Goal: Information Seeking & Learning: Check status

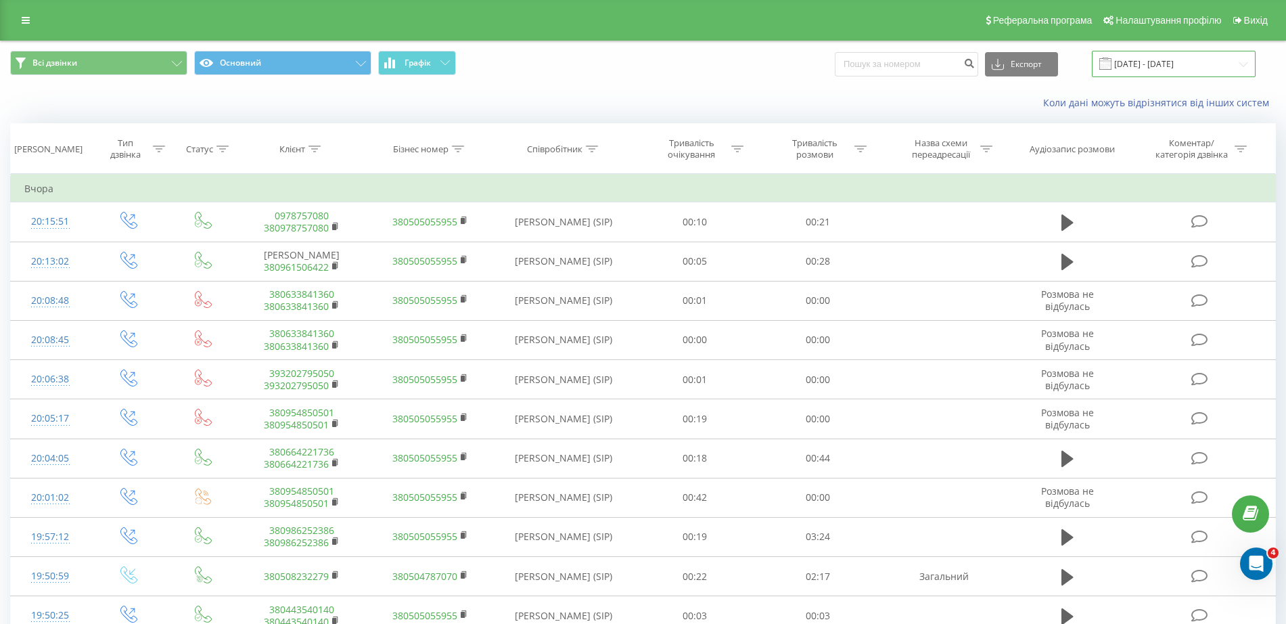
click at [1143, 71] on input "18.08.2025 - 18.09.2025" at bounding box center [1174, 64] width 164 height 26
click at [1143, 70] on input "18.08.2025 - 18.09.2025" at bounding box center [1174, 64] width 164 height 26
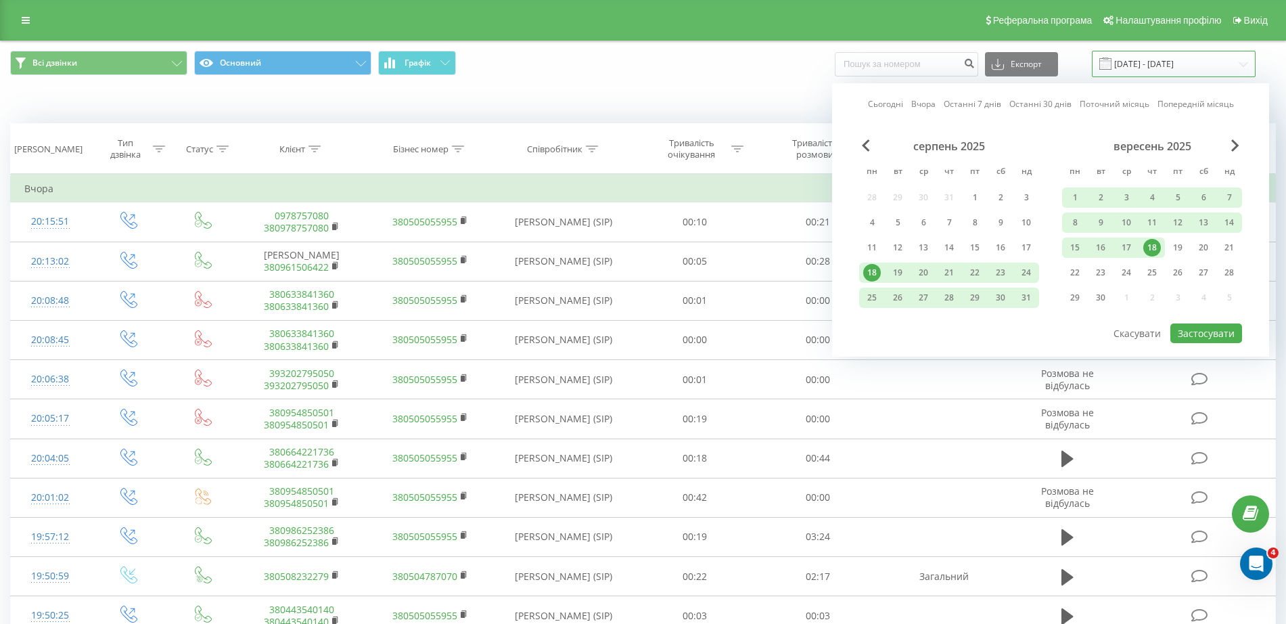
click at [1143, 70] on input "18.08.2025 - 18.09.2025" at bounding box center [1174, 64] width 164 height 26
click at [1175, 244] on div "19" at bounding box center [1178, 248] width 18 height 18
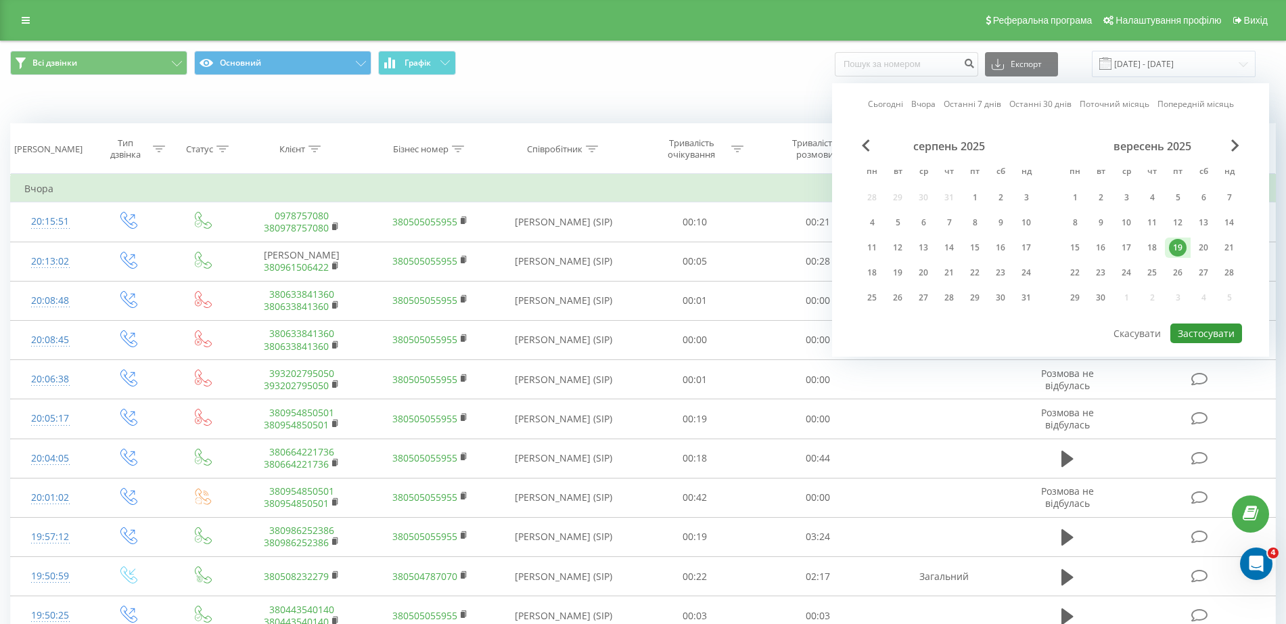
click at [1194, 335] on button "Застосувати" at bounding box center [1207, 333] width 72 height 20
type input "19.09.2025 - 19.09.2025"
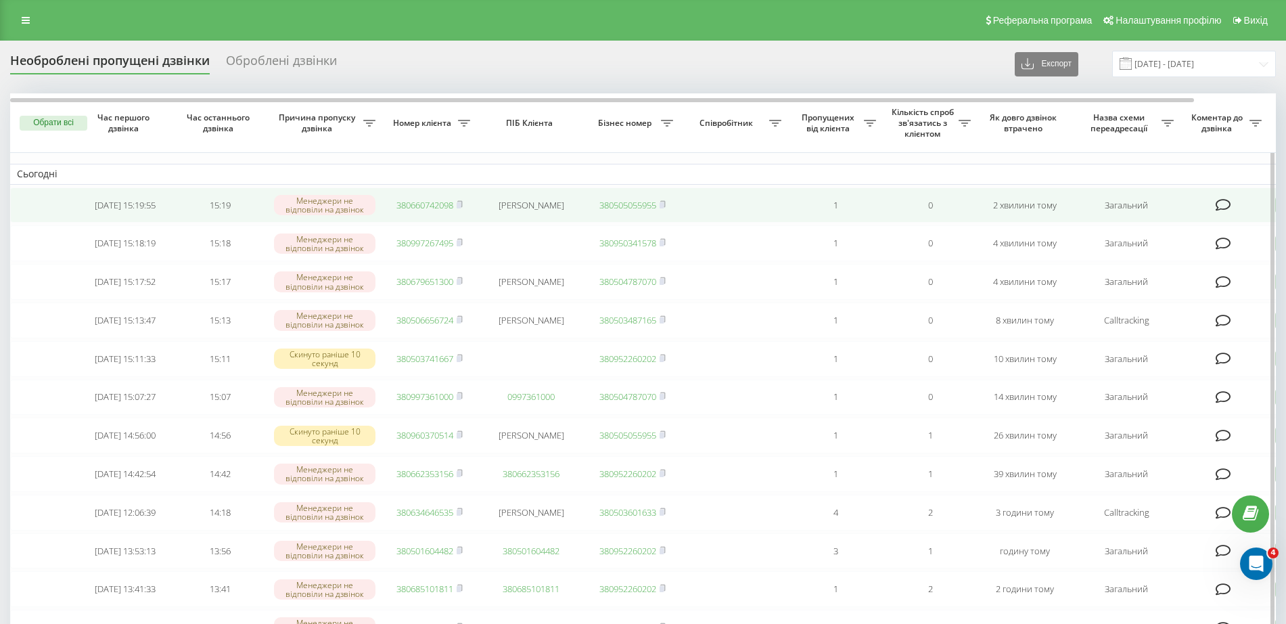
click at [415, 204] on link "380660742098" at bounding box center [424, 205] width 57 height 12
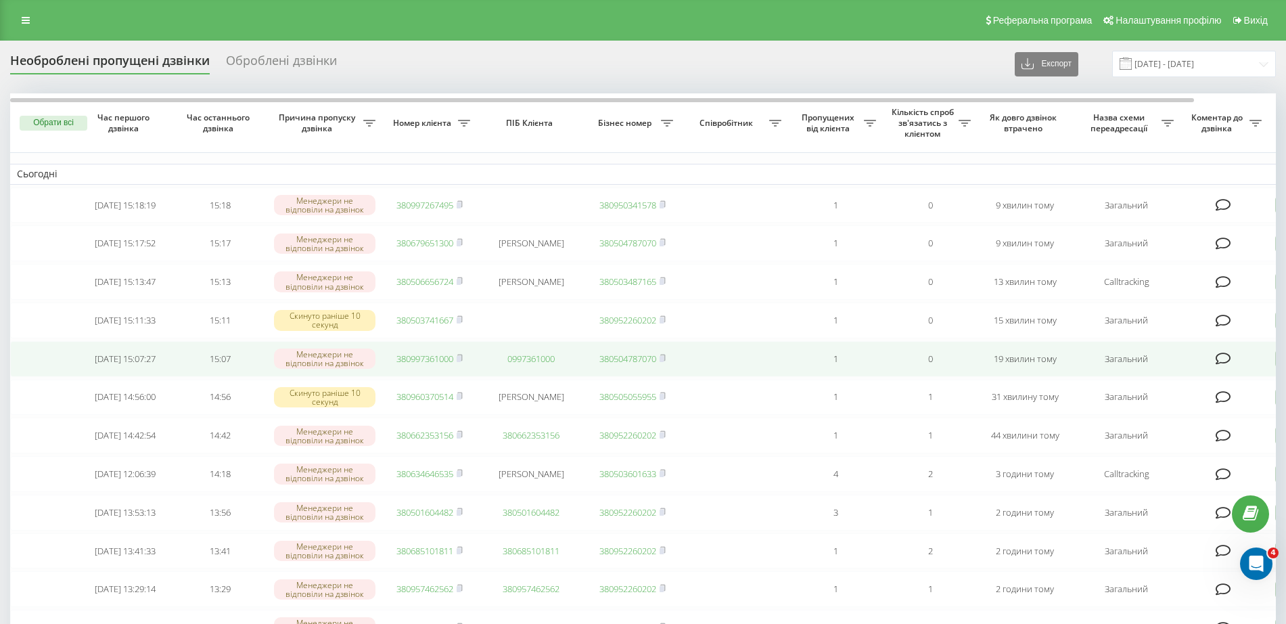
click at [422, 365] on link "380997361000" at bounding box center [424, 359] width 57 height 12
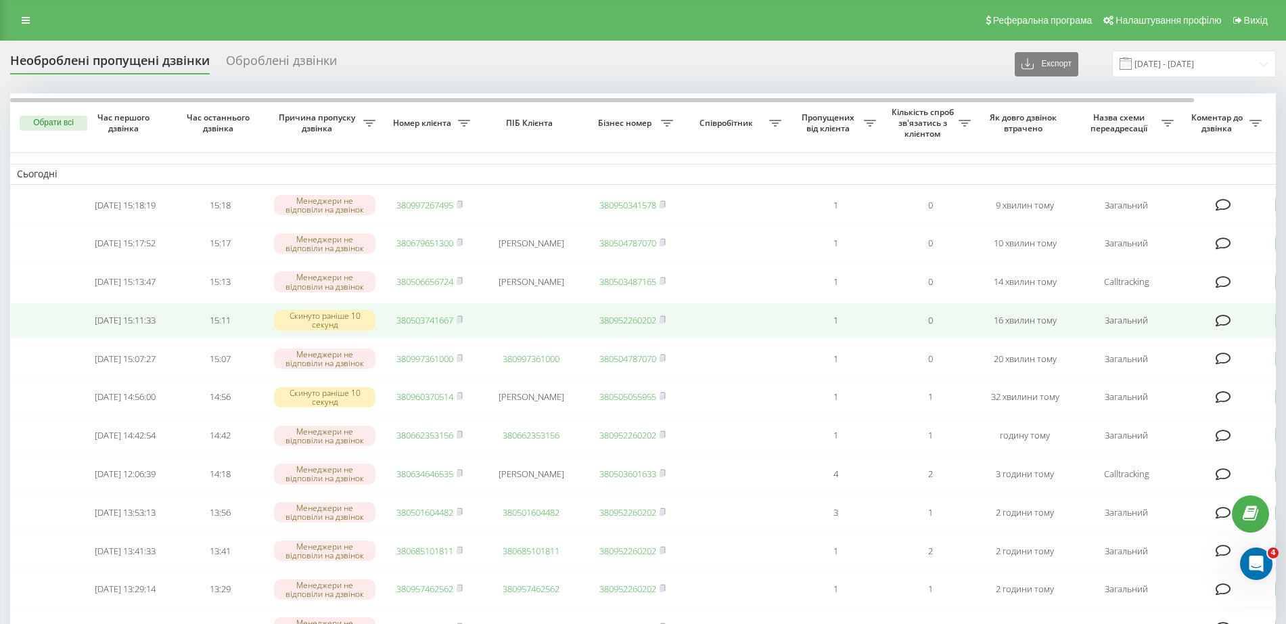
click at [428, 326] on link "380503741667" at bounding box center [424, 320] width 57 height 12
click at [431, 324] on link "380506656724" at bounding box center [424, 320] width 57 height 12
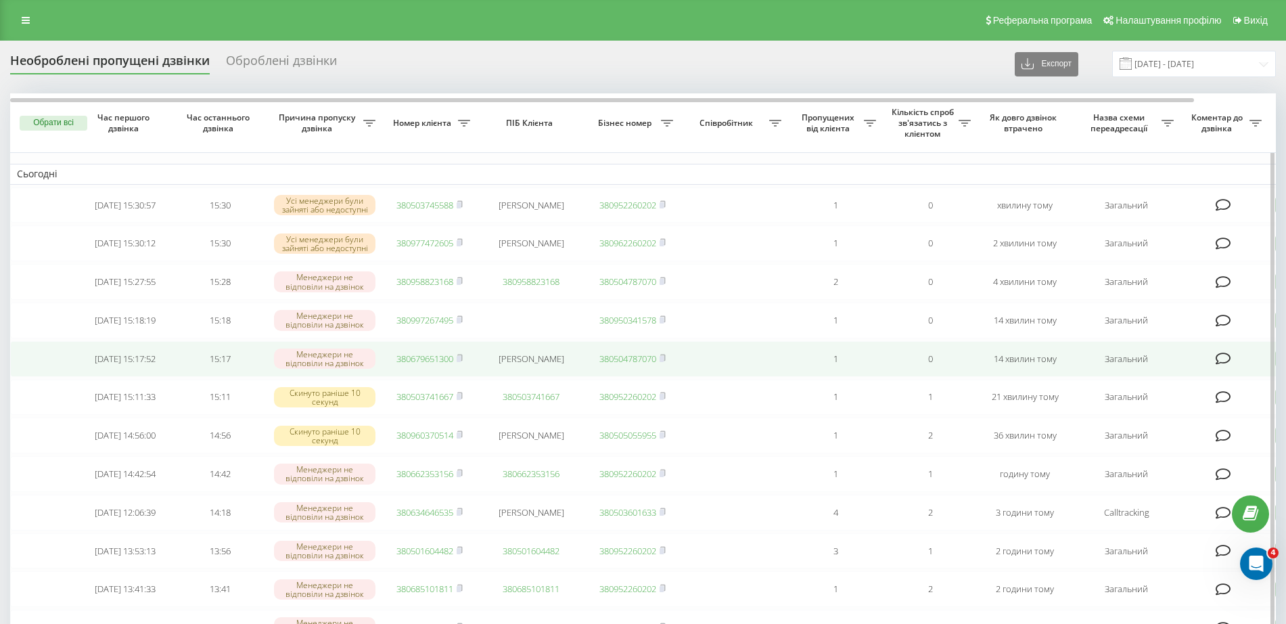
click at [435, 365] on link "380679651300" at bounding box center [424, 359] width 57 height 12
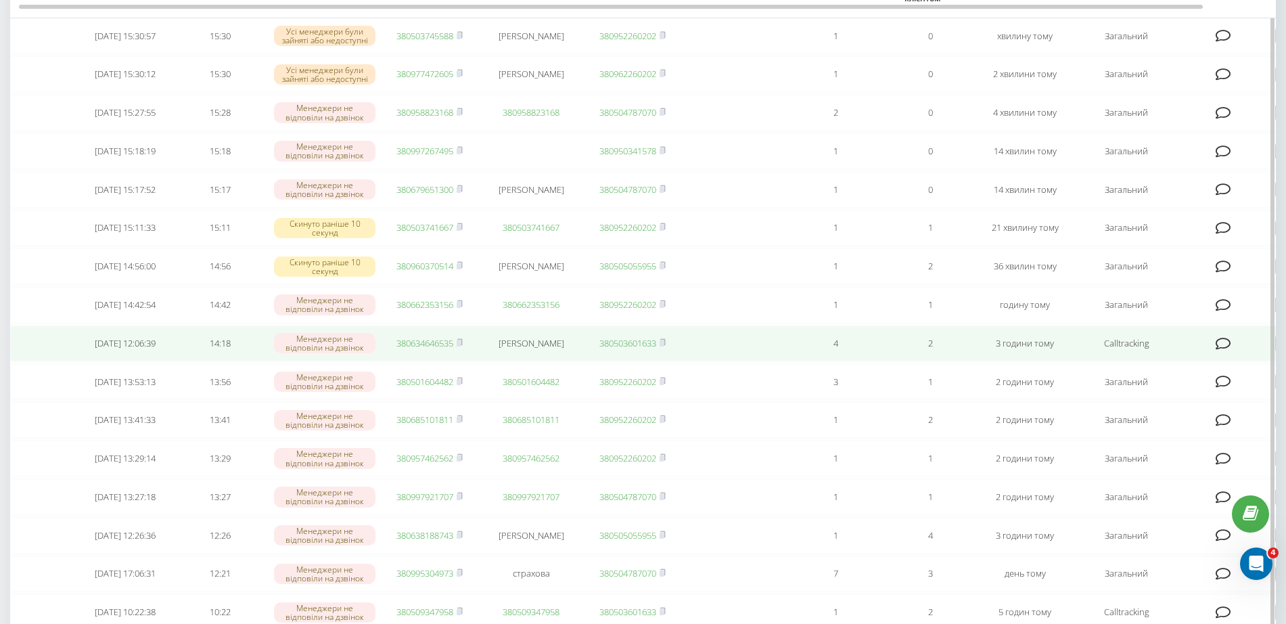
scroll to position [85, 0]
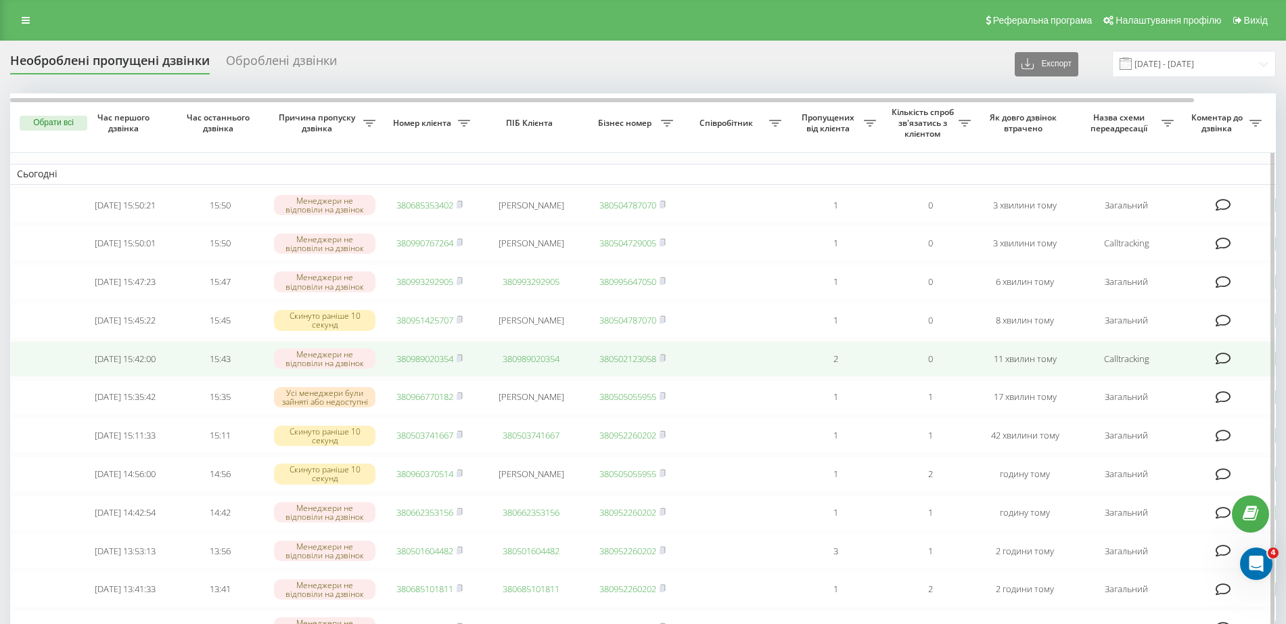
click at [426, 365] on link "380989020354" at bounding box center [424, 359] width 57 height 12
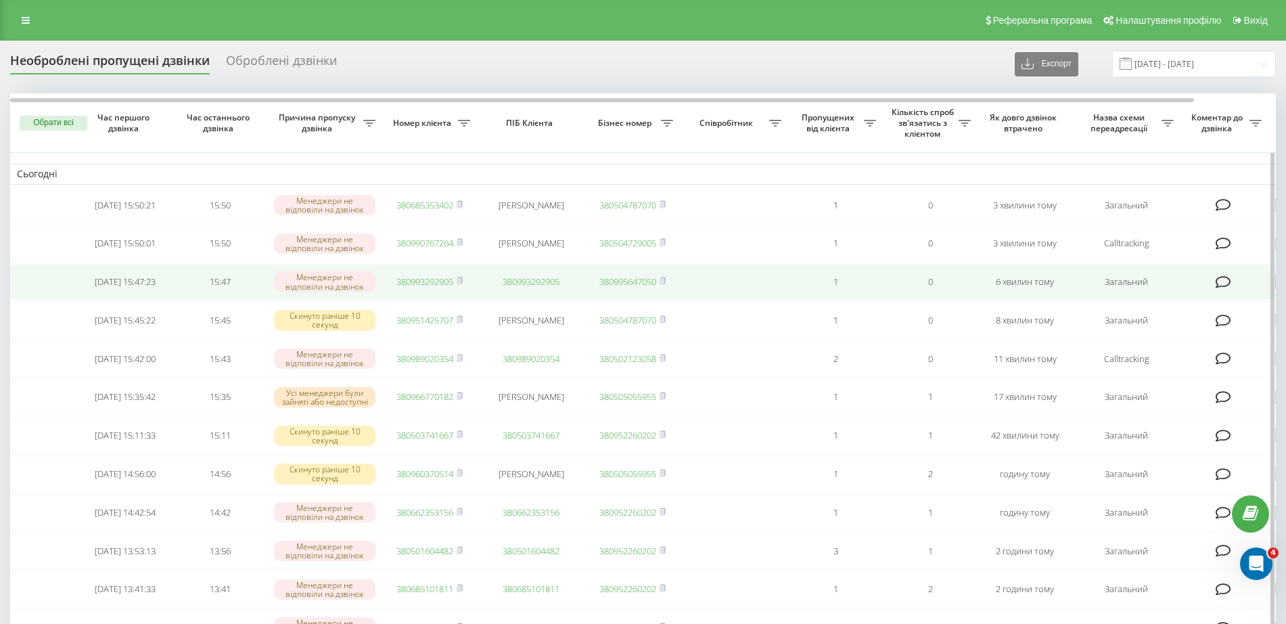
click at [428, 286] on link "380993292905" at bounding box center [424, 281] width 57 height 12
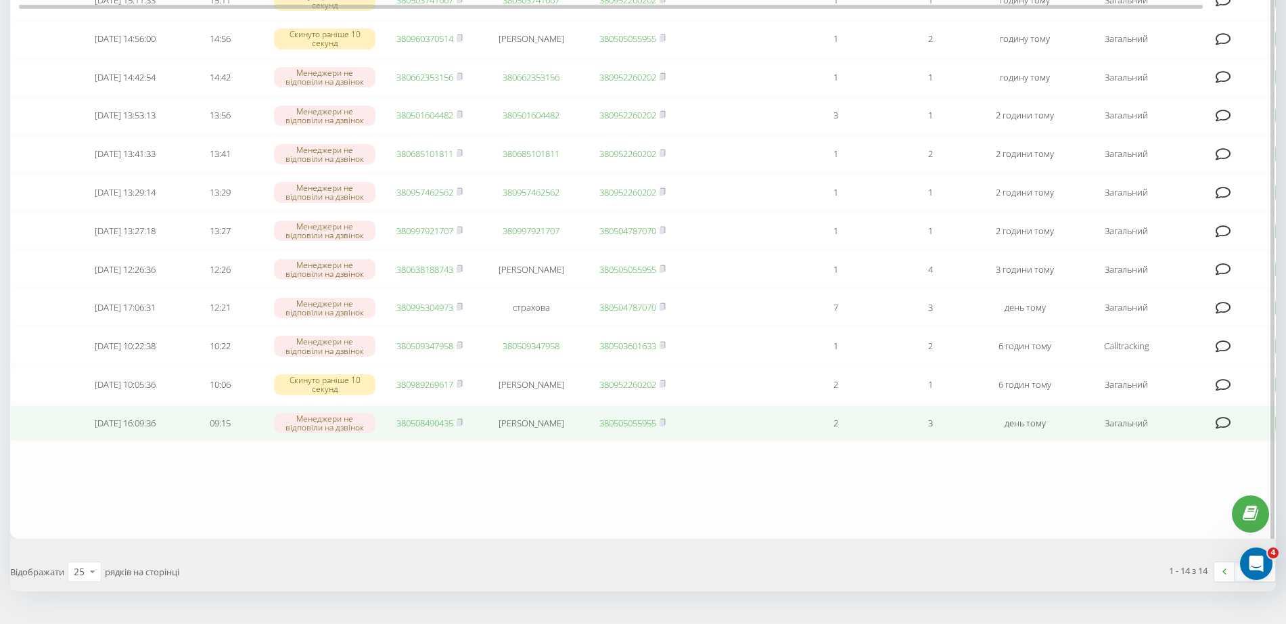
scroll to position [345, 0]
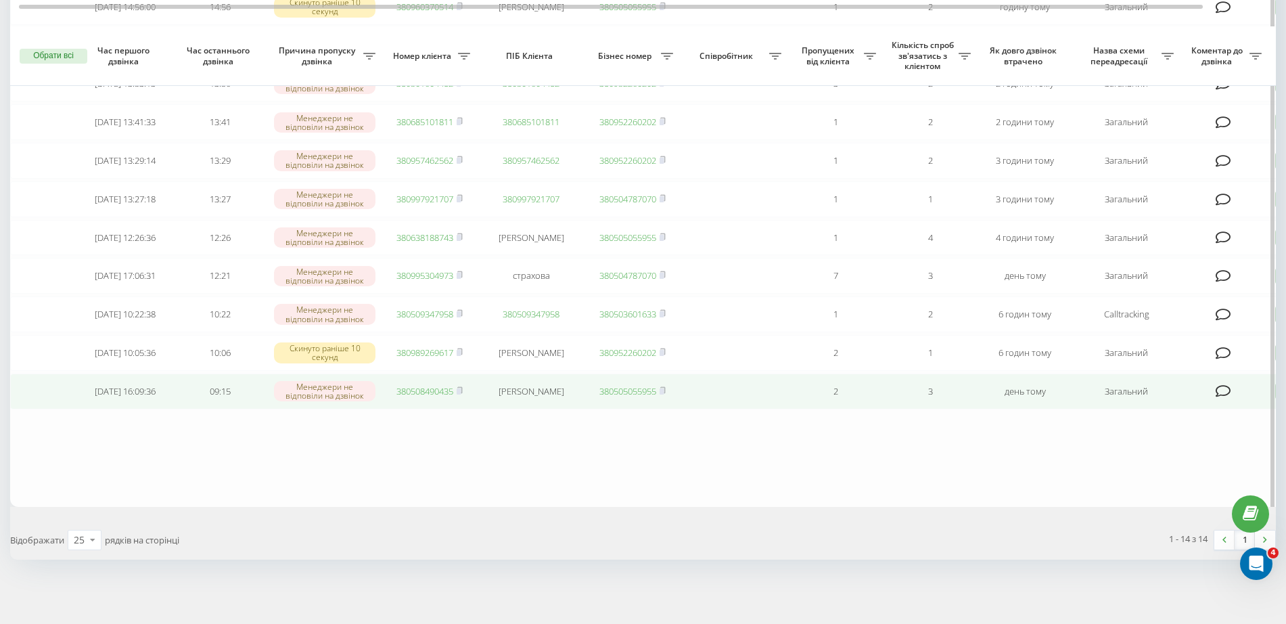
scroll to position [338, 0]
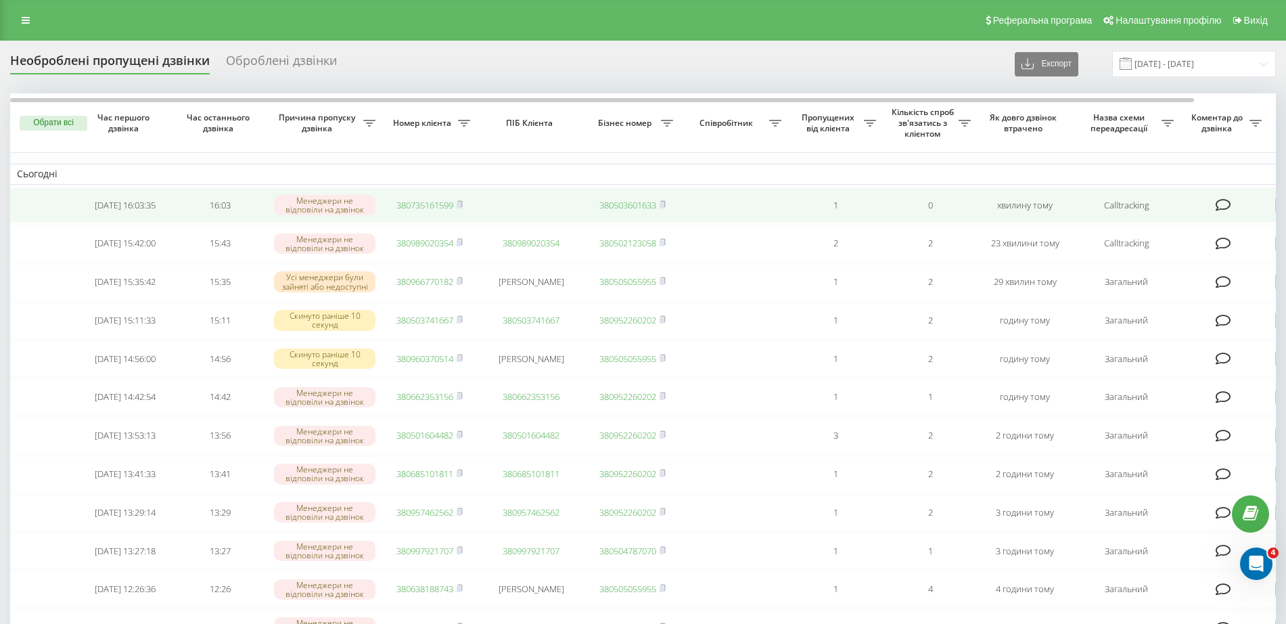
click at [434, 212] on td "380735161599" at bounding box center [429, 205] width 95 height 36
click at [426, 202] on link "380735161599" at bounding box center [424, 205] width 57 height 12
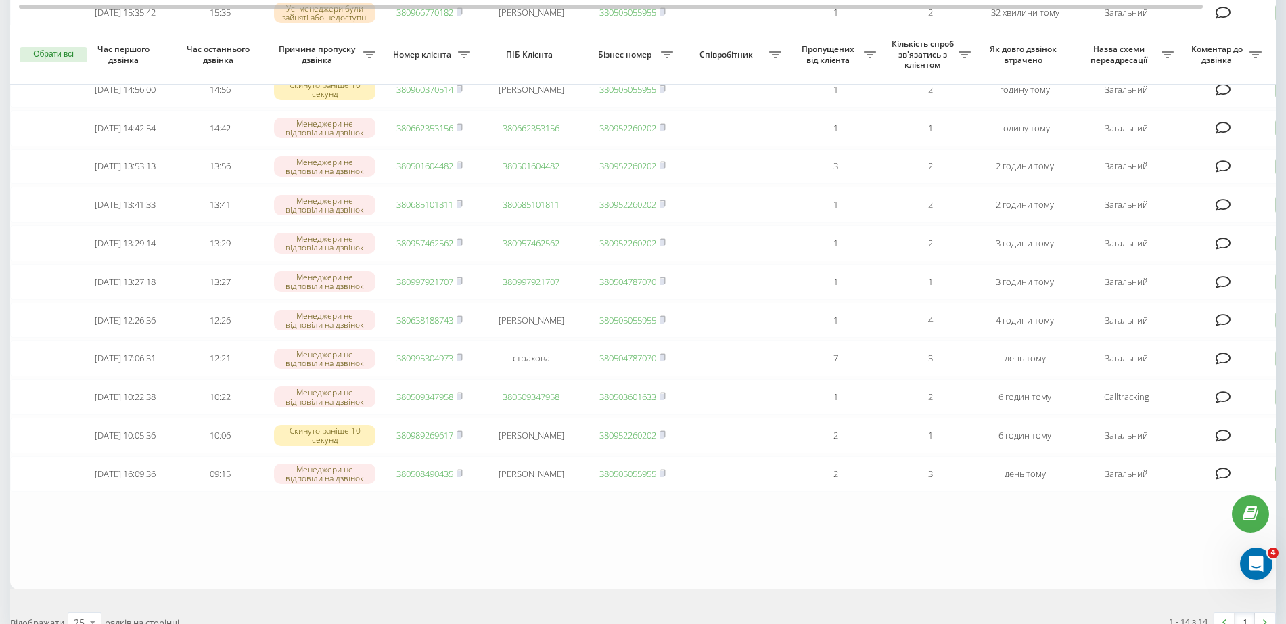
scroll to position [254, 0]
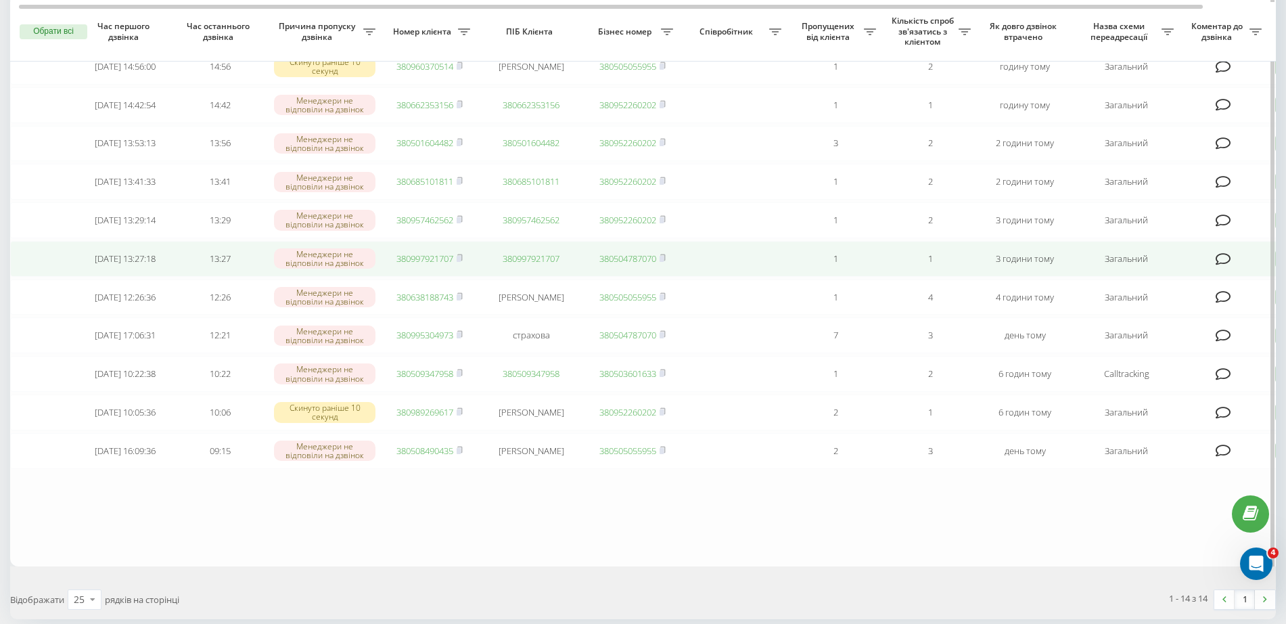
click at [443, 265] on link "380997921707" at bounding box center [424, 258] width 57 height 12
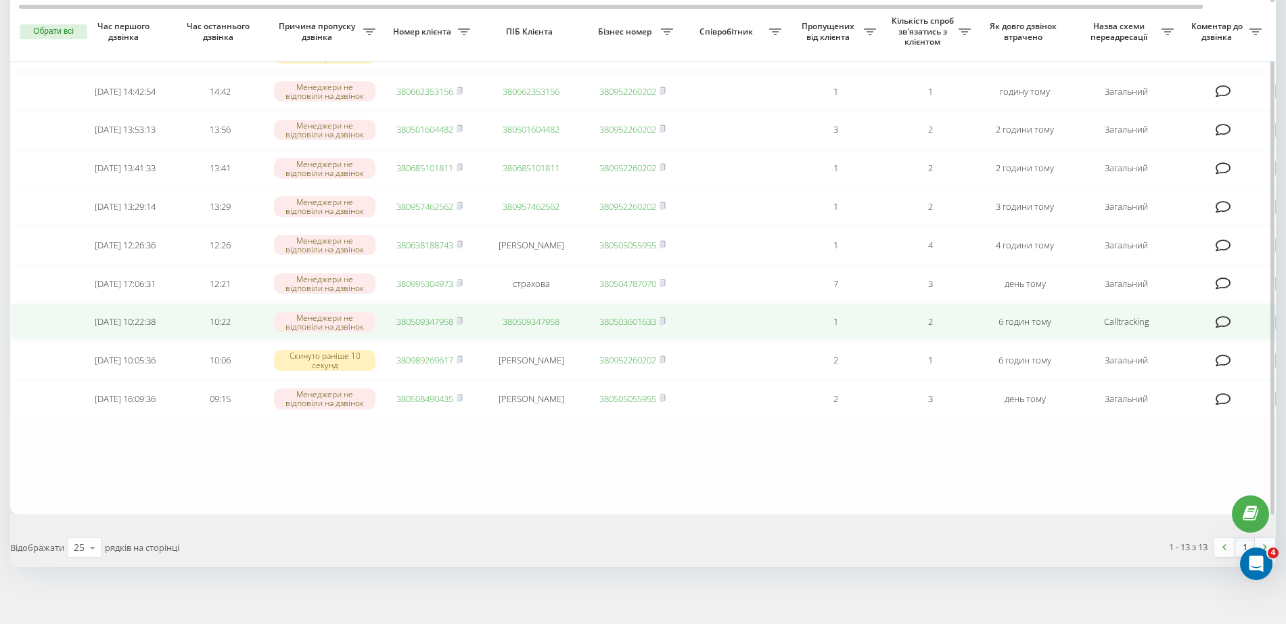
scroll to position [304, 0]
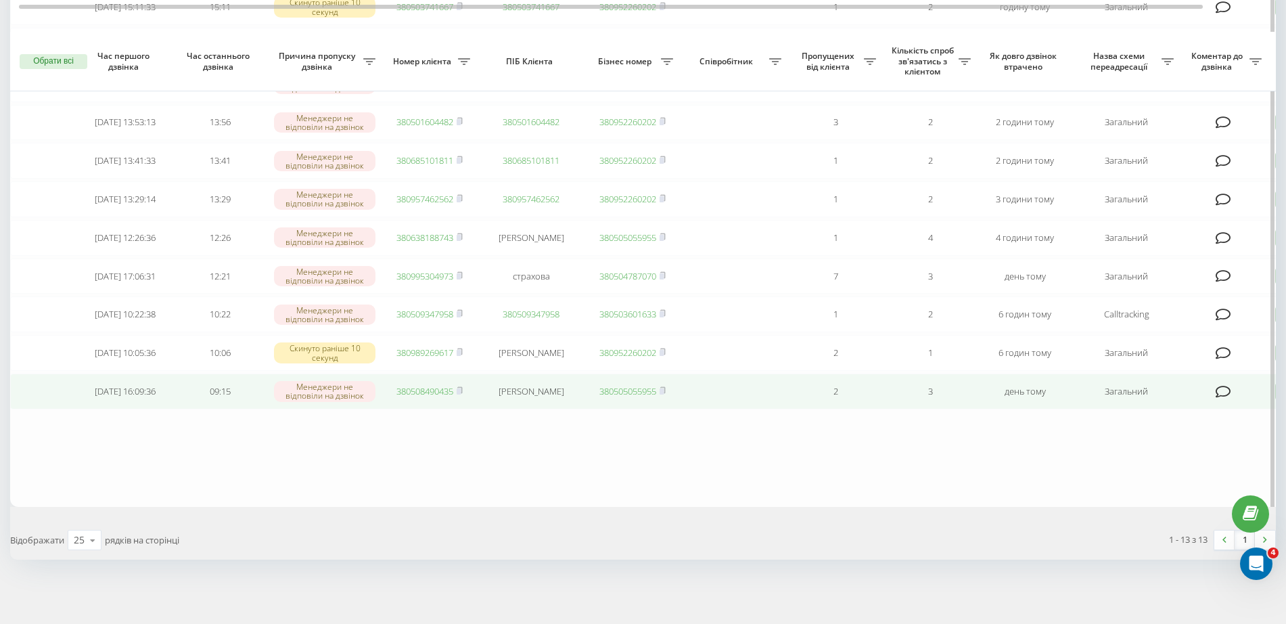
click at [437, 390] on link "380508490435" at bounding box center [424, 391] width 57 height 12
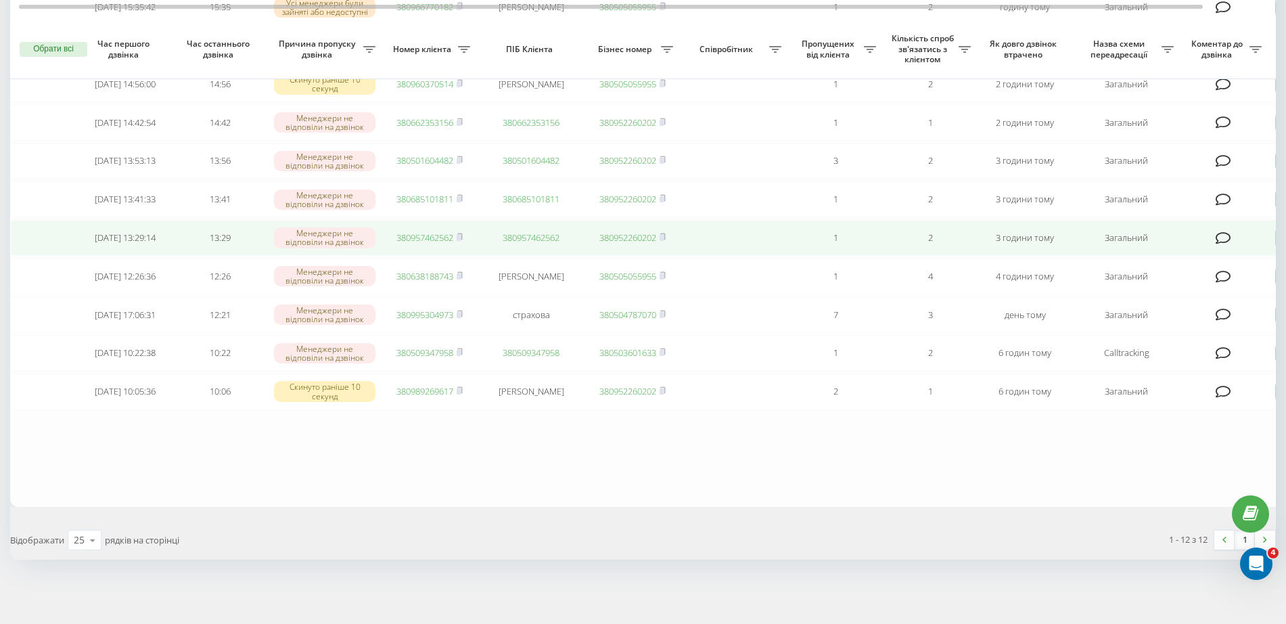
click at [440, 239] on link "380957462562" at bounding box center [424, 237] width 57 height 12
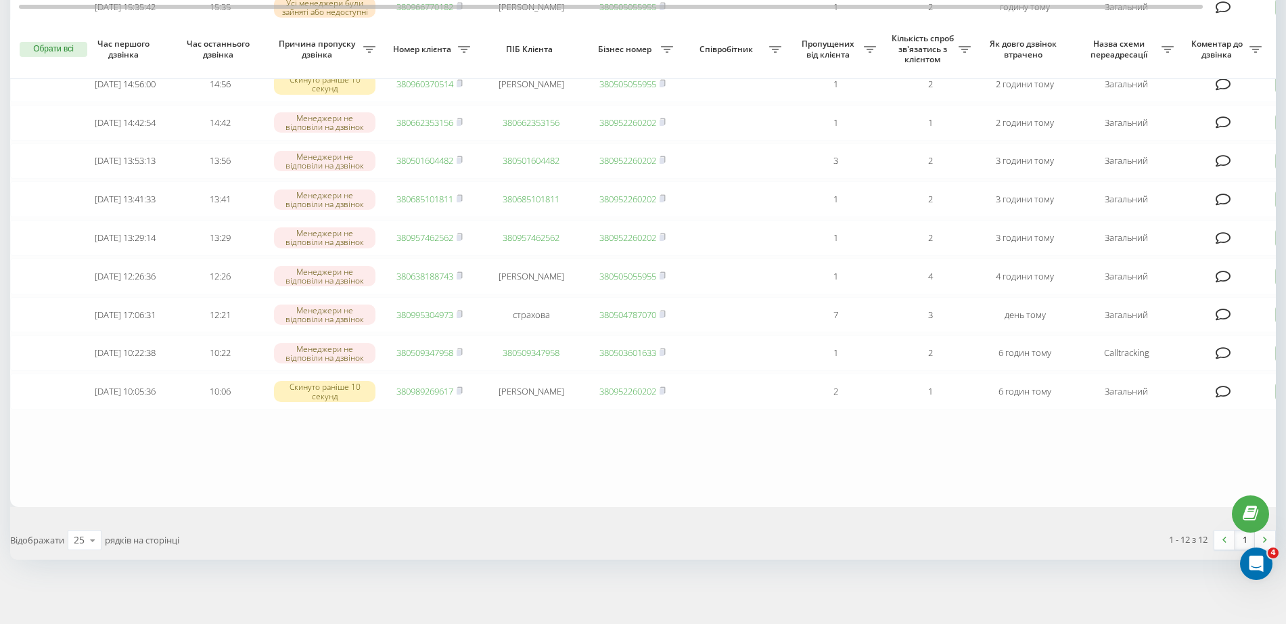
click at [450, 507] on table "Сьогодні 2025-09-19 15:42:00 15:43 Менеджери не відповіли на дзвінок 3809890203…" at bounding box center [686, 182] width 1353 height 650
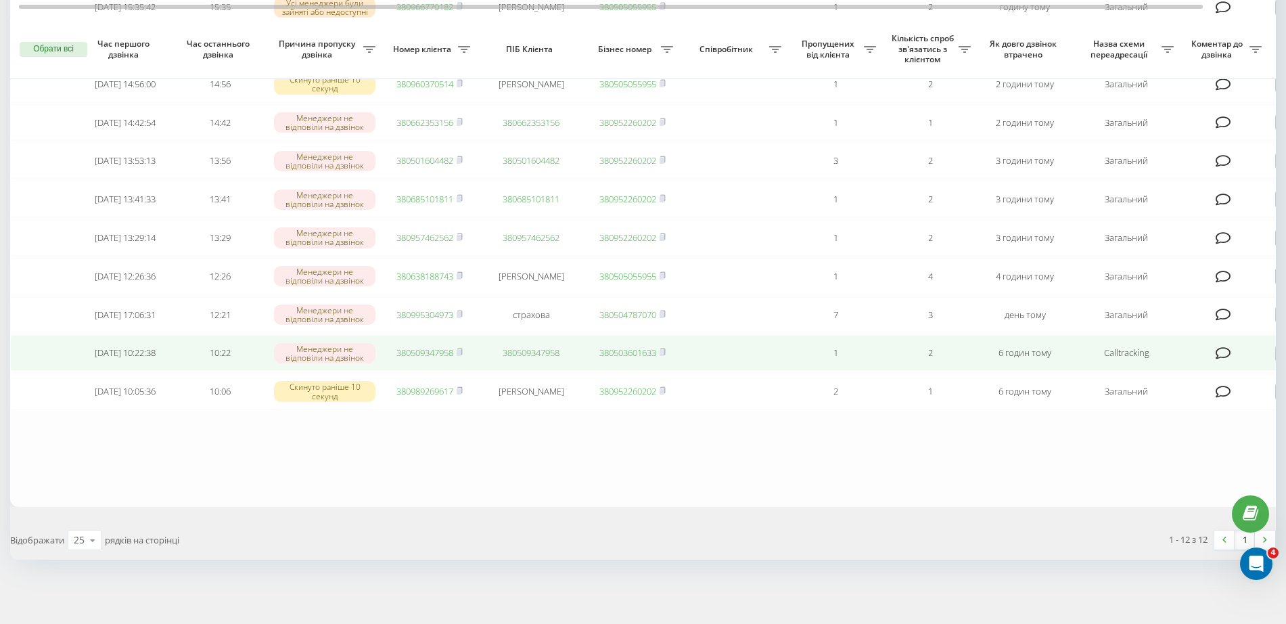
click at [433, 359] on link "380509347958" at bounding box center [424, 352] width 57 height 12
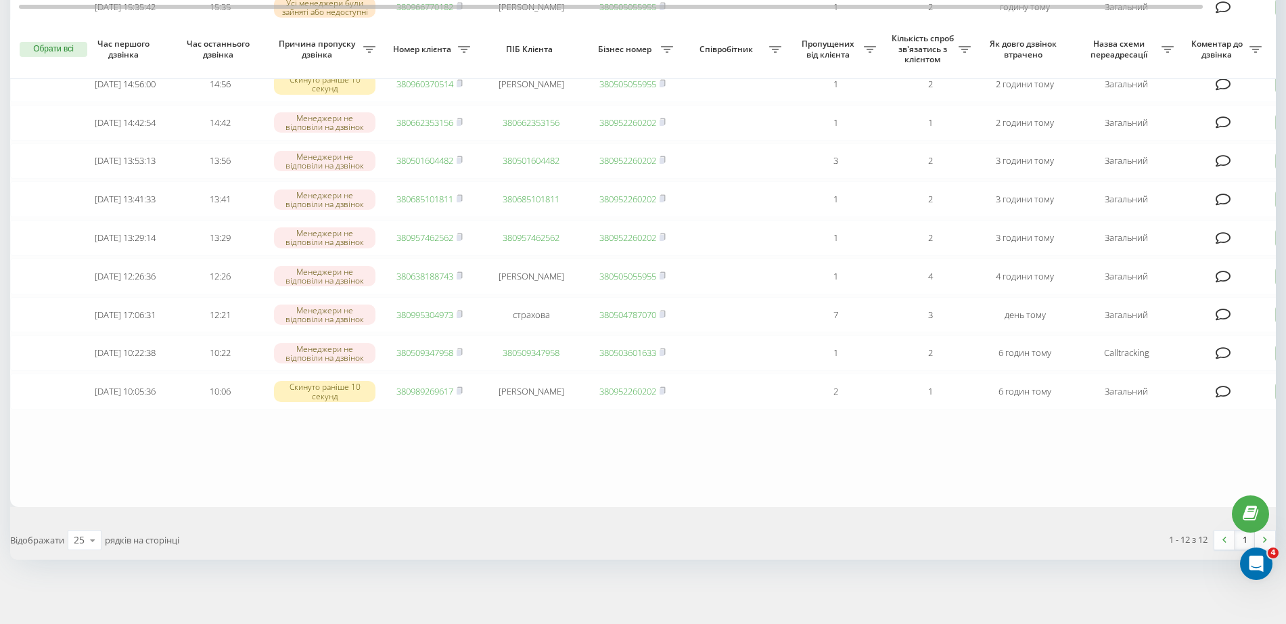
click at [330, 459] on table "Сьогодні 2025-09-19 15:42:00 15:43 Менеджери не відповіли на дзвінок 3809890203…" at bounding box center [686, 182] width 1353 height 650
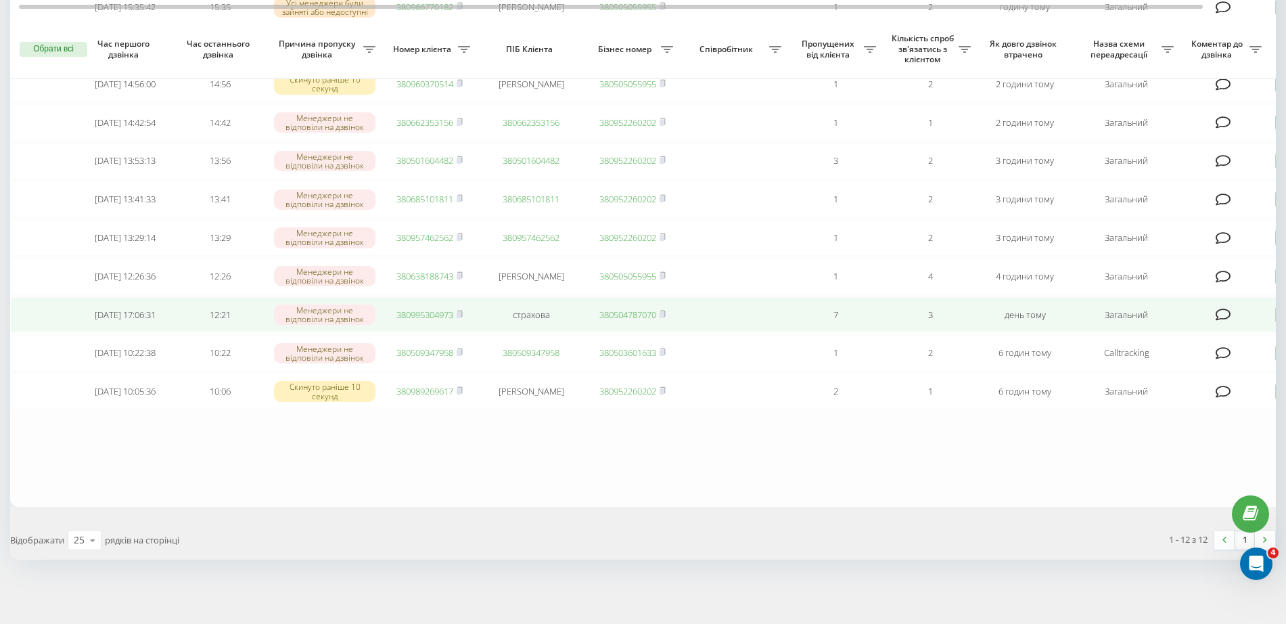
click at [401, 313] on link "380995304973" at bounding box center [424, 315] width 57 height 12
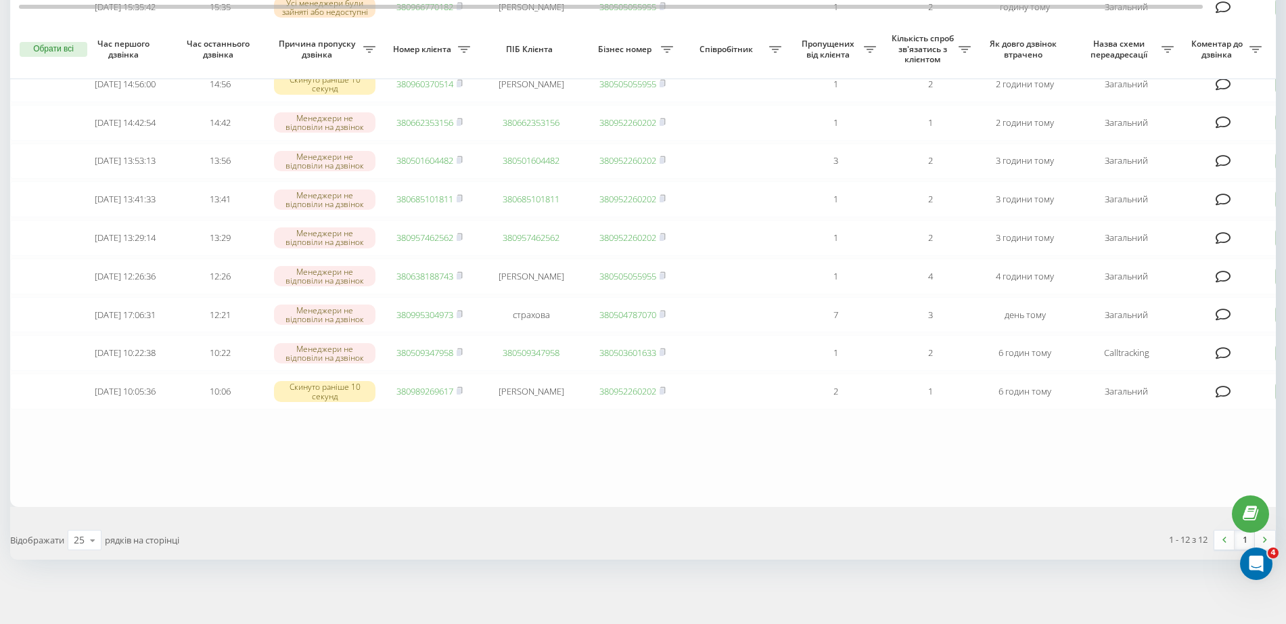
click at [422, 476] on table "Сьогодні 2025-09-19 15:42:00 15:43 Менеджери не відповіли на дзвінок 3809890203…" at bounding box center [686, 182] width 1353 height 650
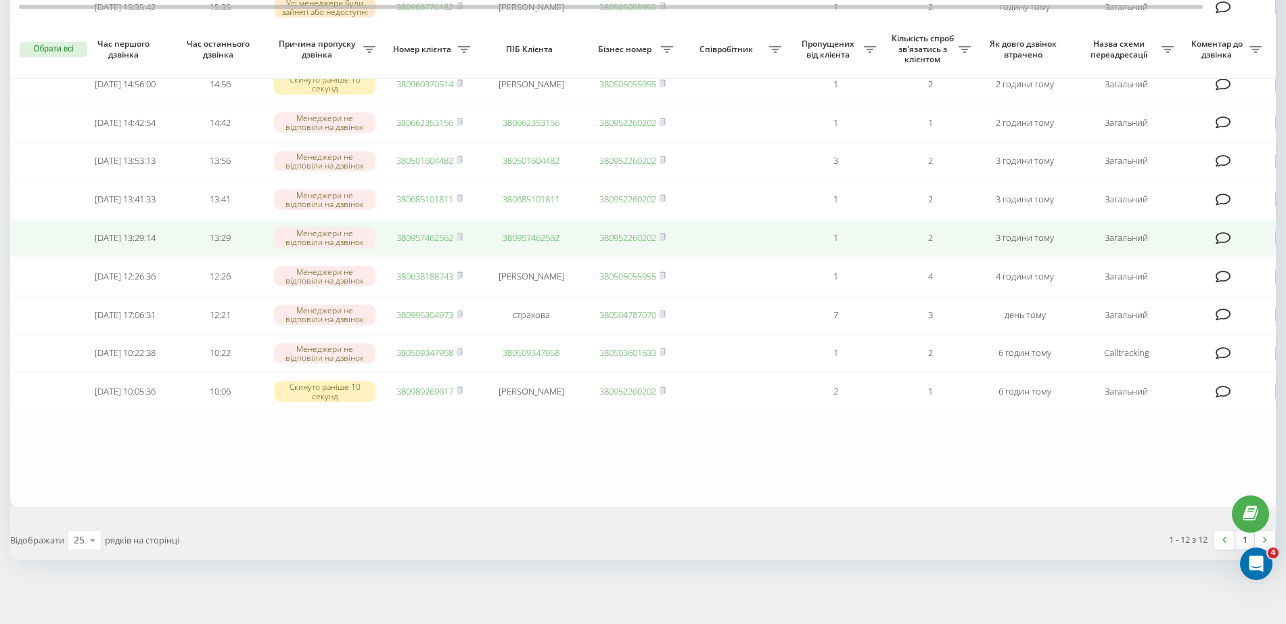
click at [427, 237] on link "380957462562" at bounding box center [424, 237] width 57 height 12
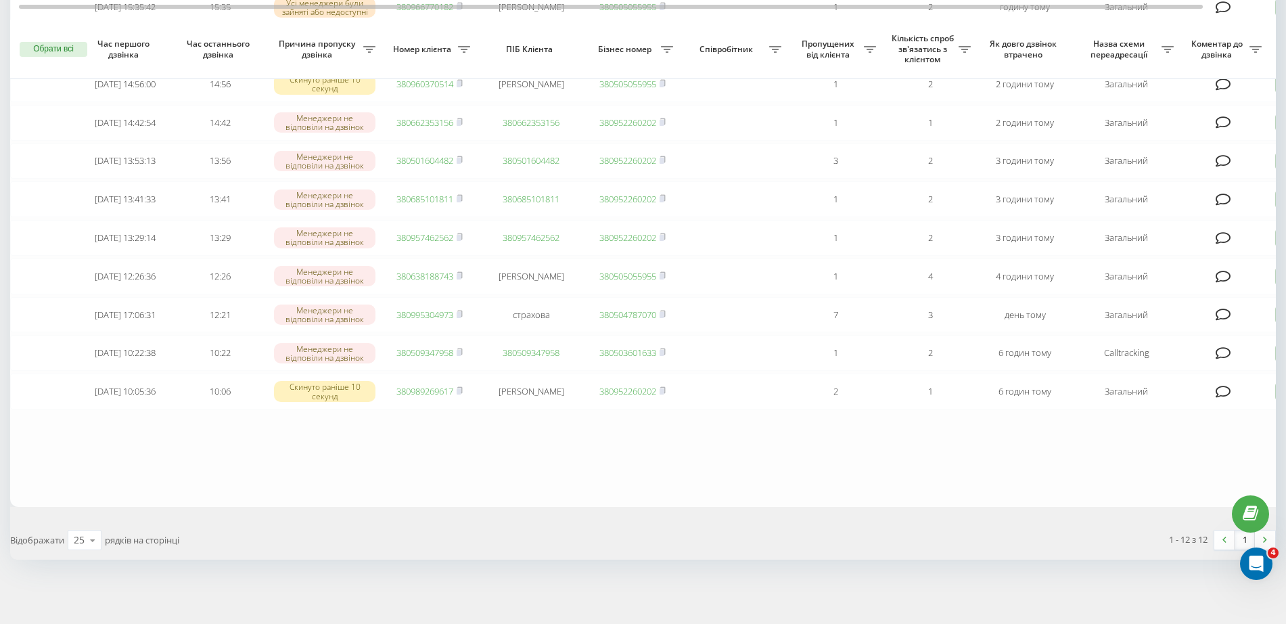
click at [86, 442] on table "Сьогодні 2025-09-19 15:42:00 15:43 Менеджери не відповіли на дзвінок 3809890203…" at bounding box center [686, 182] width 1353 height 650
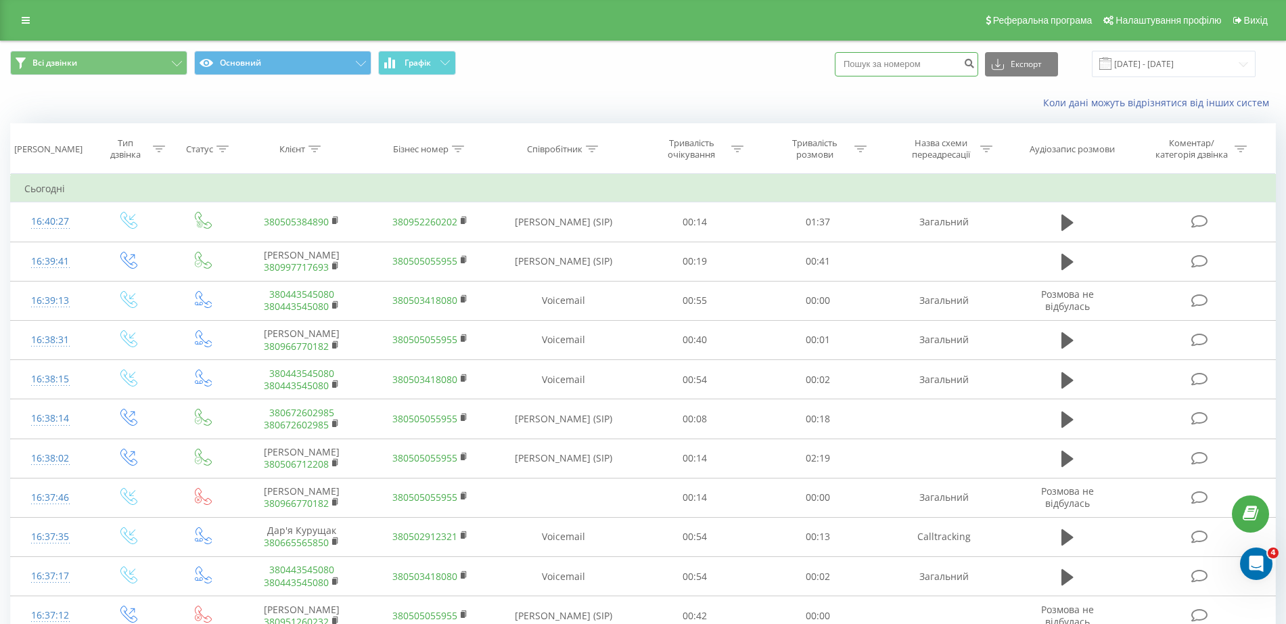
click at [905, 69] on input at bounding box center [906, 64] width 143 height 24
paste input "0507354262"
type input "0507354262"
click at [978, 55] on button "submit" at bounding box center [969, 64] width 18 height 24
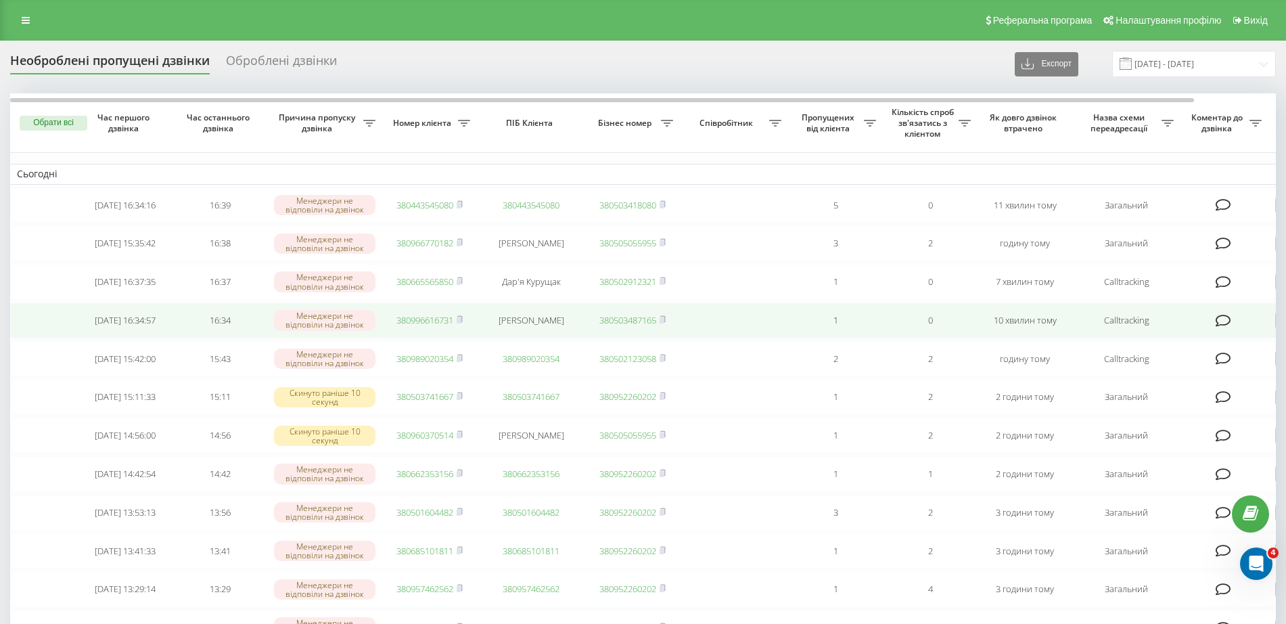
click at [435, 325] on link "380996616731" at bounding box center [424, 320] width 57 height 12
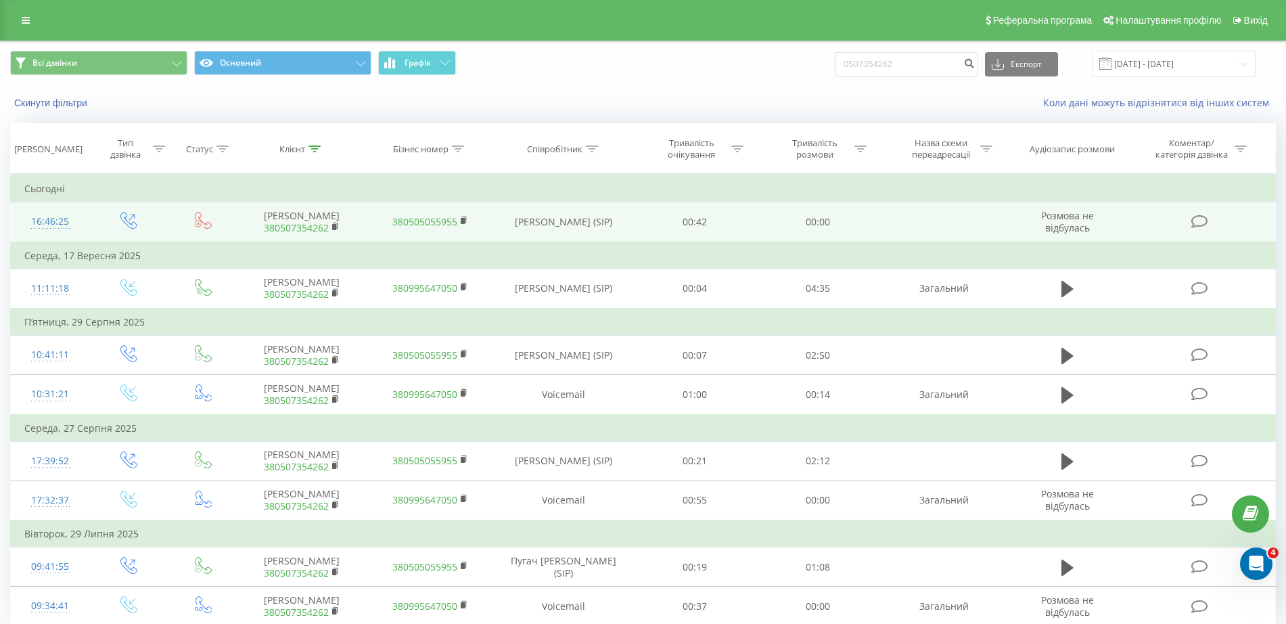
click at [304, 225] on link "380507354262" at bounding box center [296, 227] width 65 height 13
click at [298, 225] on link "380507354262" at bounding box center [296, 227] width 65 height 13
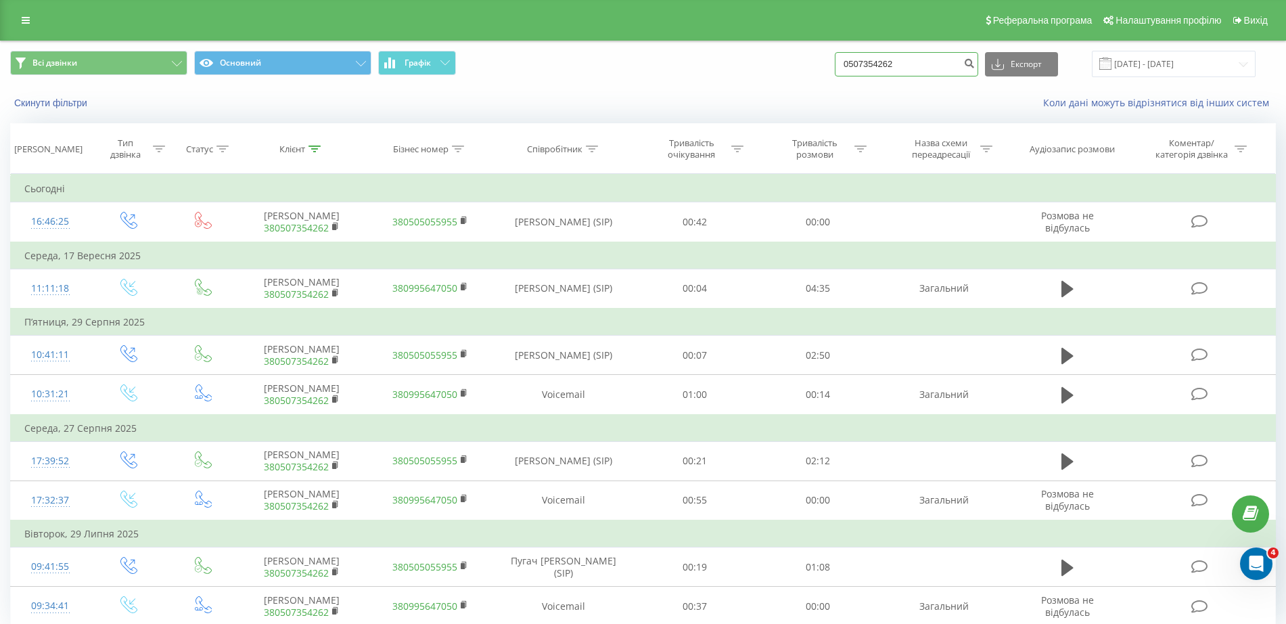
click at [904, 72] on input "0507354262" at bounding box center [906, 64] width 143 height 24
drag, startPoint x: 880, startPoint y: 68, endPoint x: 804, endPoint y: 73, distance: 76.6
click at [804, 73] on div "Всі дзвінки Основний Графік 0507354262 Експорт .csv .xls .xlsx 19.06.2025 - 19.…" at bounding box center [643, 64] width 1266 height 26
paste input "951712835"
type input "0951712835"
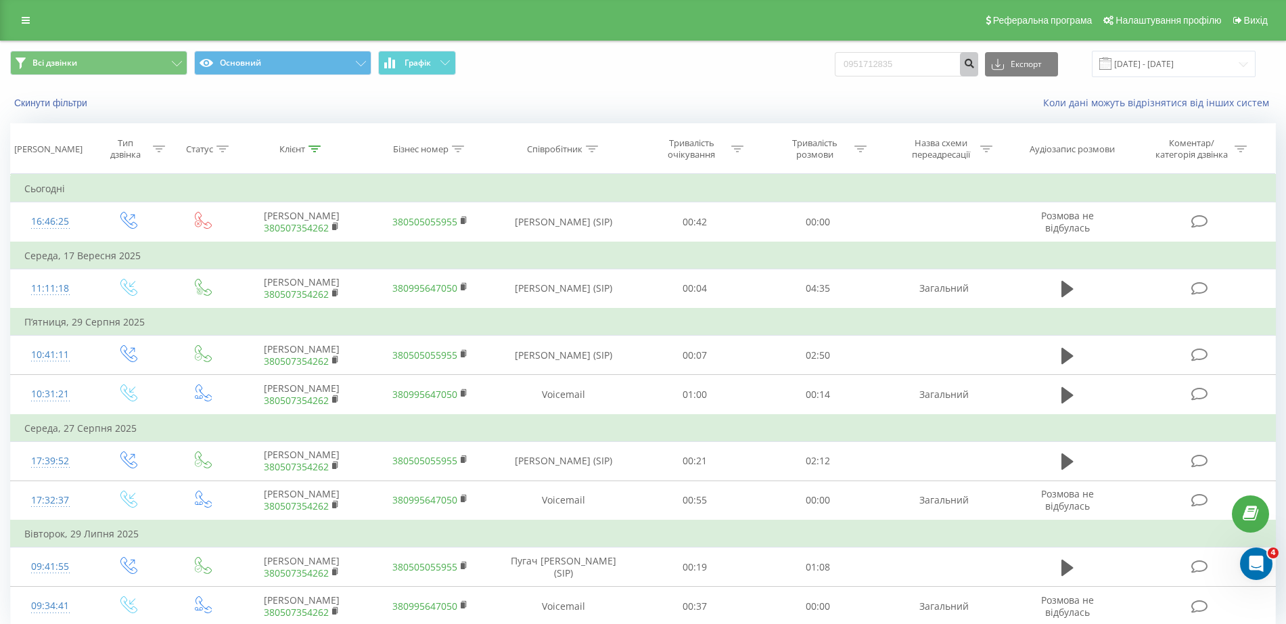
click at [975, 66] on icon "submit" at bounding box center [969, 62] width 12 height 8
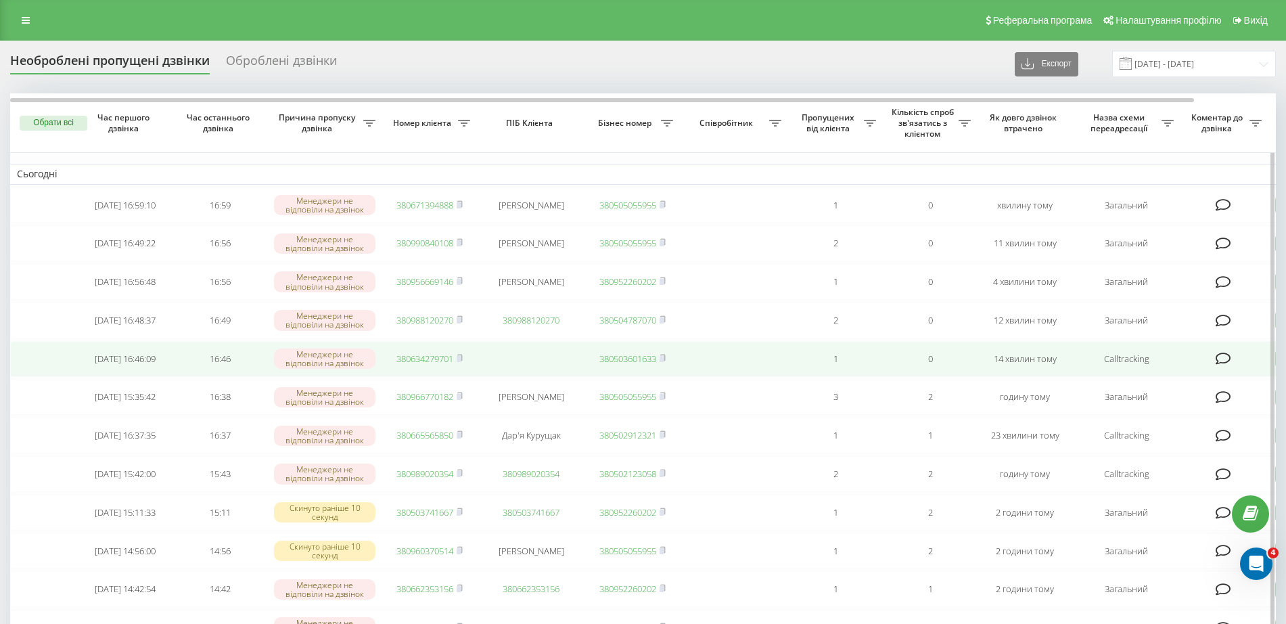
click at [400, 360] on td "380634279701" at bounding box center [429, 359] width 95 height 36
click at [410, 365] on link "380634279701" at bounding box center [424, 359] width 57 height 12
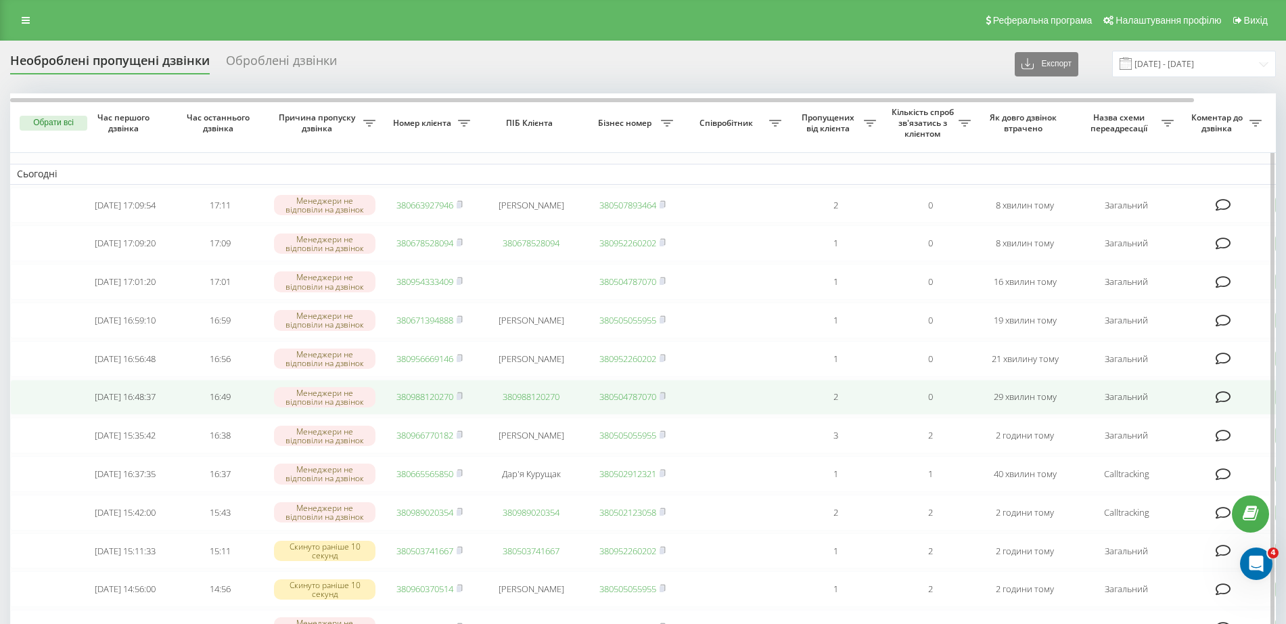
click at [426, 403] on link "380988120270" at bounding box center [424, 396] width 57 height 12
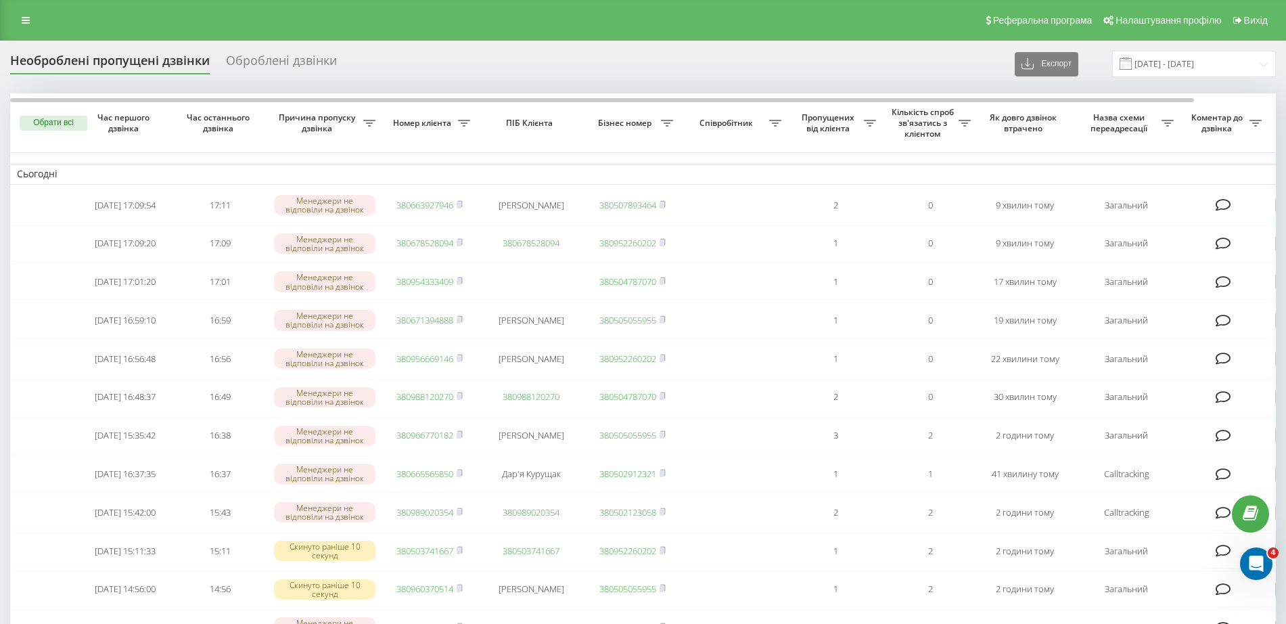
click at [220, 19] on div "Реферальна програма Налаштування профілю Вихід" at bounding box center [643, 20] width 1286 height 41
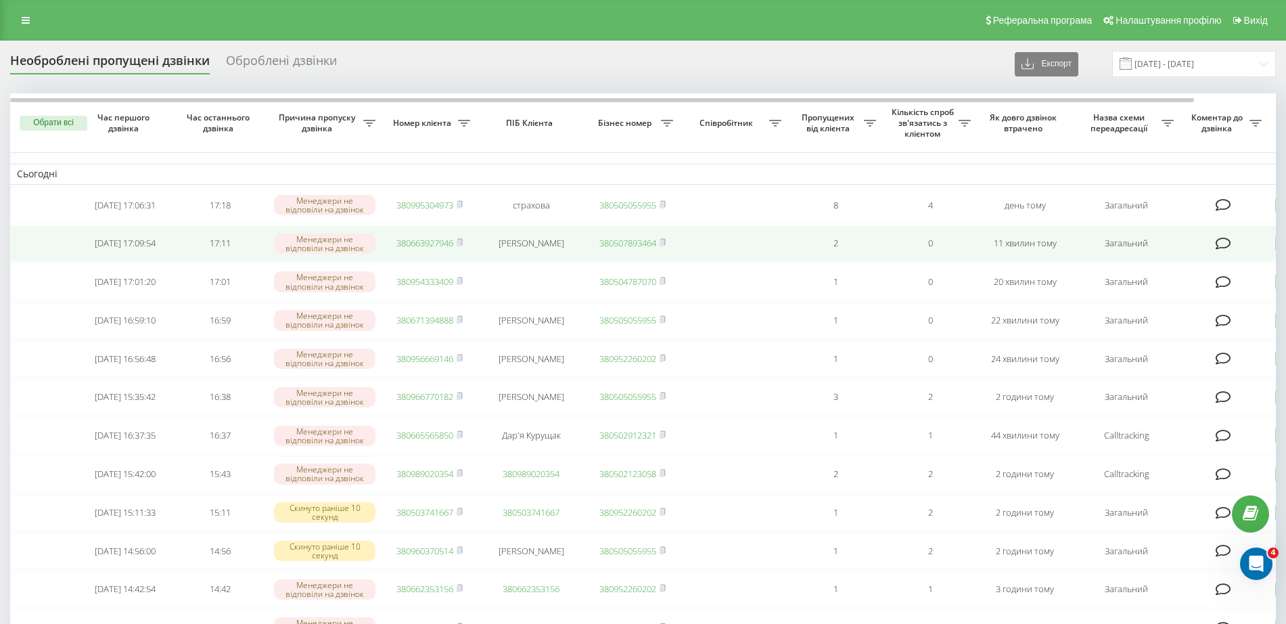
click at [443, 243] on link "380663927946" at bounding box center [424, 243] width 57 height 12
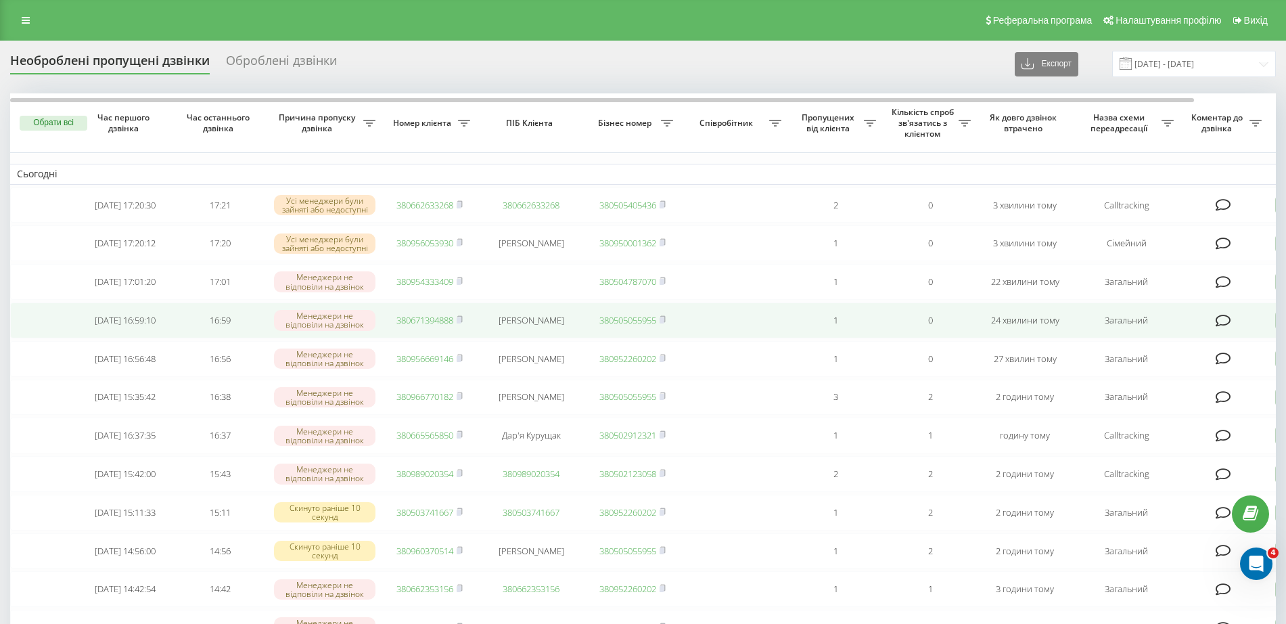
click at [423, 326] on link "380671394888" at bounding box center [424, 320] width 57 height 12
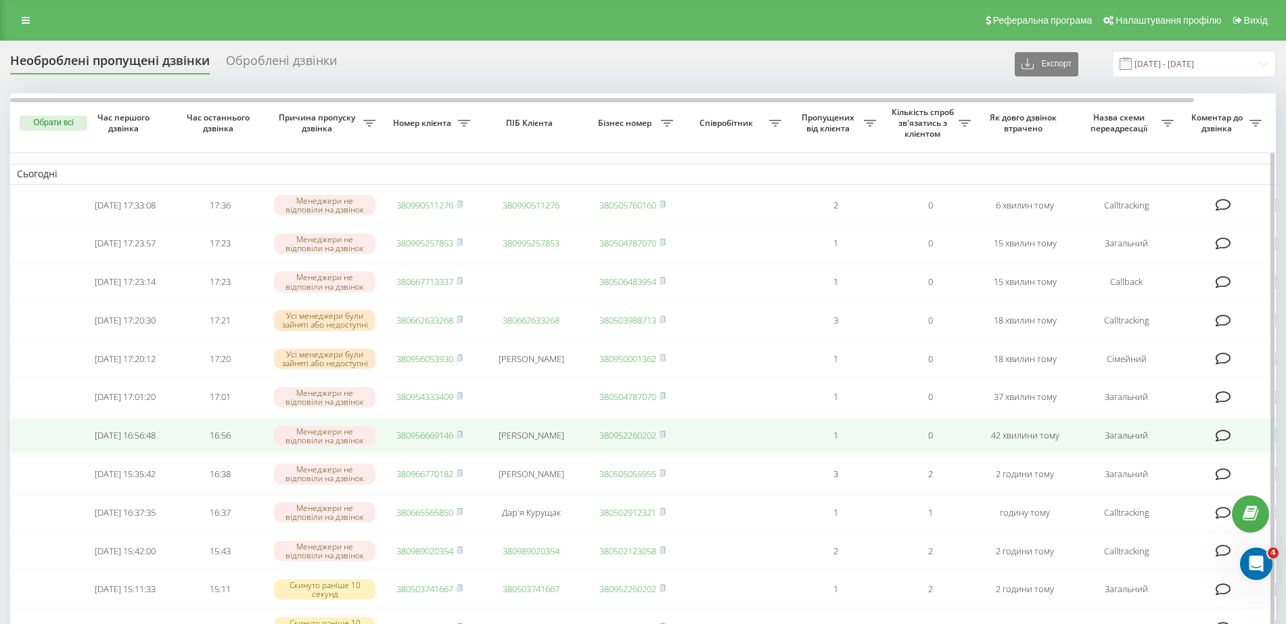
click at [434, 441] on link "380956669146" at bounding box center [424, 435] width 57 height 12
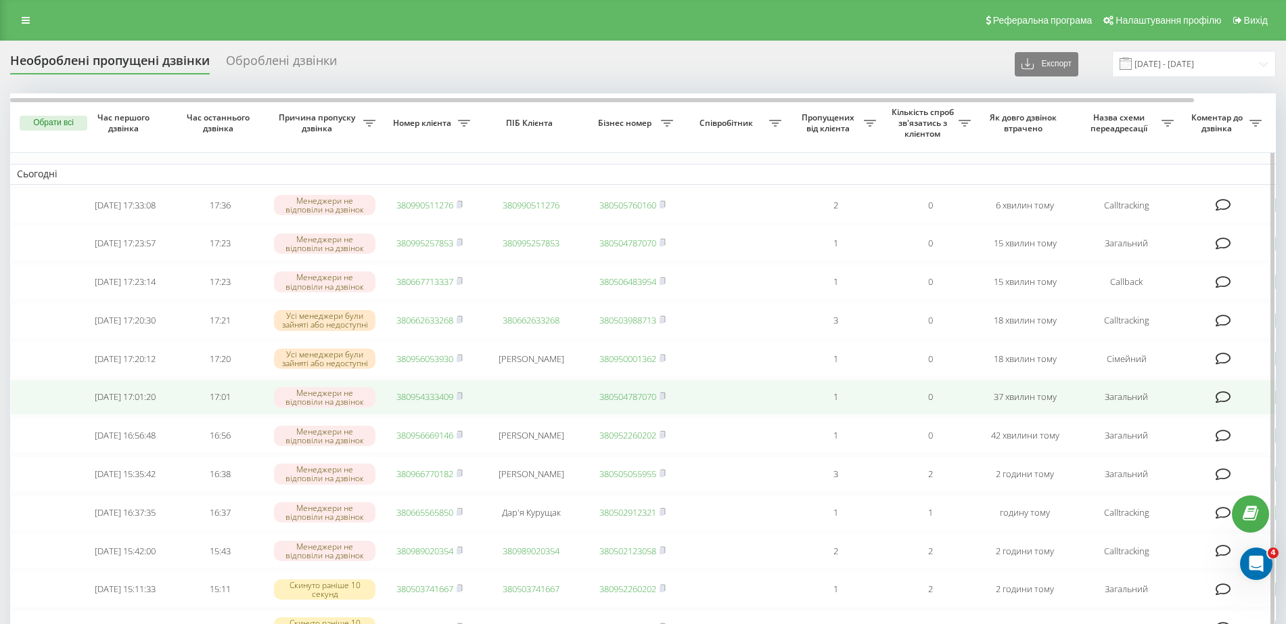
click at [418, 403] on link "380954333409" at bounding box center [424, 396] width 57 height 12
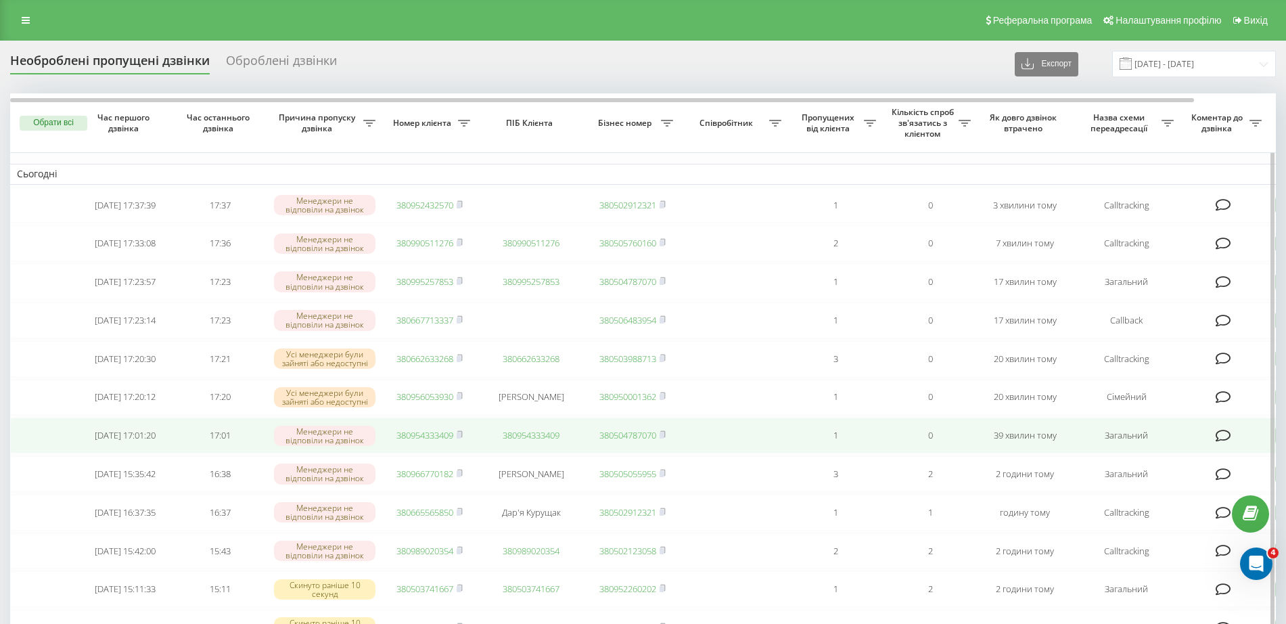
click at [437, 441] on link "380954333409" at bounding box center [424, 435] width 57 height 12
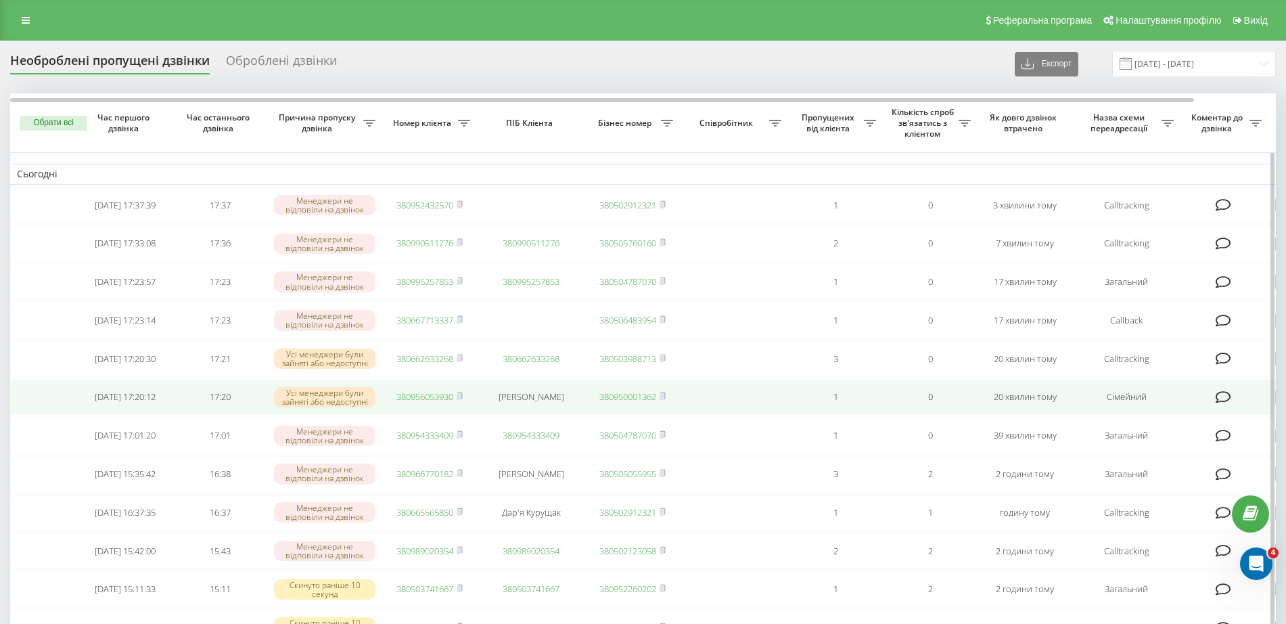
click at [423, 403] on link "380956053930" at bounding box center [424, 396] width 57 height 12
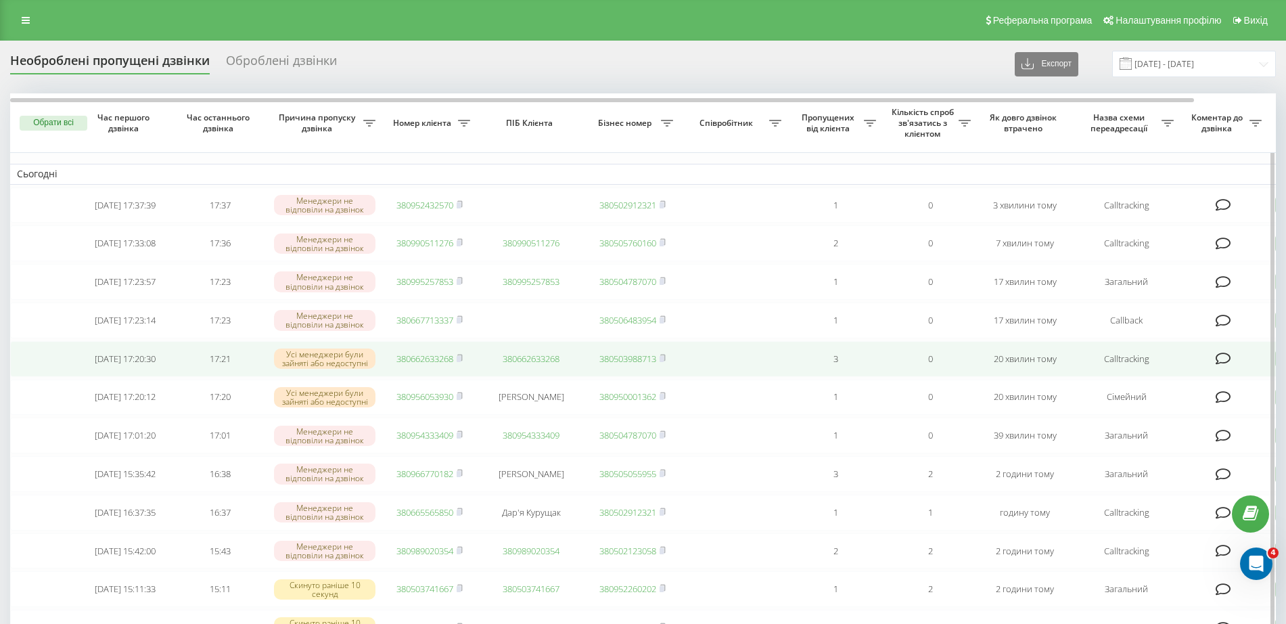
click at [449, 365] on link "380662633268" at bounding box center [424, 359] width 57 height 12
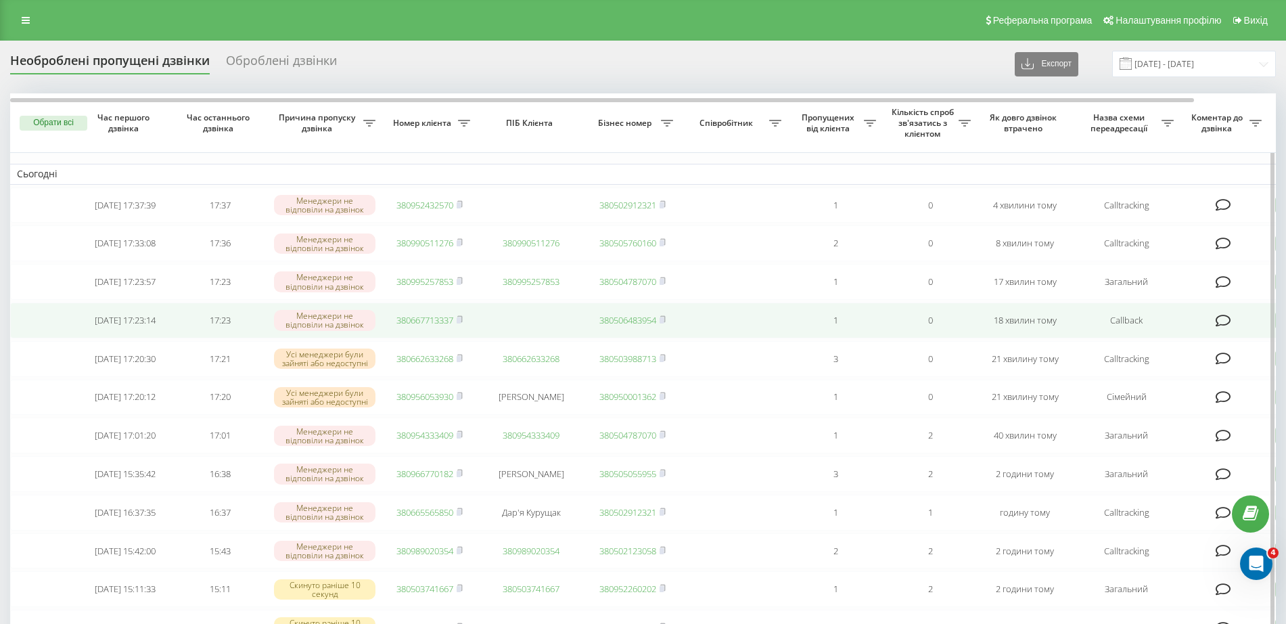
click at [412, 334] on td "380667713337" at bounding box center [429, 320] width 95 height 36
click at [431, 326] on link "380667713337" at bounding box center [424, 320] width 57 height 12
click at [420, 326] on link "380995257853" at bounding box center [424, 320] width 57 height 12
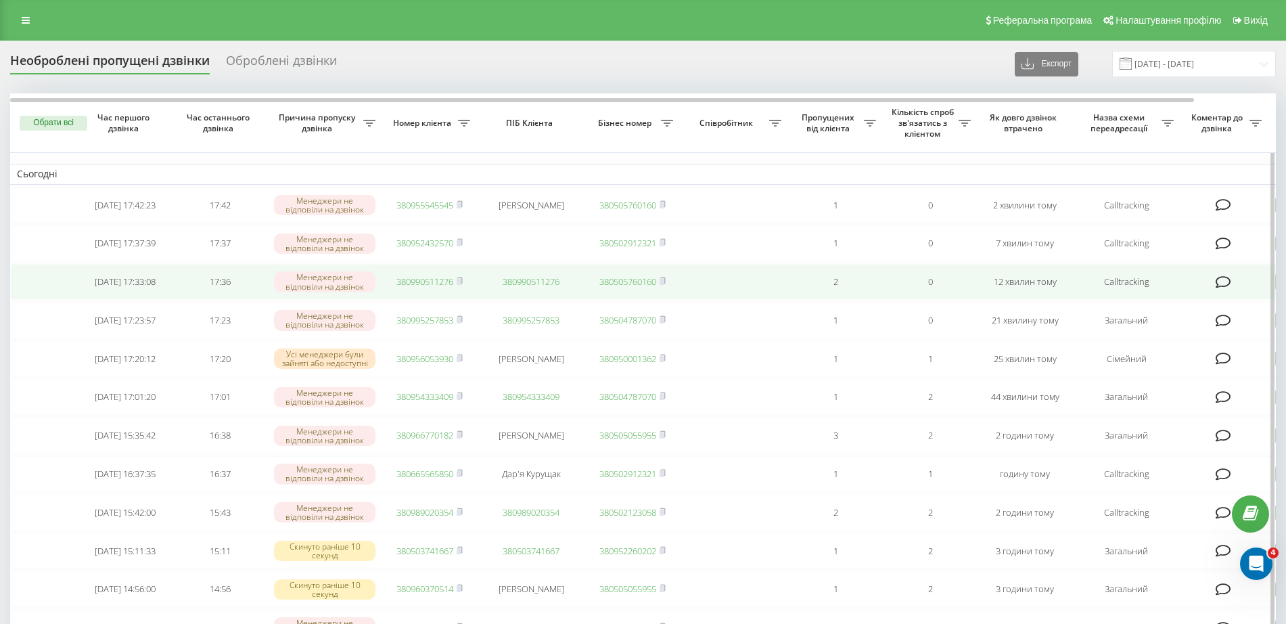
click at [424, 288] on link "380990511276" at bounding box center [424, 281] width 57 height 12
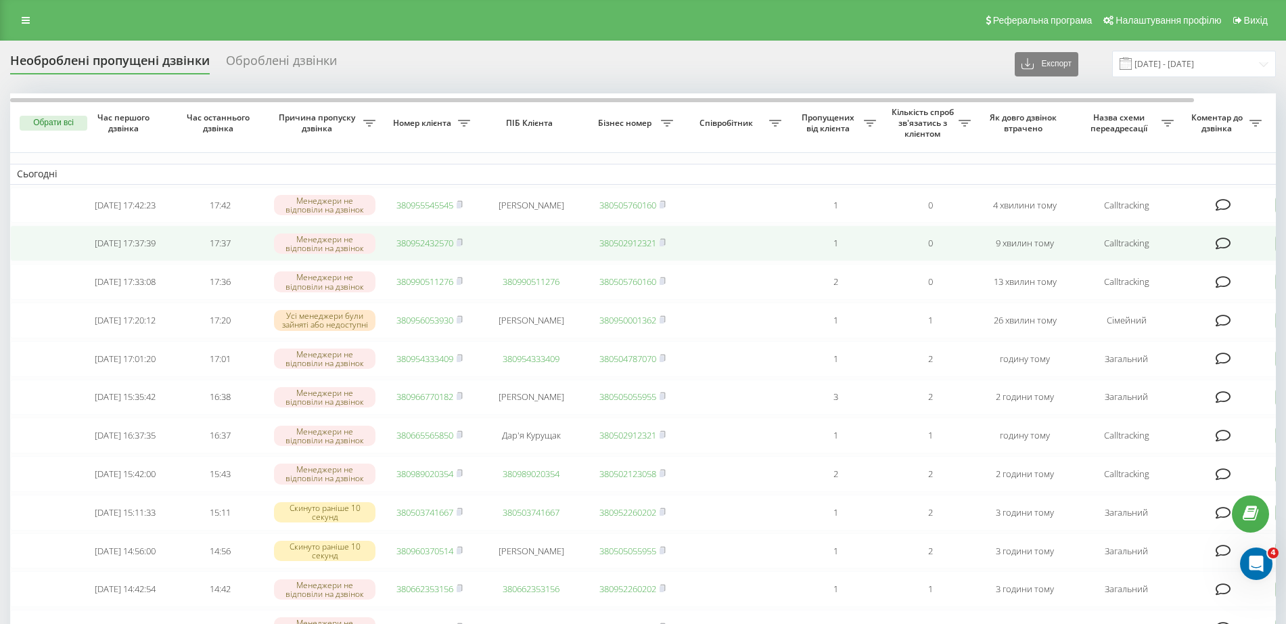
click at [438, 249] on link "380952432570" at bounding box center [424, 243] width 57 height 12
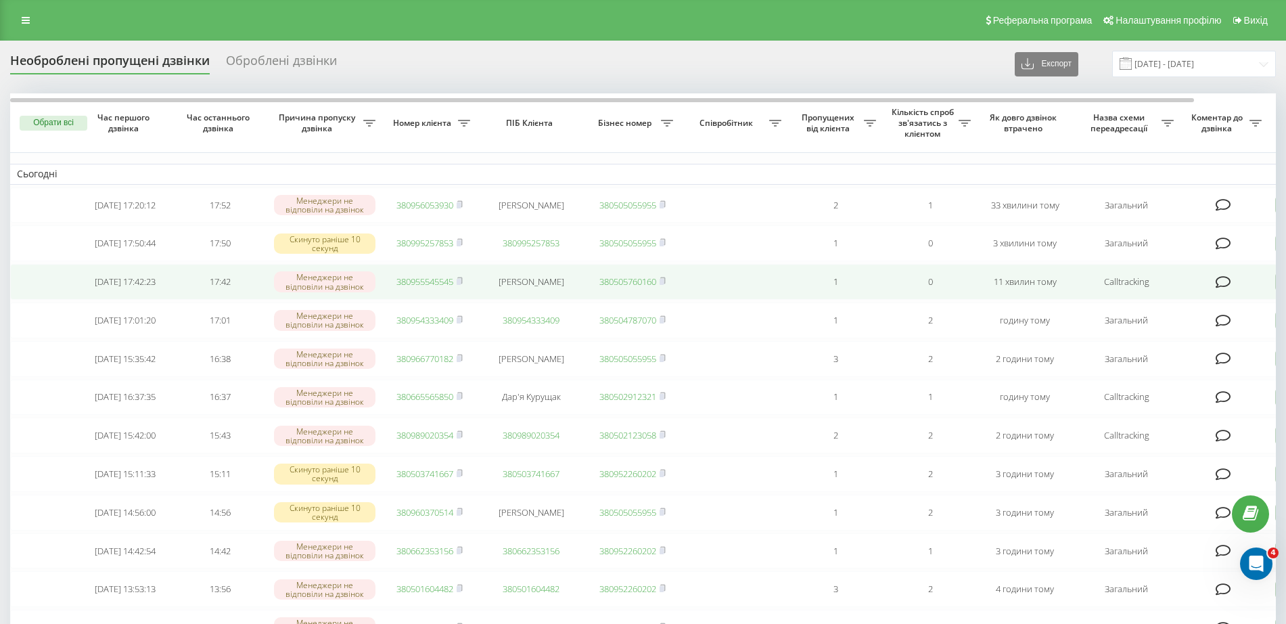
click at [417, 288] on link "380955545545" at bounding box center [424, 281] width 57 height 12
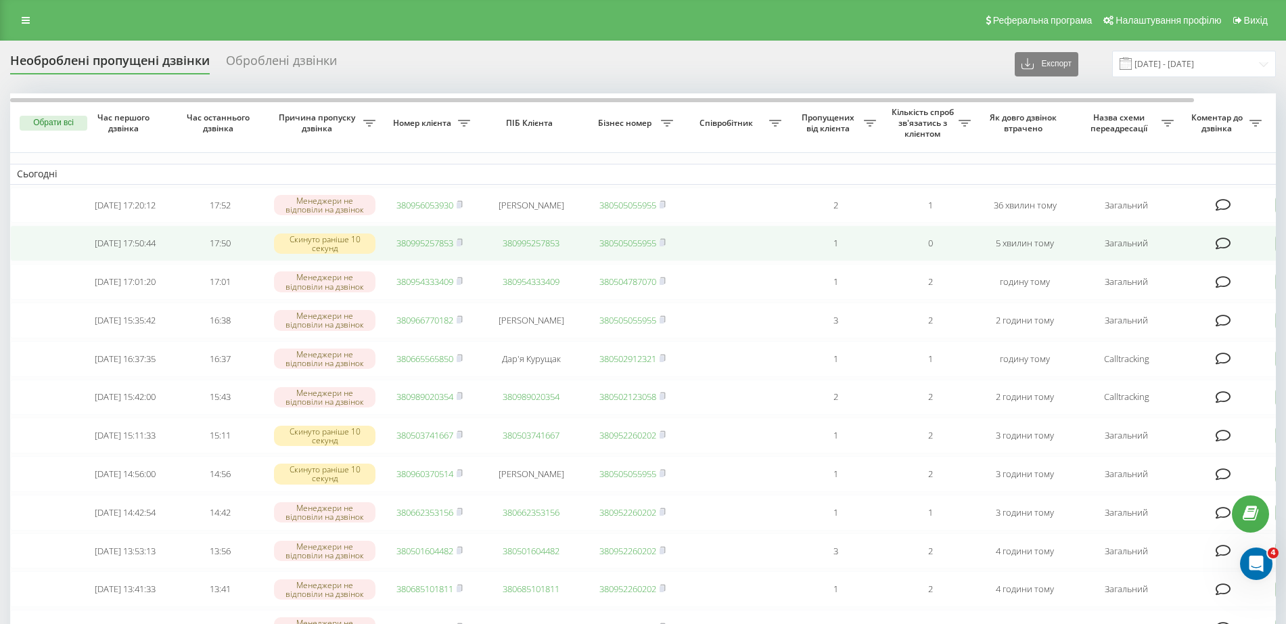
click at [428, 249] on link "380995257853" at bounding box center [424, 243] width 57 height 12
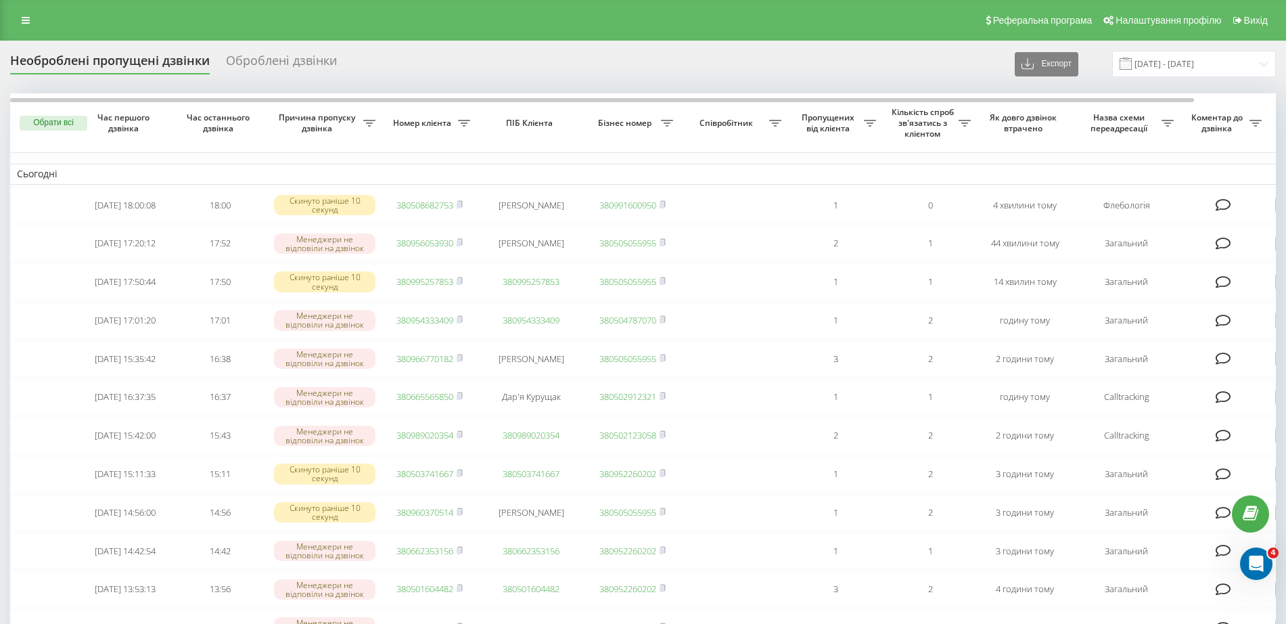
click at [371, 67] on div "Необроблені пропущені дзвінки Оброблені дзвінки Експорт .csv .xlsx 19.09.2025 -…" at bounding box center [643, 64] width 1266 height 26
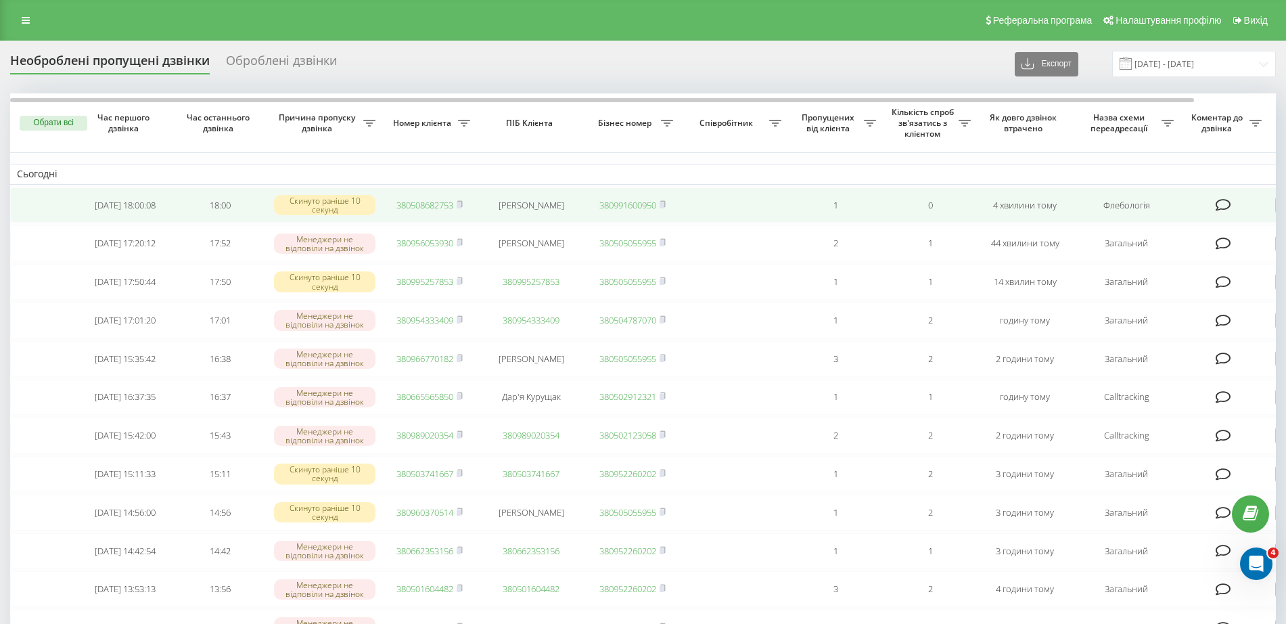
click at [412, 210] on link "380508682753" at bounding box center [424, 205] width 57 height 12
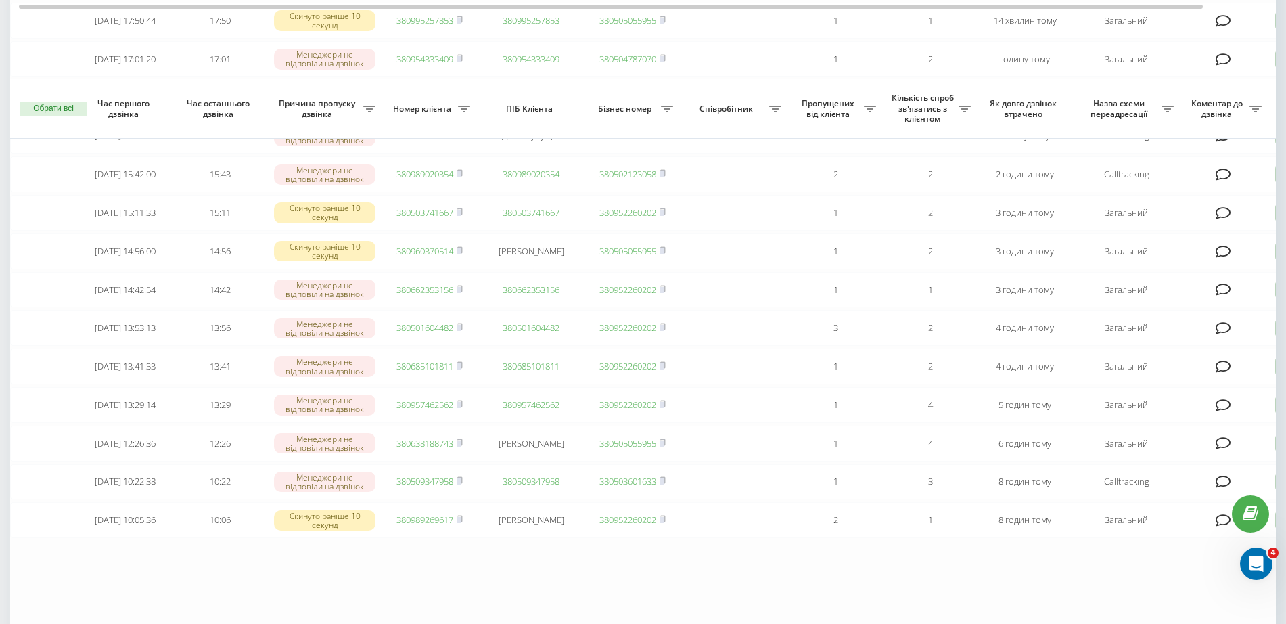
scroll to position [338, 0]
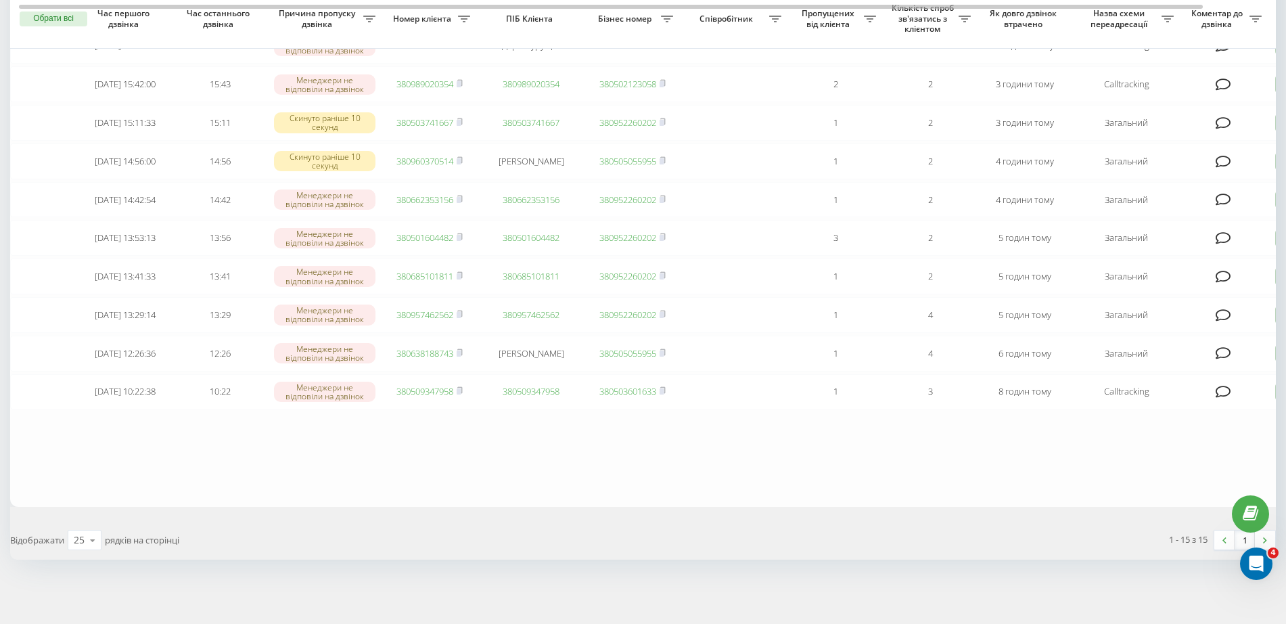
scroll to position [386, 0]
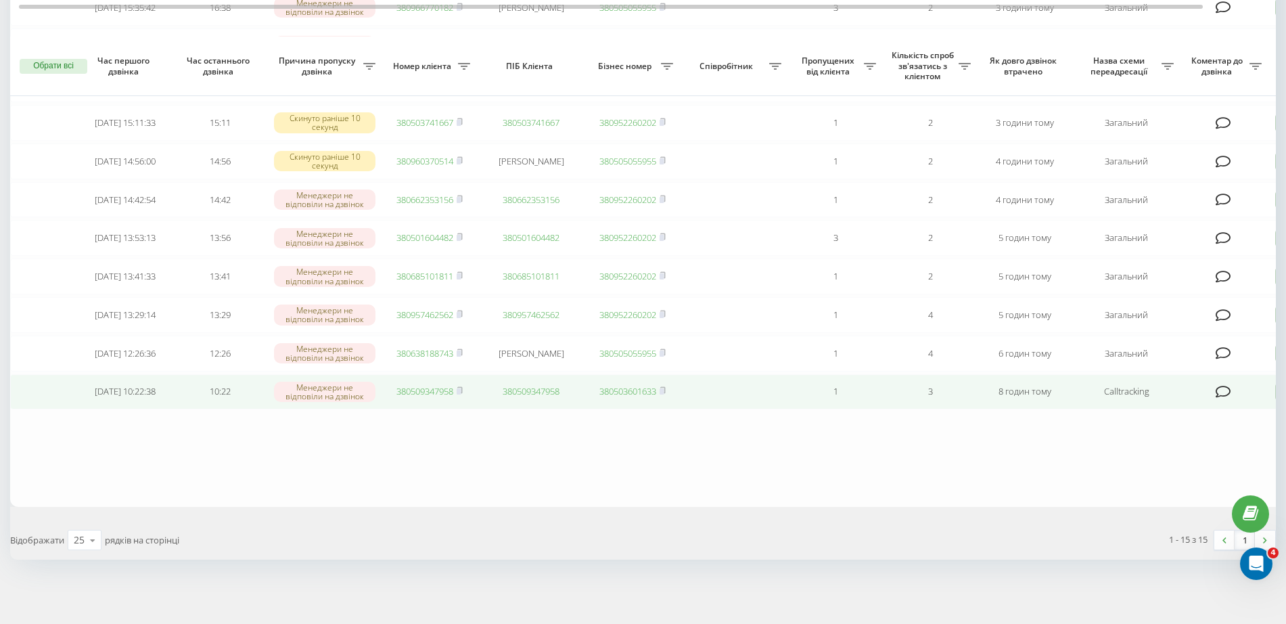
click at [417, 388] on link "380509347958" at bounding box center [424, 391] width 57 height 12
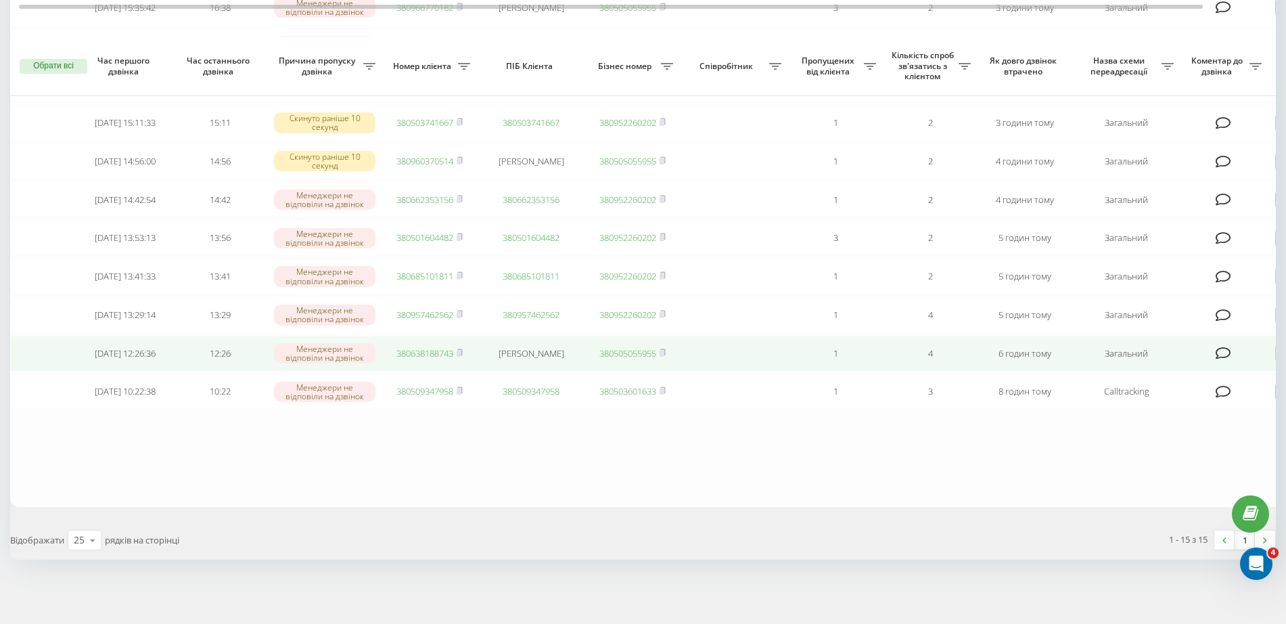
click at [432, 356] on td "380638188743" at bounding box center [429, 354] width 95 height 36
click at [428, 350] on link "380638188743" at bounding box center [424, 353] width 57 height 12
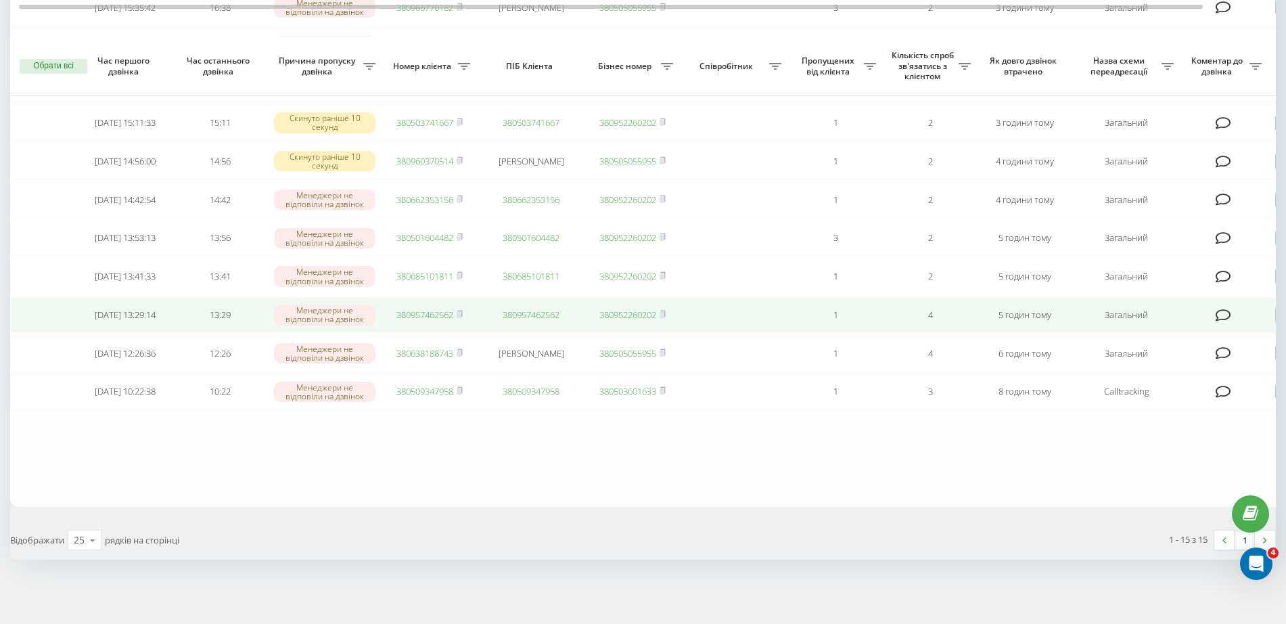
click at [423, 313] on link "380957462562" at bounding box center [424, 315] width 57 height 12
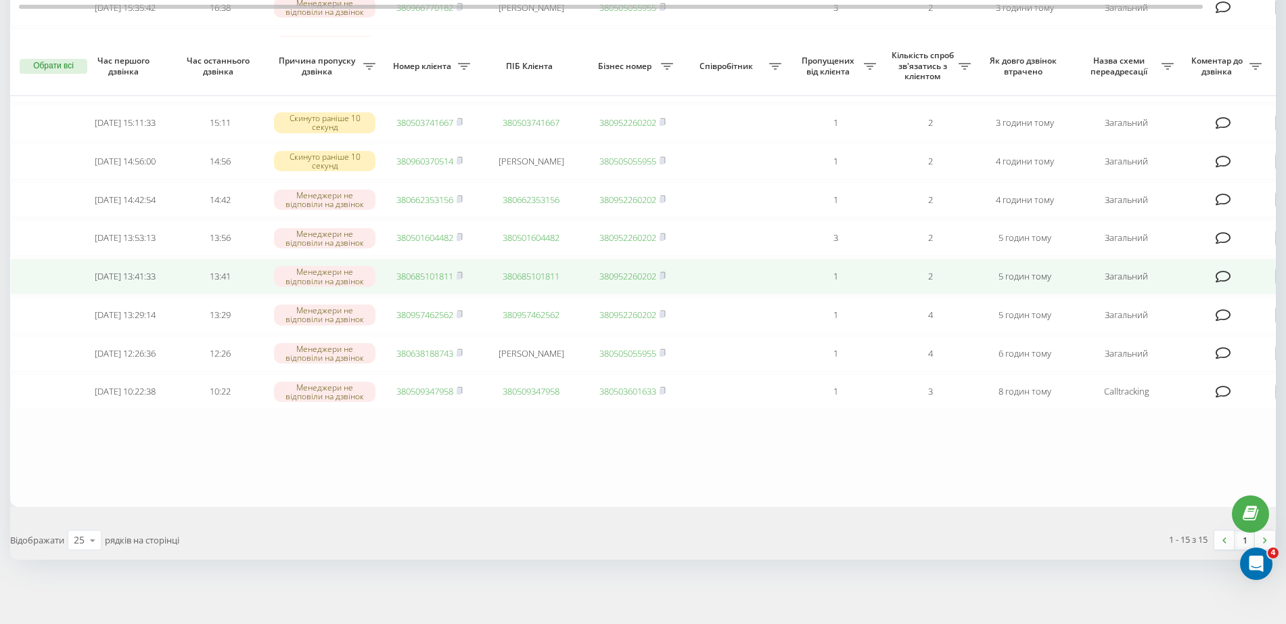
click at [416, 270] on link "380685101811" at bounding box center [424, 276] width 57 height 12
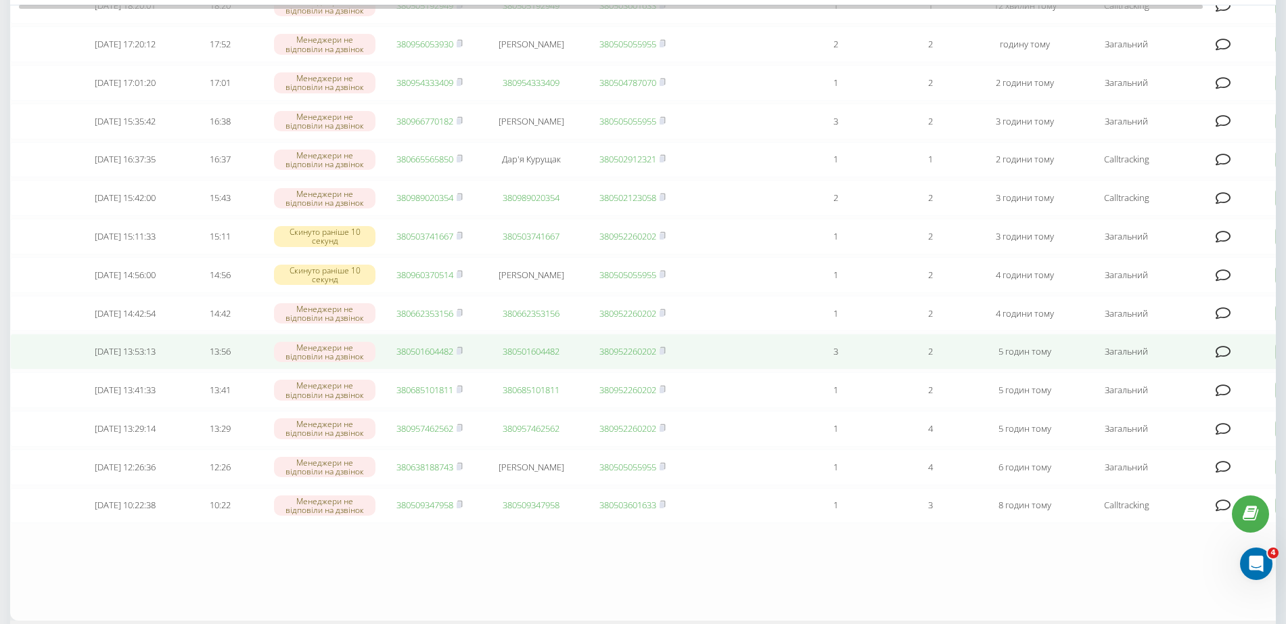
scroll to position [254, 0]
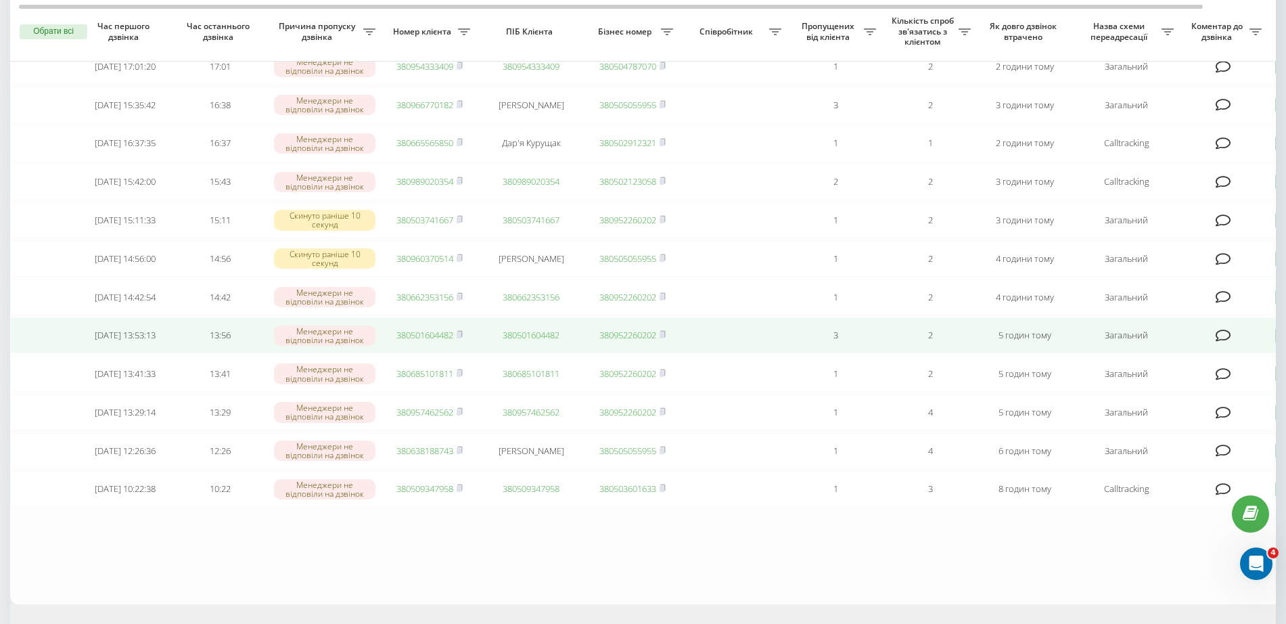
click at [445, 341] on link "380501604482" at bounding box center [424, 335] width 57 height 12
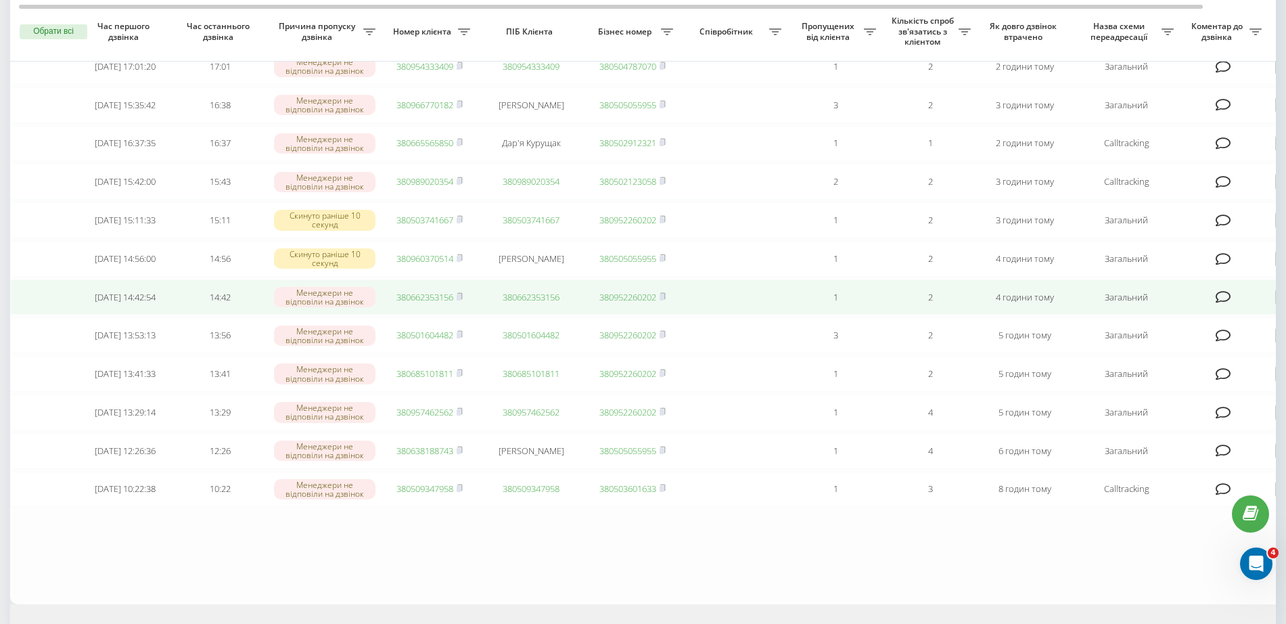
click at [430, 303] on link "380662353156" at bounding box center [424, 297] width 57 height 12
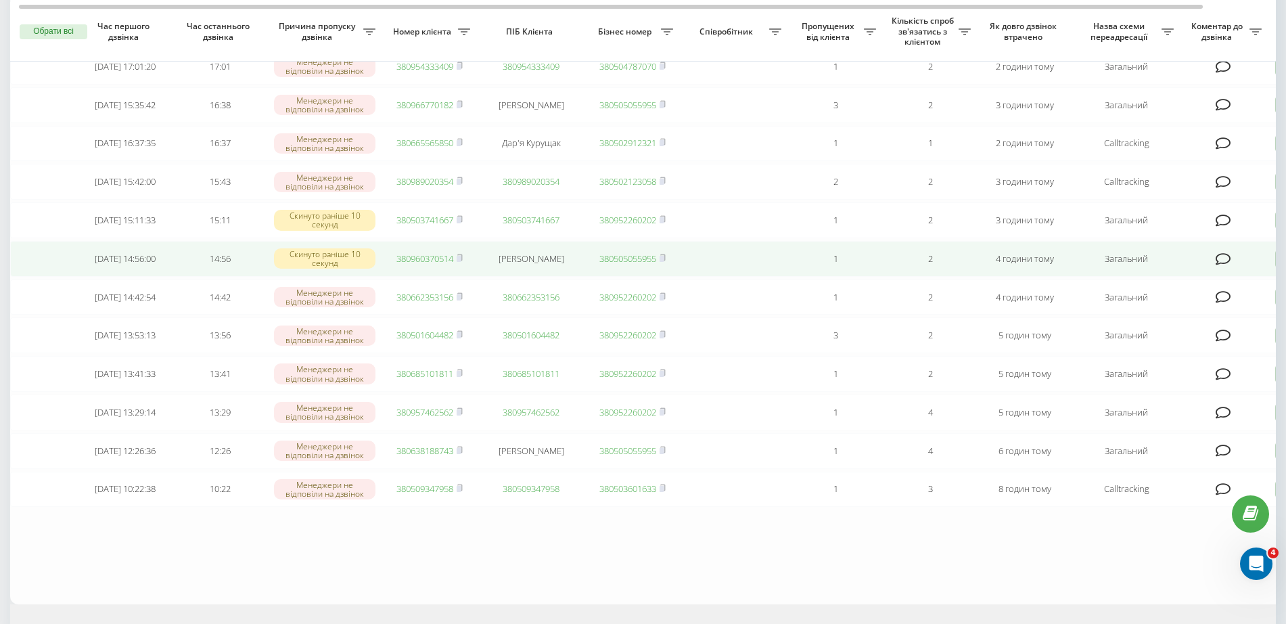
click at [430, 265] on link "380960370514" at bounding box center [424, 258] width 57 height 12
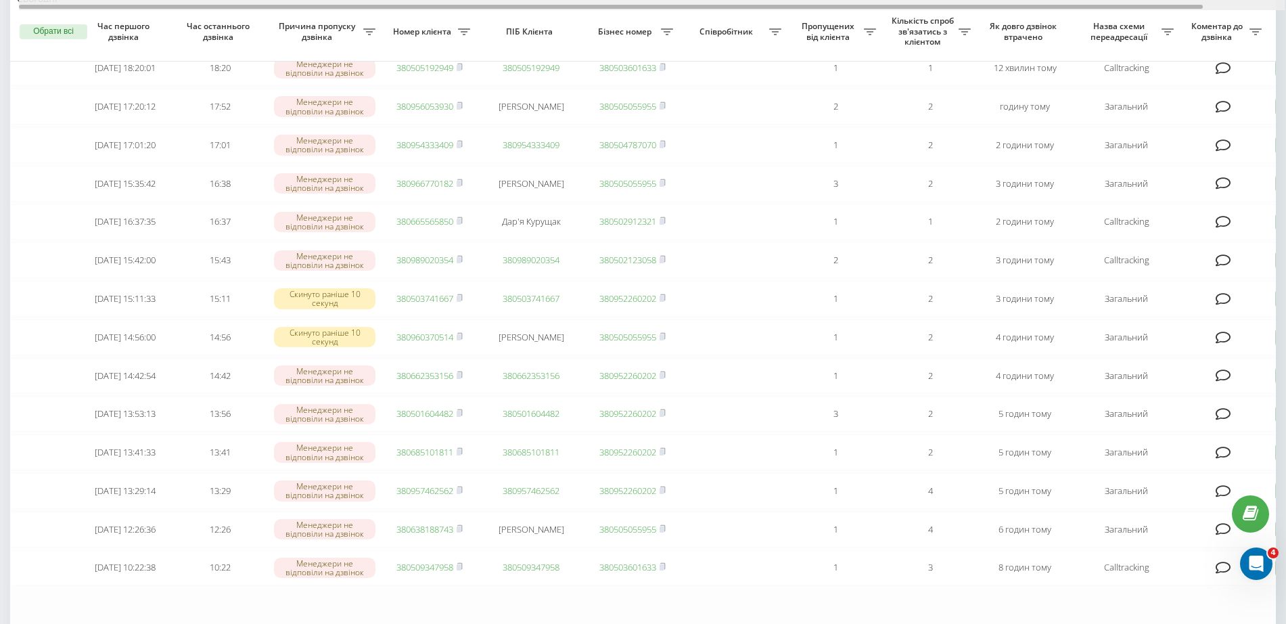
scroll to position [169, 0]
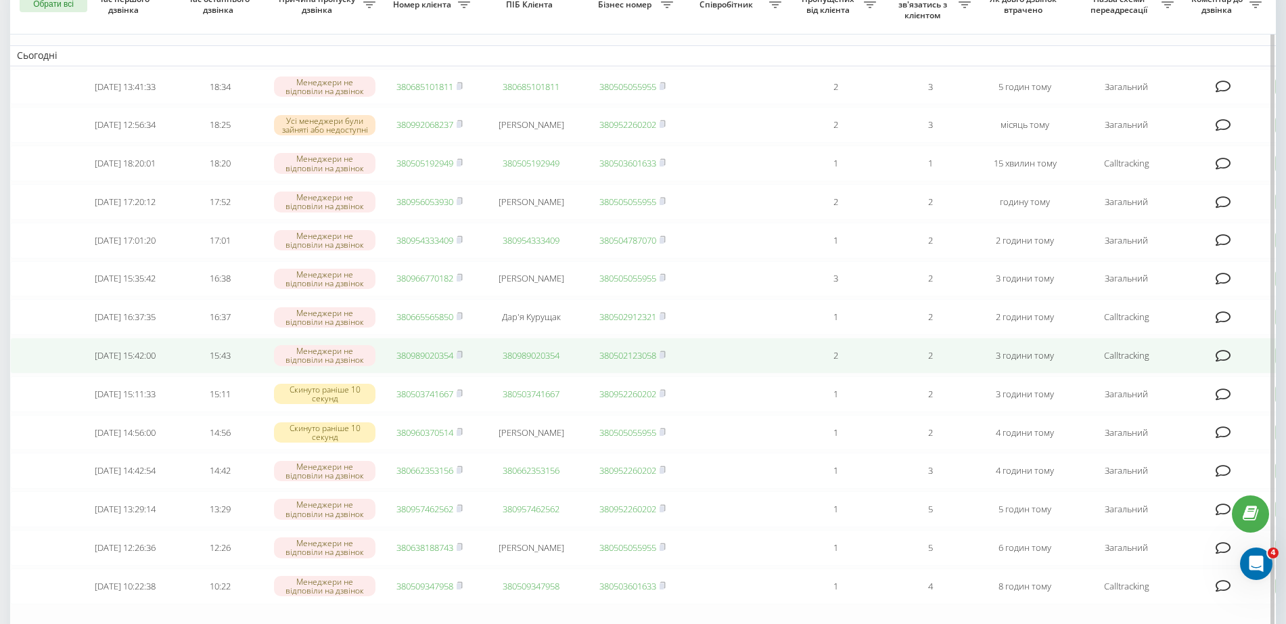
scroll to position [169, 0]
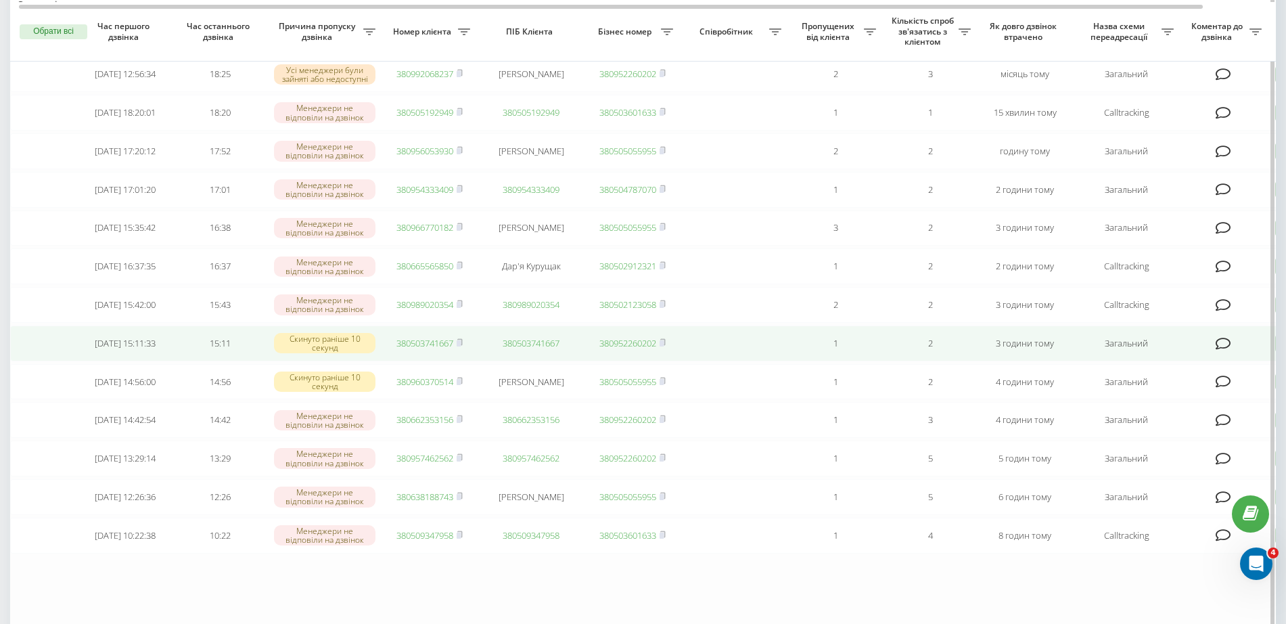
click at [432, 349] on link "380503741667" at bounding box center [424, 343] width 57 height 12
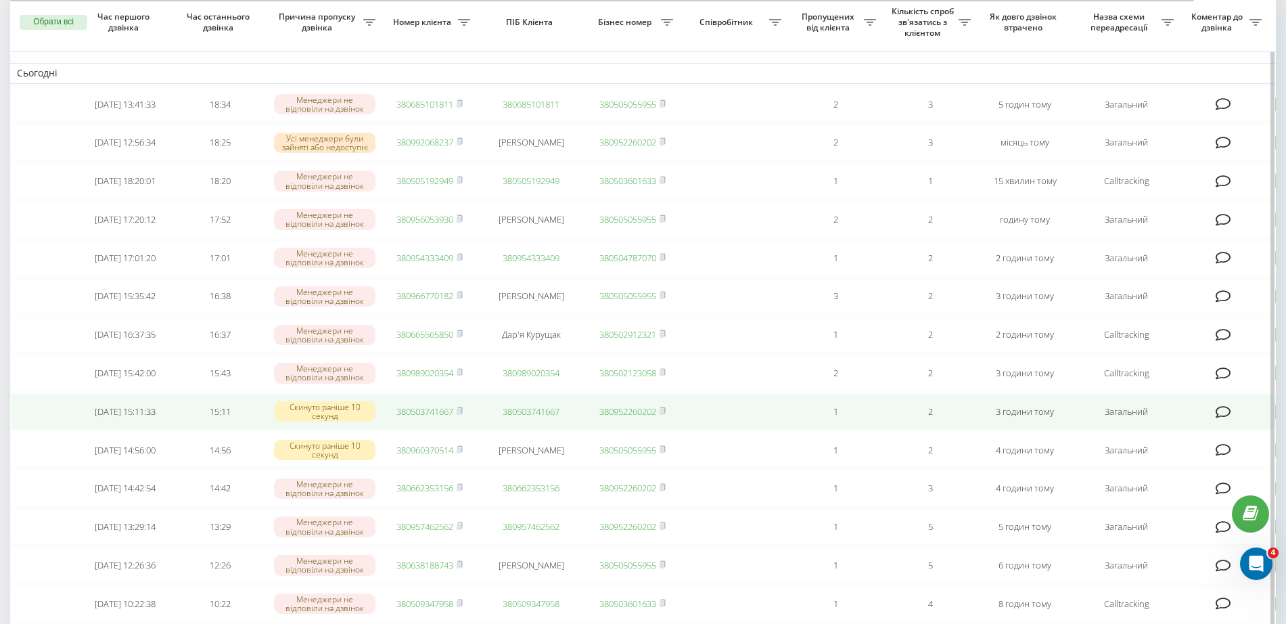
scroll to position [85, 0]
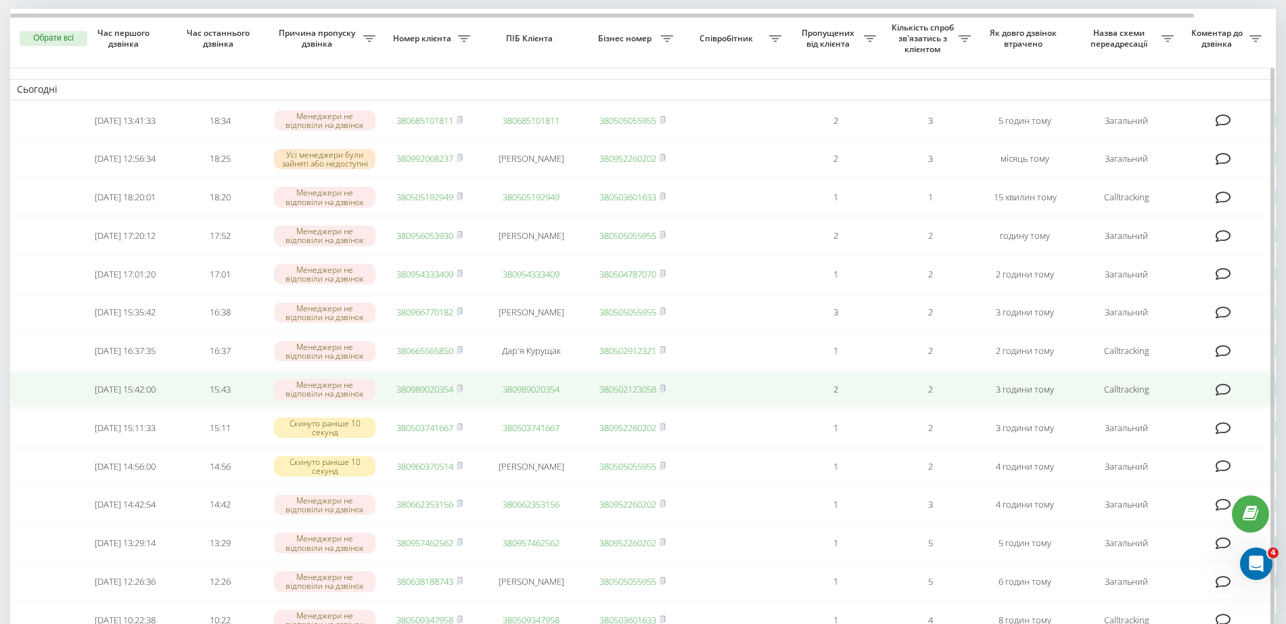
click at [415, 395] on link "380989020354" at bounding box center [424, 389] width 57 height 12
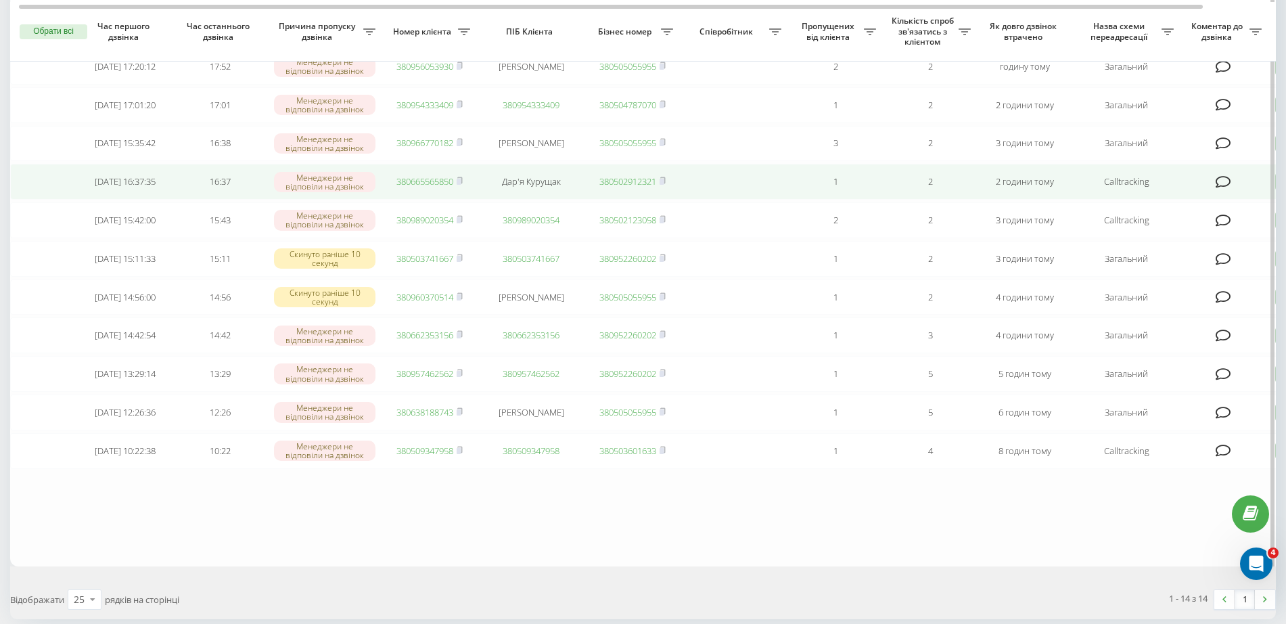
click at [423, 187] on link "380665565850" at bounding box center [424, 181] width 57 height 12
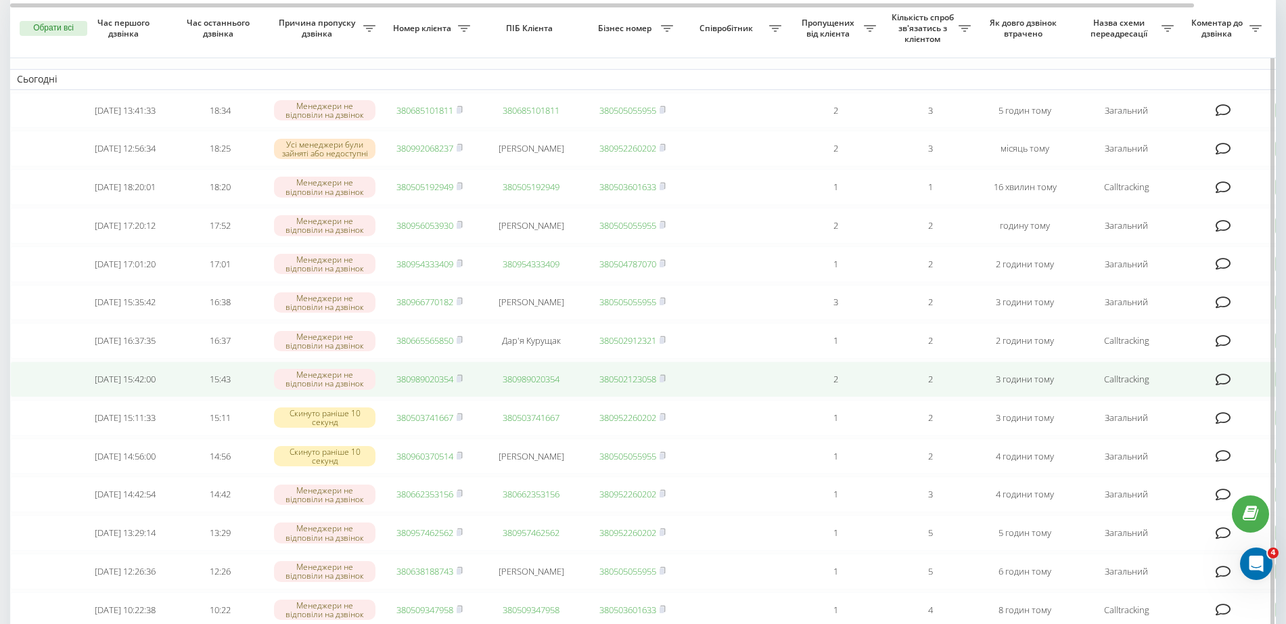
scroll to position [85, 0]
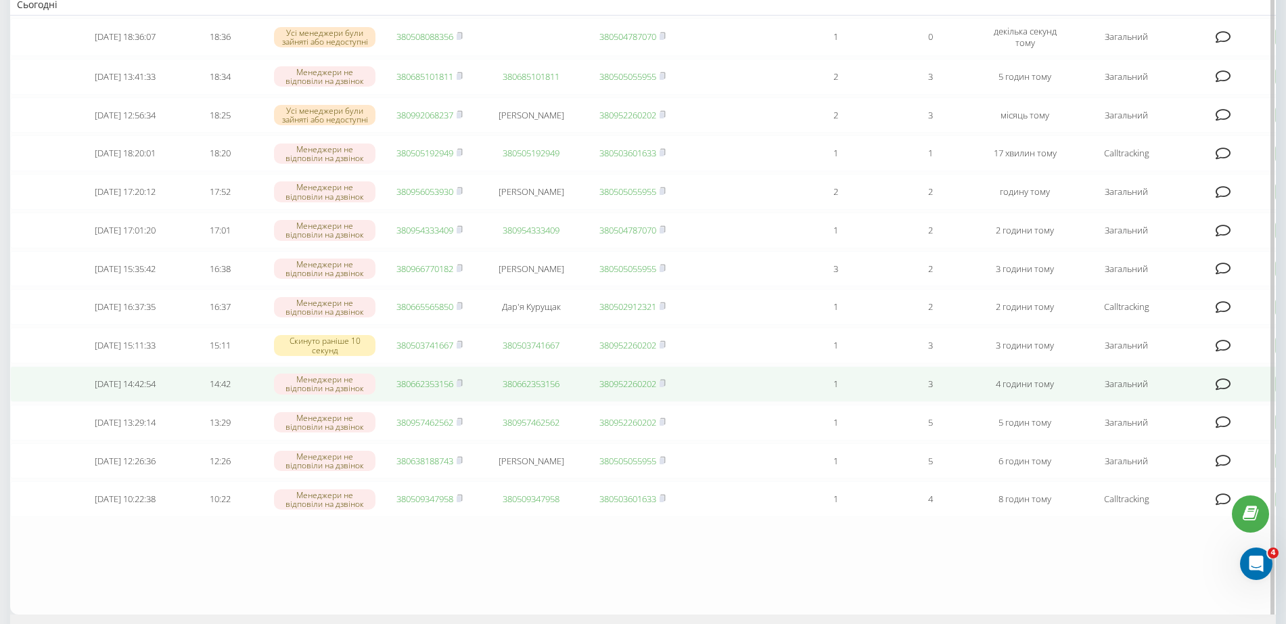
scroll to position [85, 0]
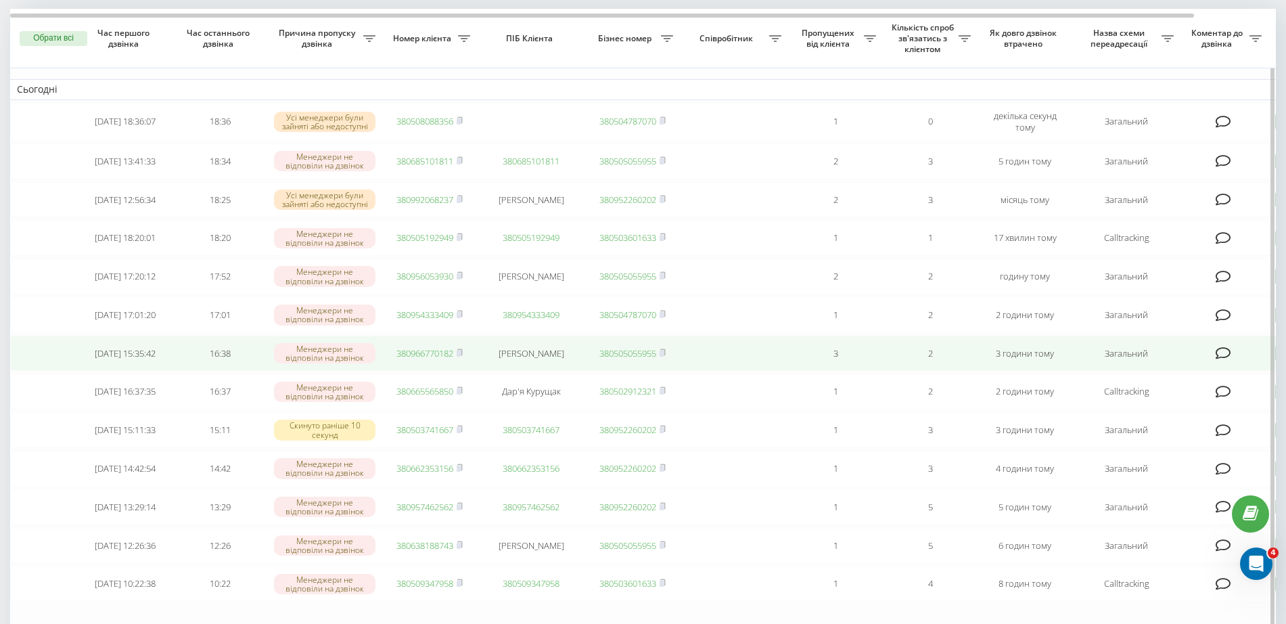
click at [429, 359] on link "380966770182" at bounding box center [424, 353] width 57 height 12
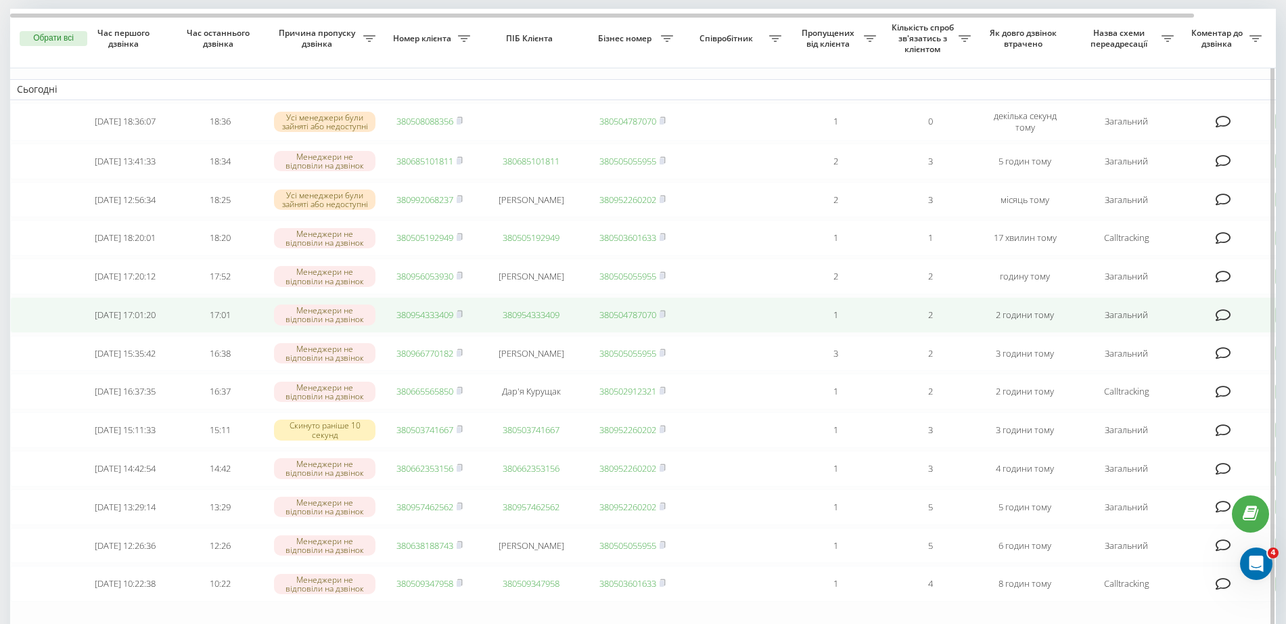
click at [416, 321] on link "380954333409" at bounding box center [424, 315] width 57 height 12
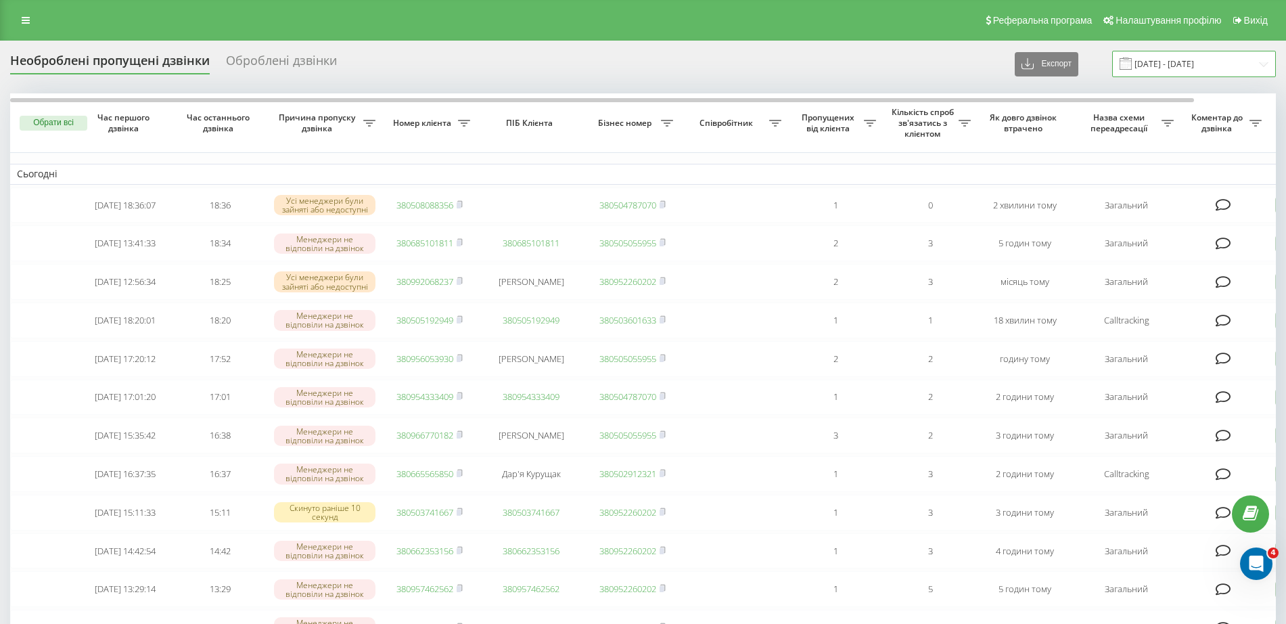
click at [1180, 53] on input "[DATE] - [DATE]" at bounding box center [1194, 64] width 164 height 26
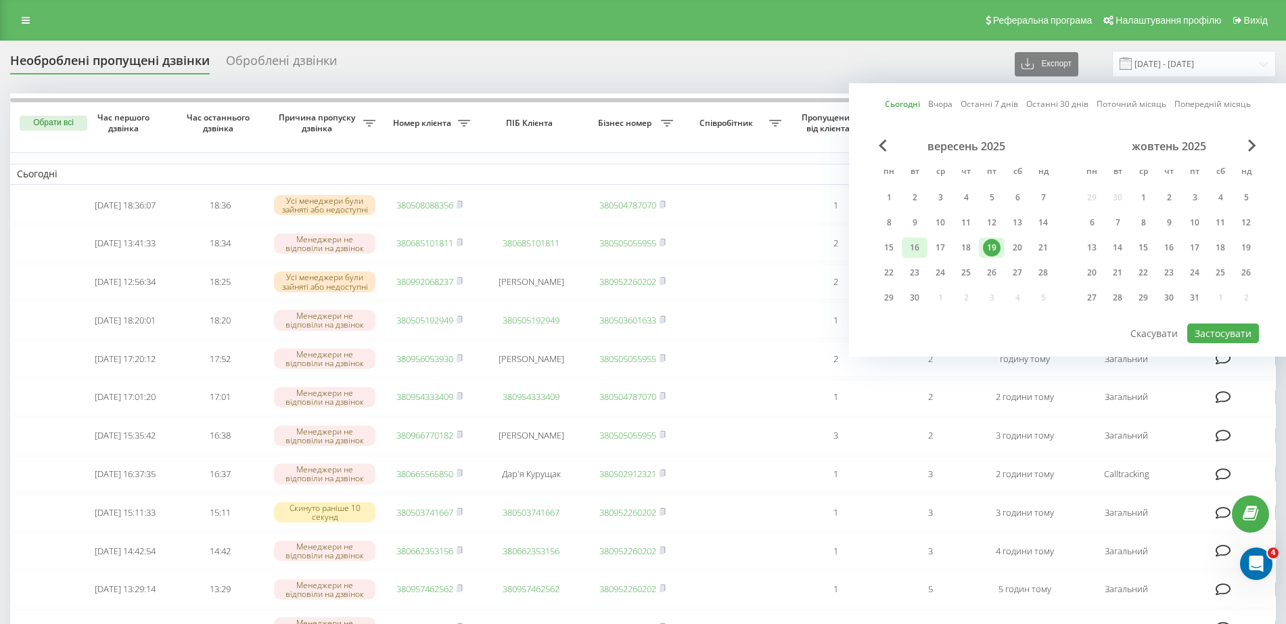
click at [917, 248] on div "16" at bounding box center [915, 248] width 18 height 18
click at [1221, 333] on button "Застосувати" at bounding box center [1223, 333] width 72 height 20
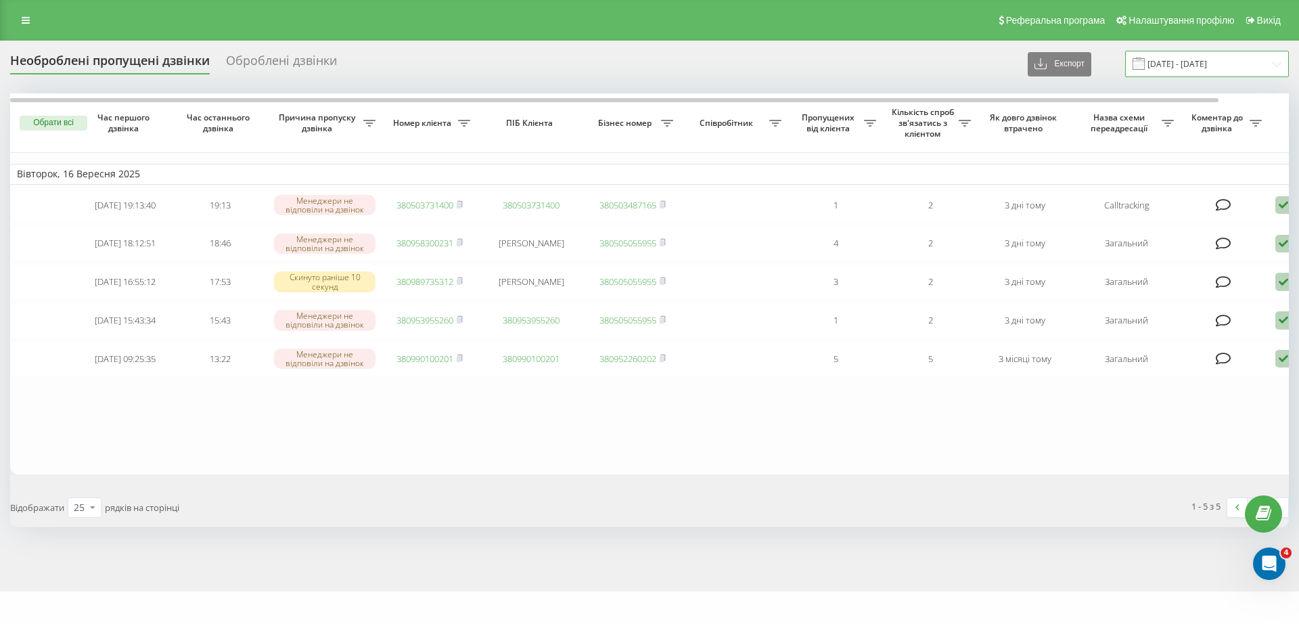
click at [1214, 68] on input "[DATE] - [DATE]" at bounding box center [1207, 64] width 164 height 26
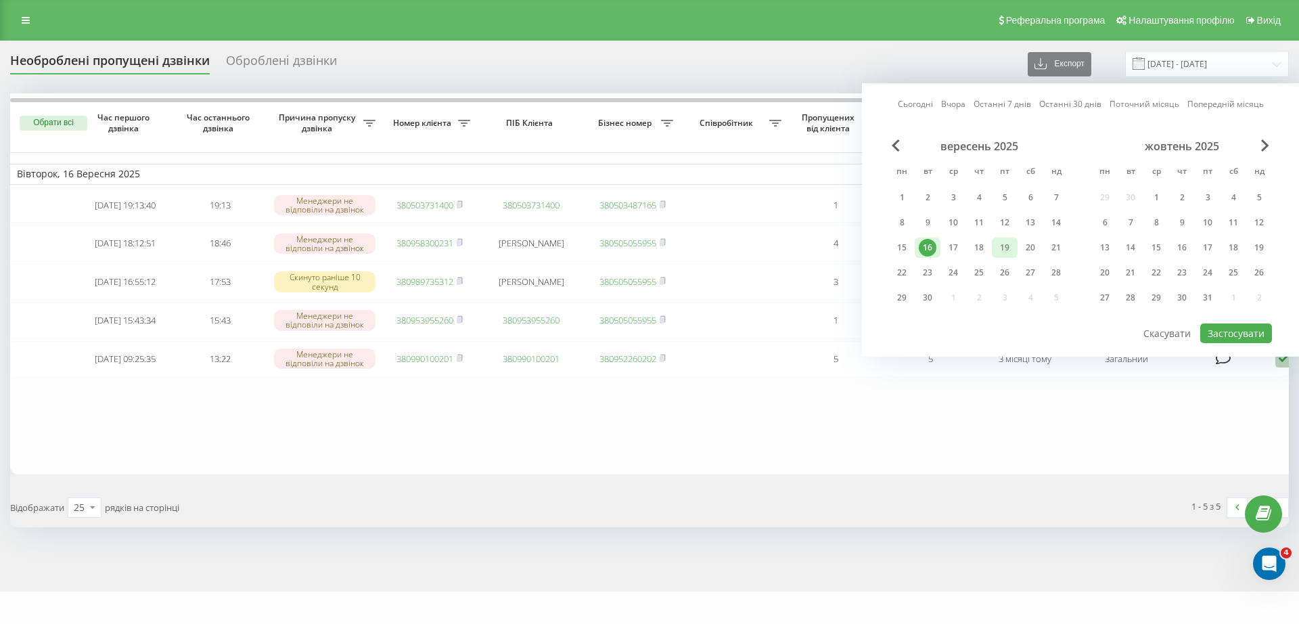
click at [1003, 252] on div "19" at bounding box center [1005, 248] width 18 height 18
click at [1217, 333] on button "Застосувати" at bounding box center [1236, 333] width 72 height 20
type input "19.09.2025 - 19.09.2025"
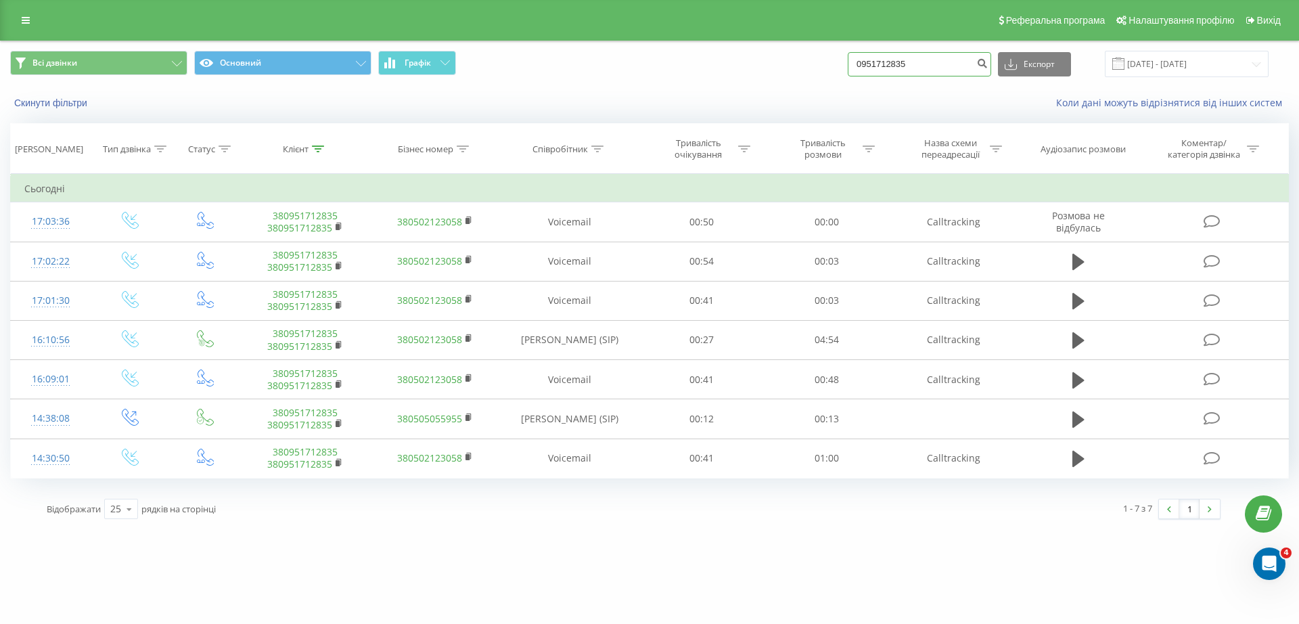
drag, startPoint x: 926, startPoint y: 71, endPoint x: 803, endPoint y: 78, distance: 123.4
click at [803, 78] on div "Всі дзвінки Основний Графік 0951712835 Експорт .csv .xls .xlsx [DATE] - [DATE]" at bounding box center [650, 63] width 1298 height 45
click at [1183, 67] on input "[DATE] - [DATE]" at bounding box center [1187, 64] width 164 height 26
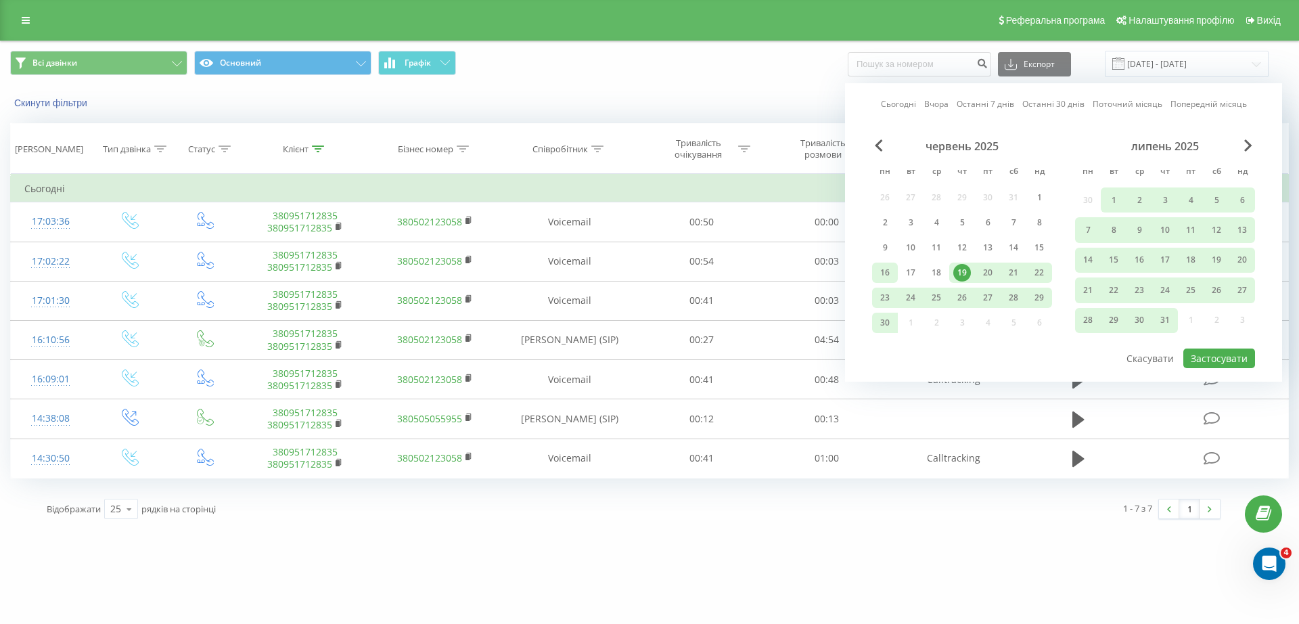
click at [880, 271] on div "16" at bounding box center [885, 273] width 18 height 18
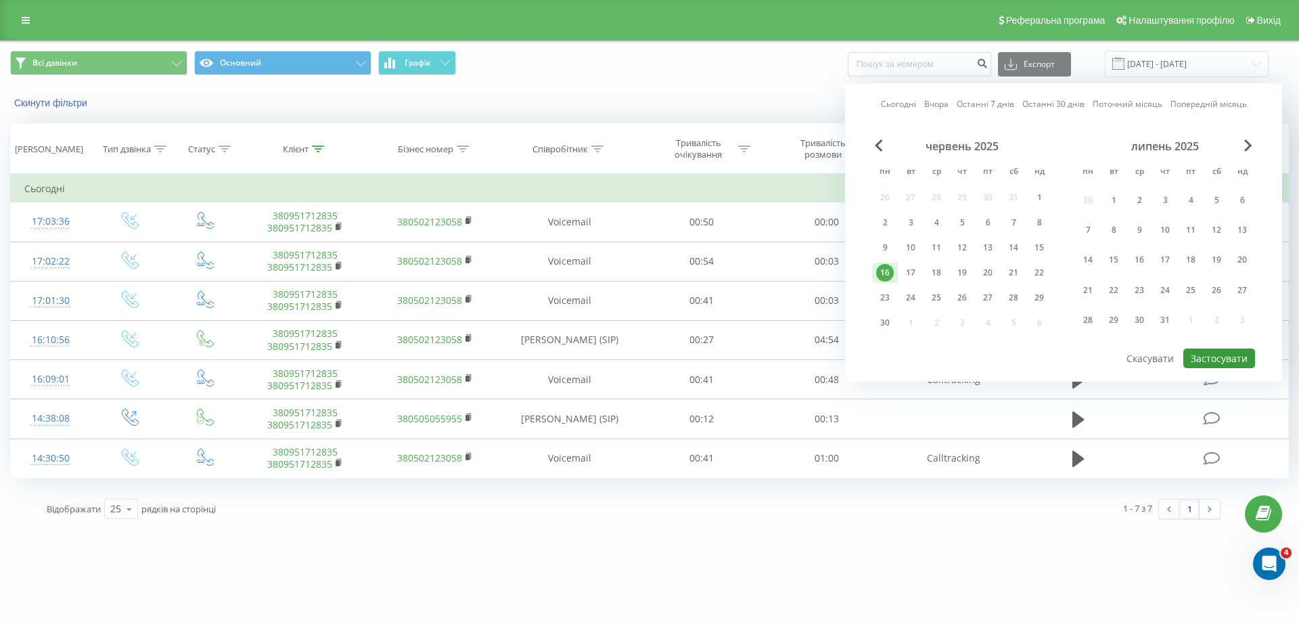
click at [1208, 355] on button "Застосувати" at bounding box center [1219, 358] width 72 height 20
type input "[DATE] - [DATE]"
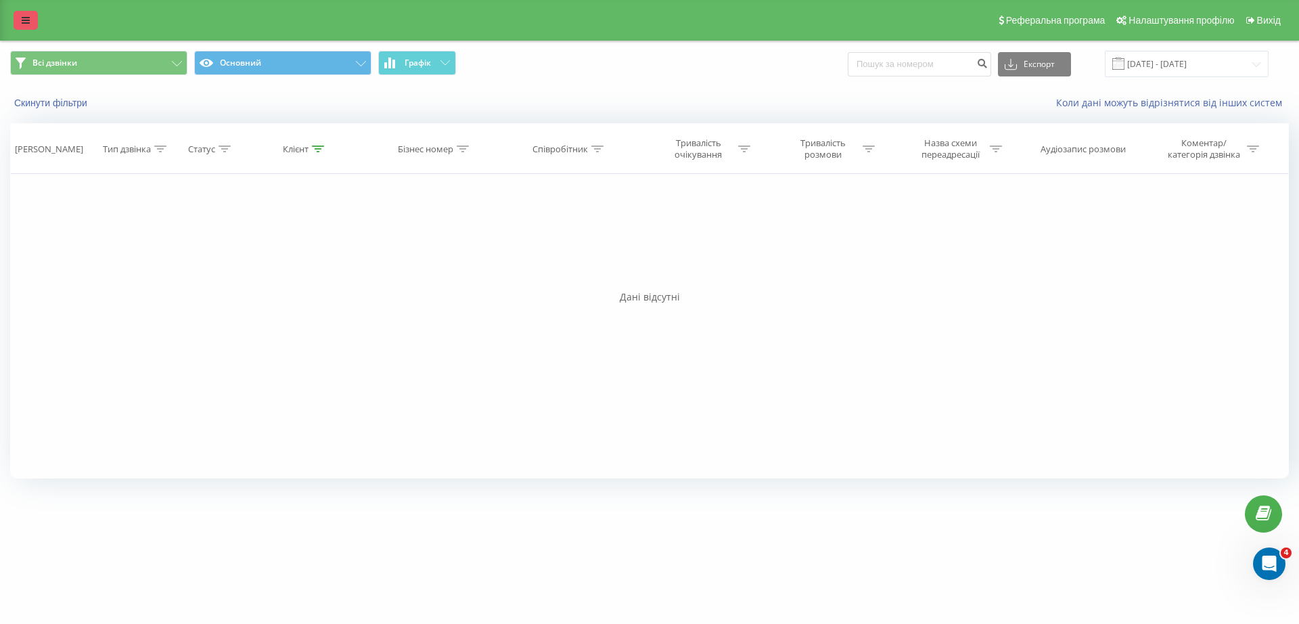
click at [22, 20] on icon at bounding box center [26, 20] width 8 height 9
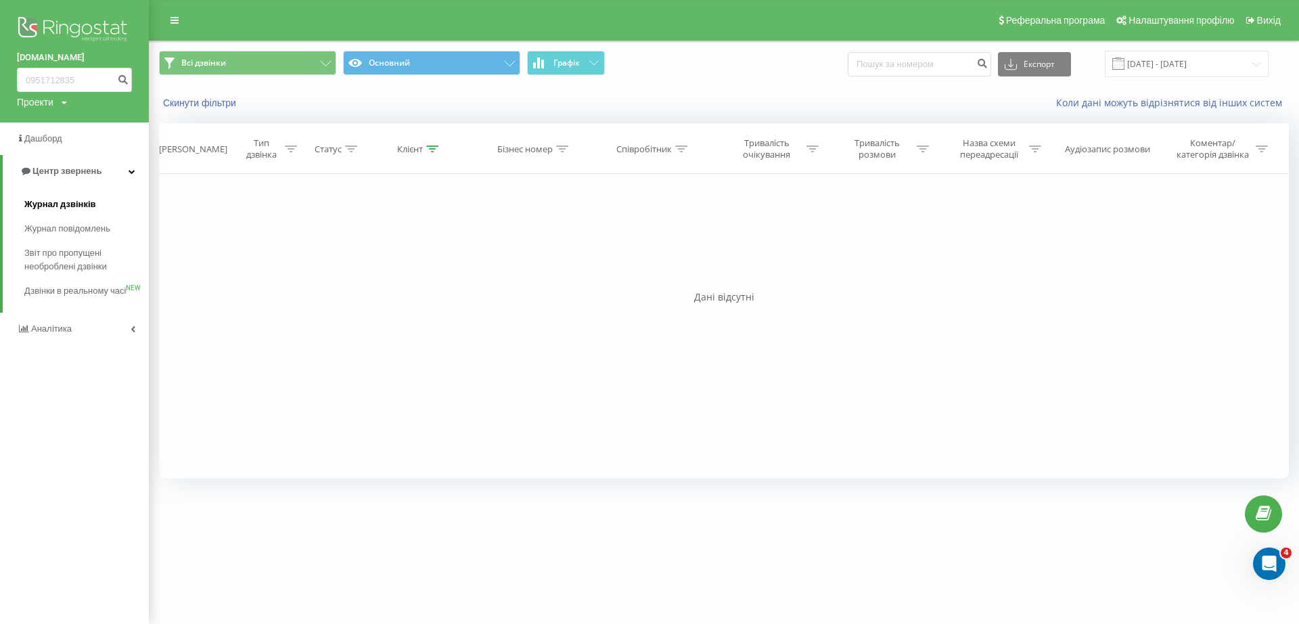
click at [49, 206] on span "Журнал дзвінків" at bounding box center [60, 205] width 72 height 14
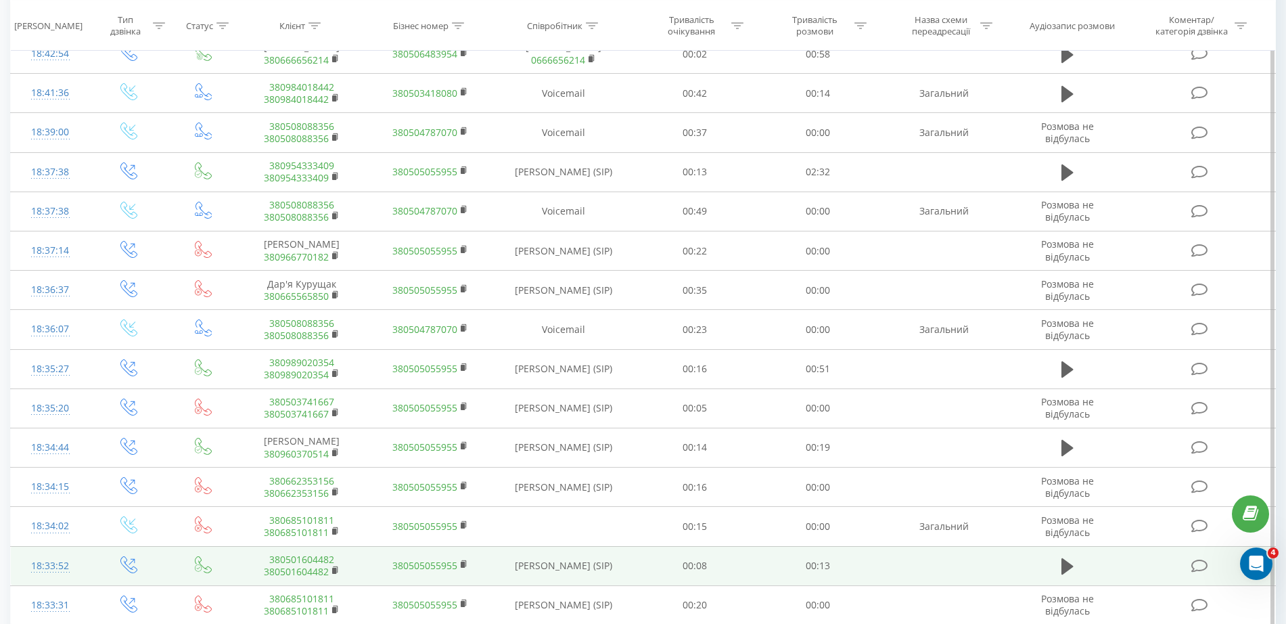
scroll to position [614, 0]
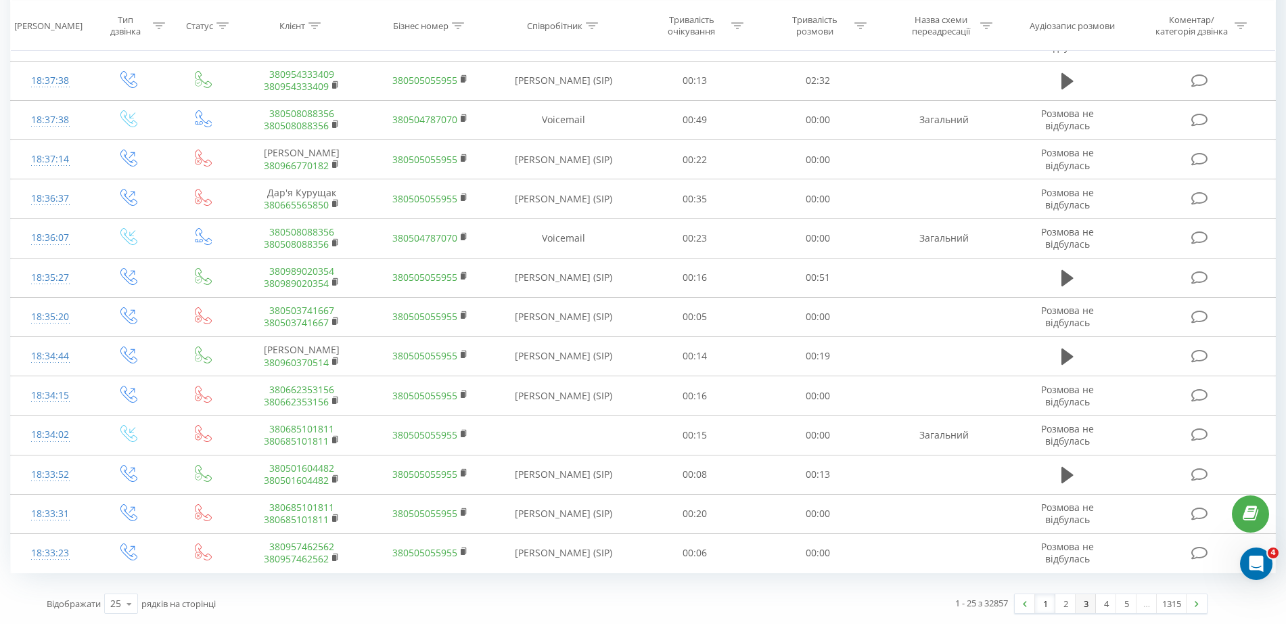
click at [1083, 601] on link "3" at bounding box center [1086, 603] width 20 height 19
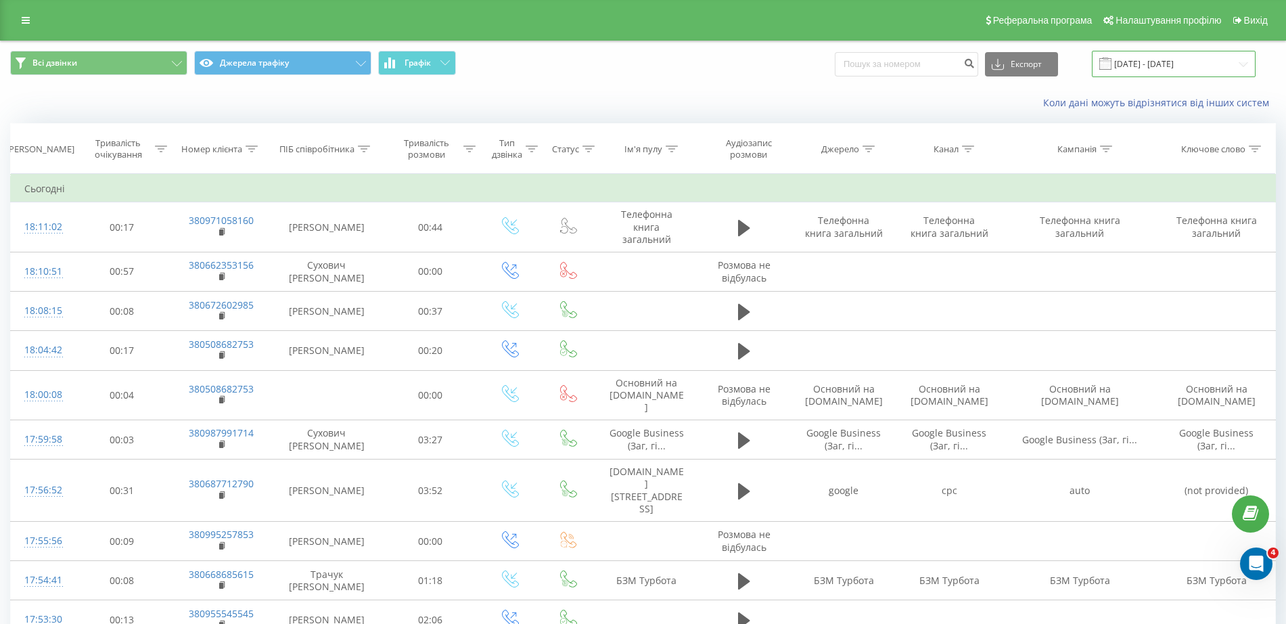
click at [1140, 64] on input "[DATE] - [DATE]" at bounding box center [1174, 64] width 164 height 26
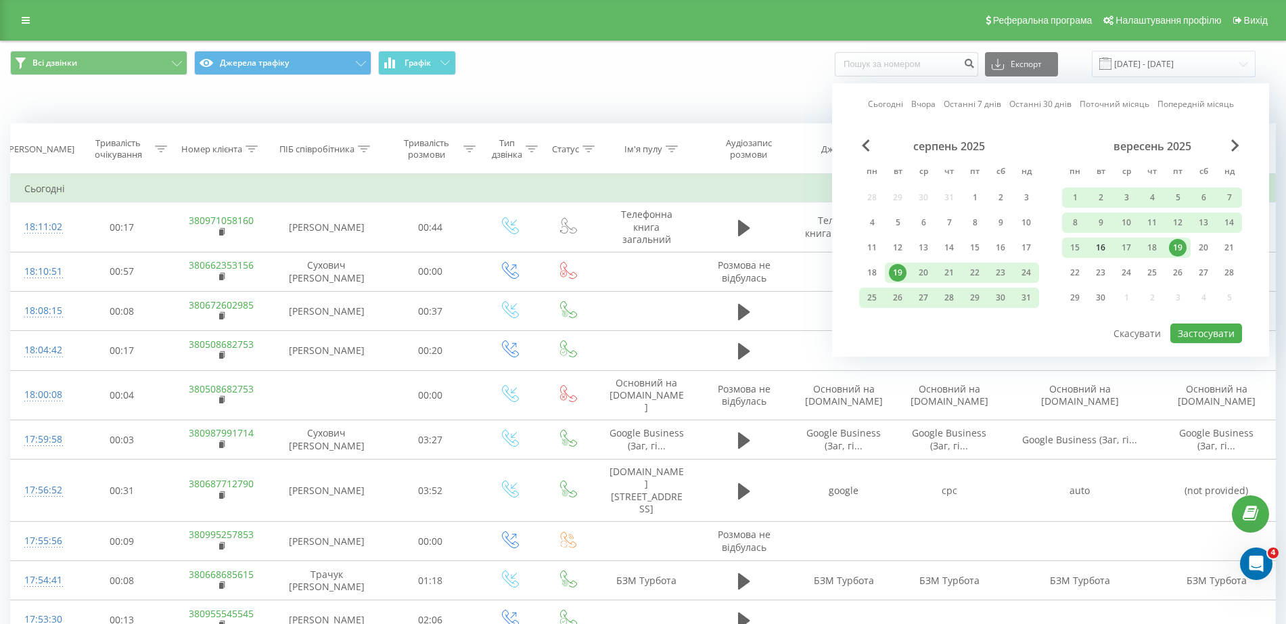
click at [1099, 254] on div "16" at bounding box center [1101, 248] width 18 height 18
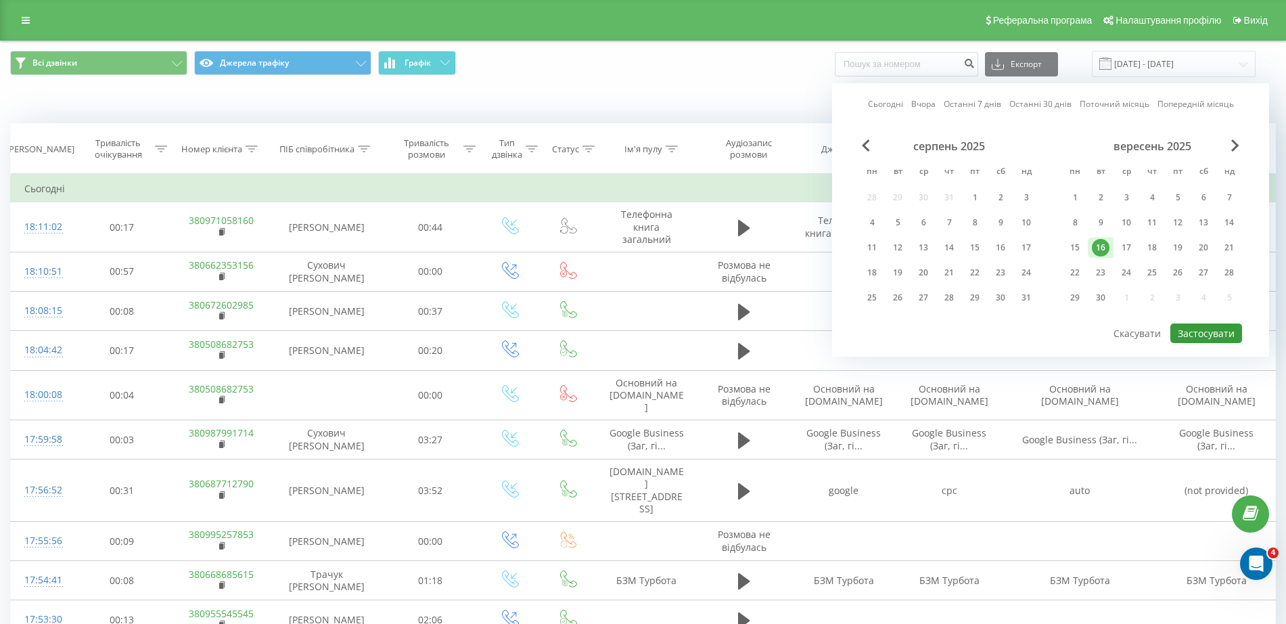
click at [1191, 338] on button "Застосувати" at bounding box center [1207, 333] width 72 height 20
type input "16.09.2025 - 16.09.2025"
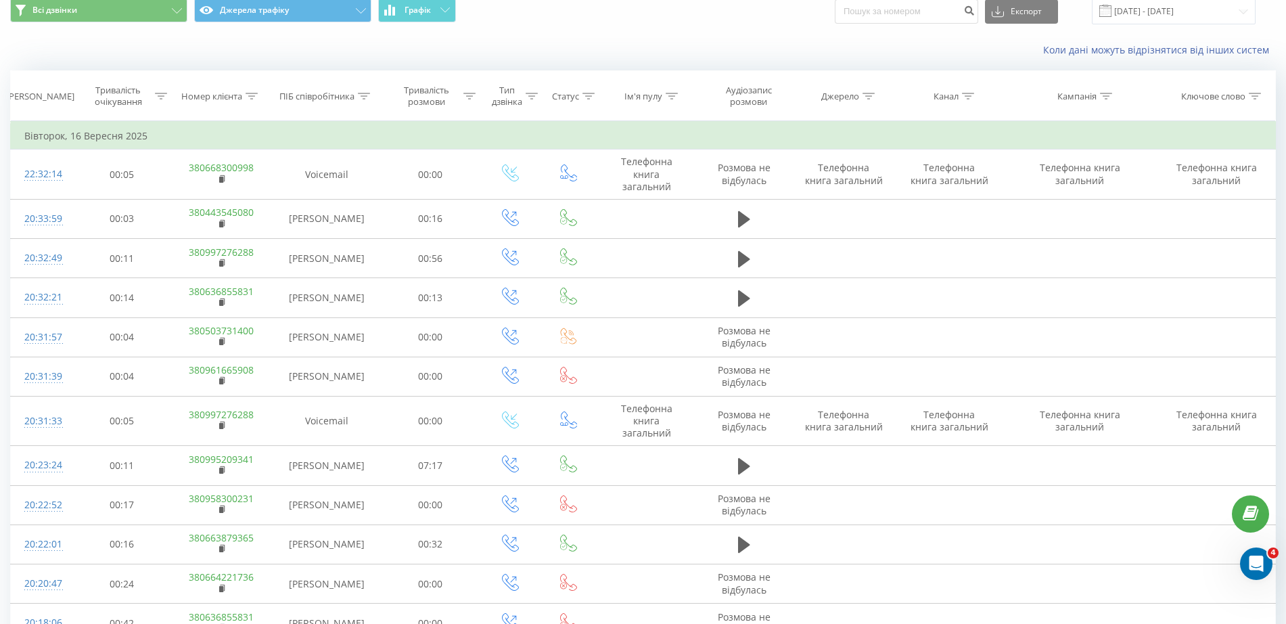
scroll to position [645, 0]
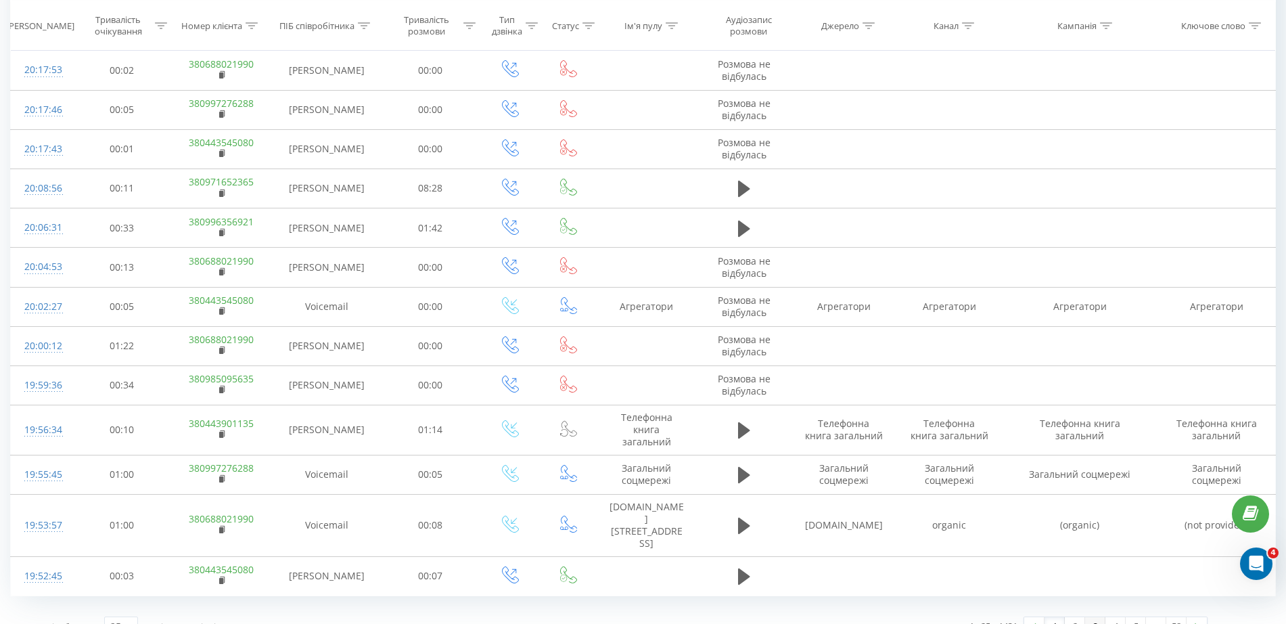
click at [1093, 617] on link "3" at bounding box center [1095, 626] width 20 height 19
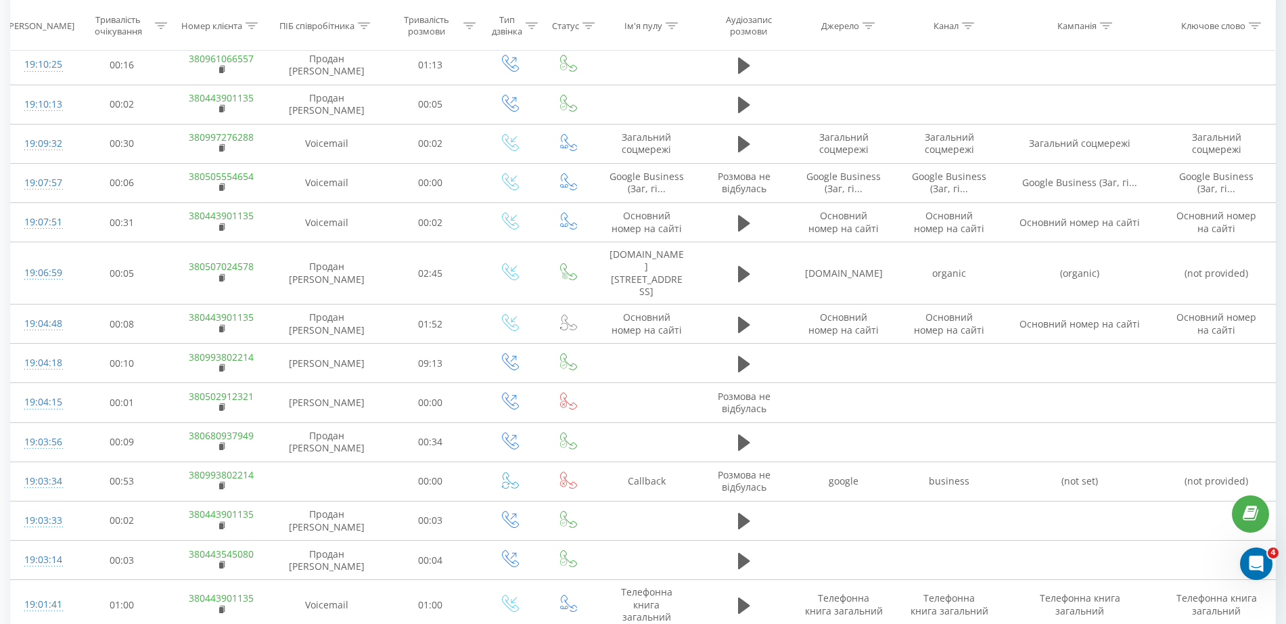
scroll to position [656, 0]
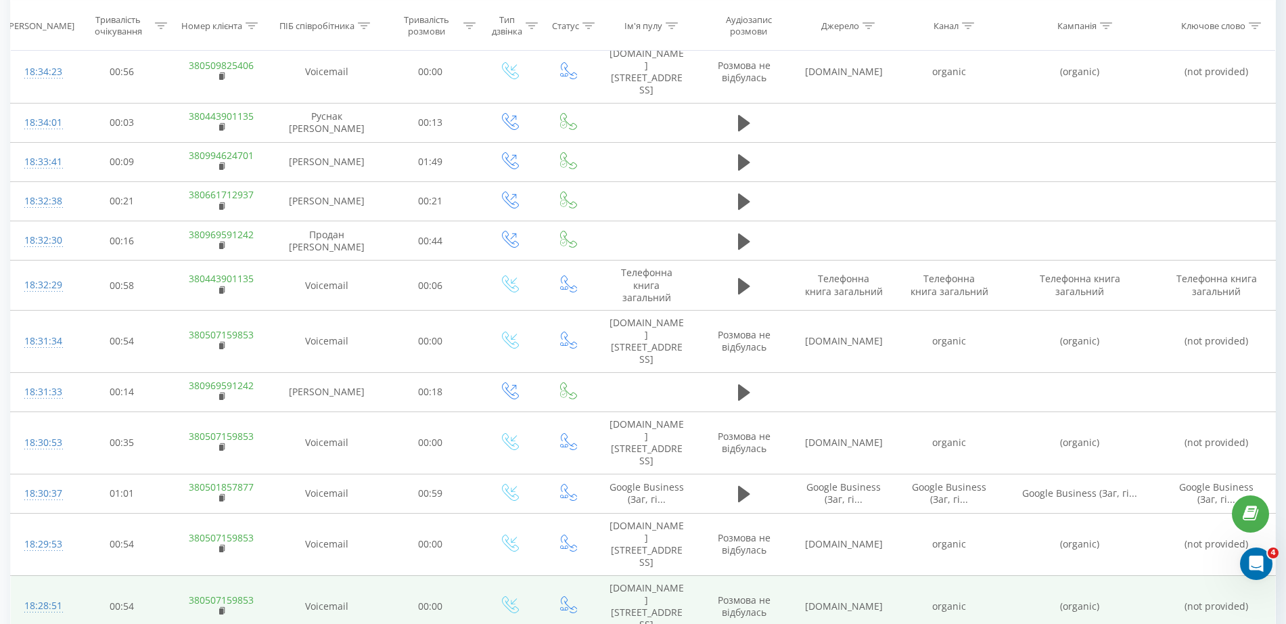
scroll to position [656, 0]
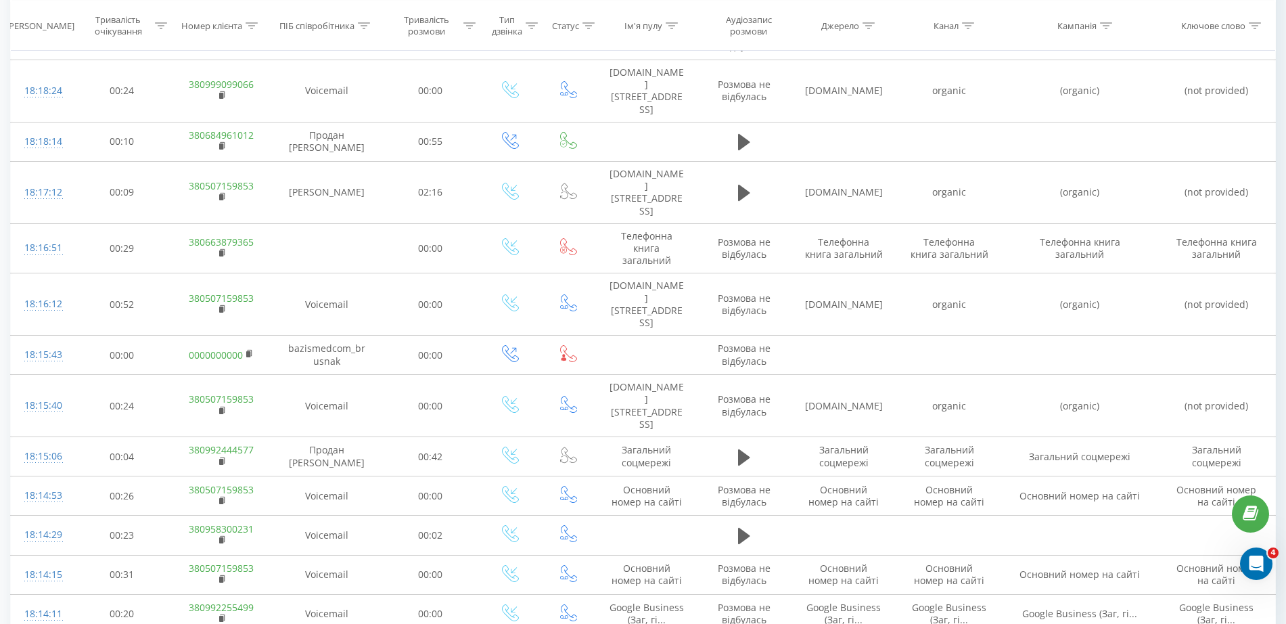
scroll to position [656, 0]
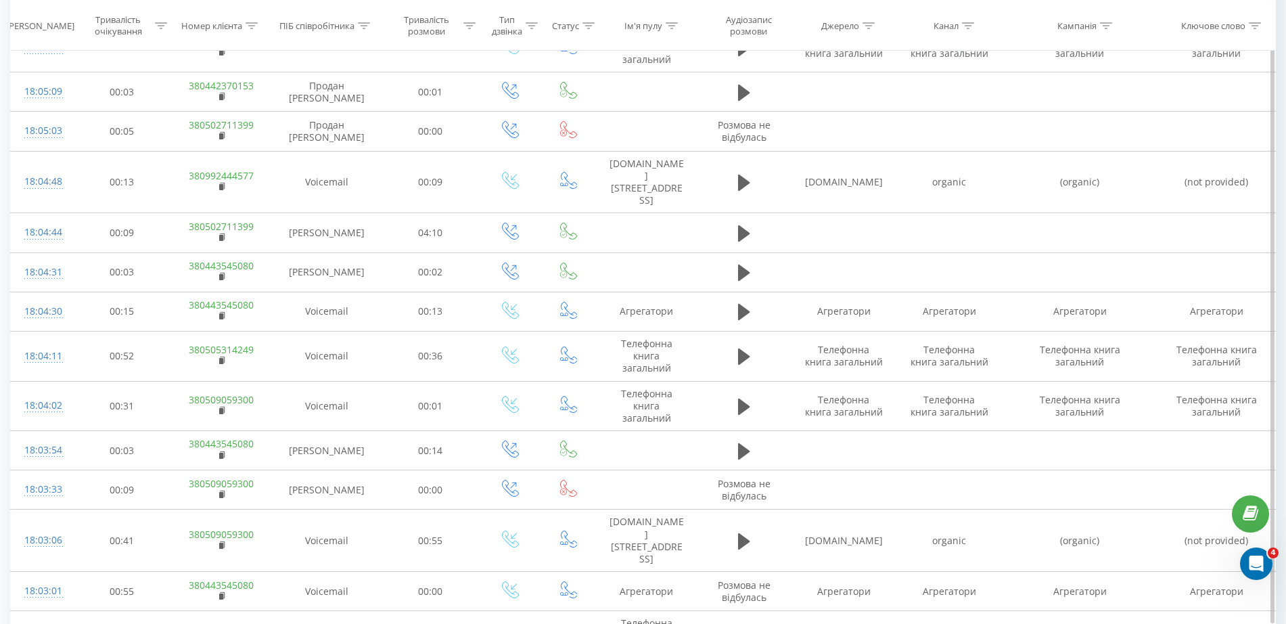
scroll to position [687, 0]
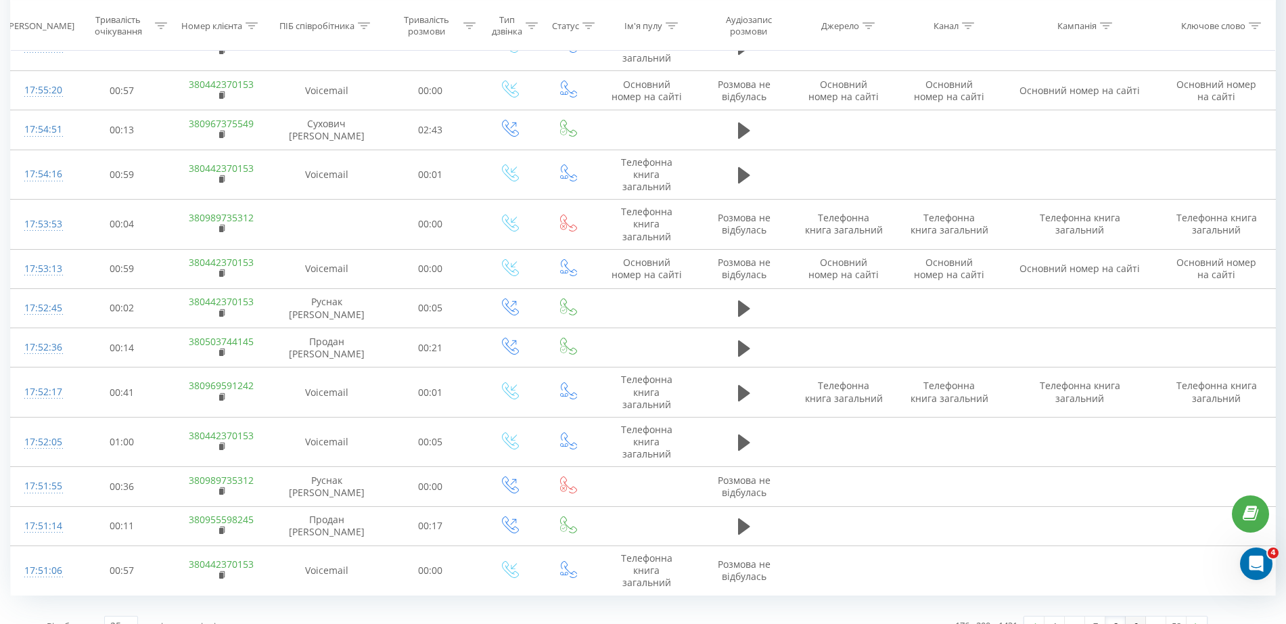
click at [1137, 616] on link "9" at bounding box center [1136, 625] width 20 height 19
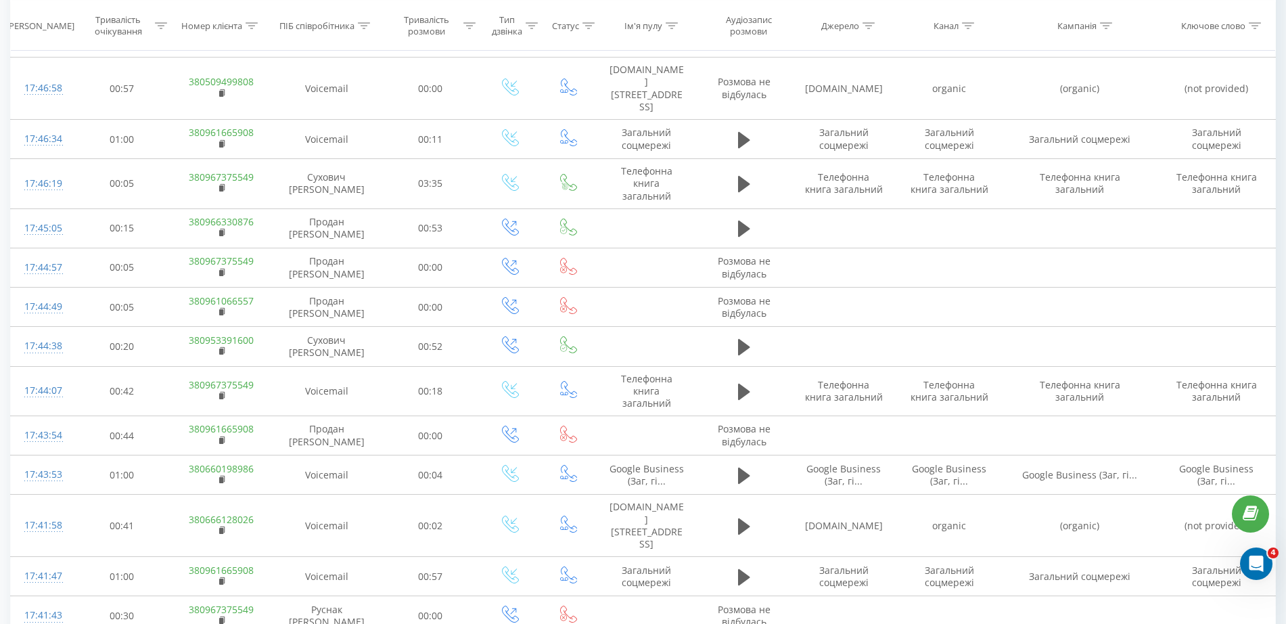
scroll to position [645, 0]
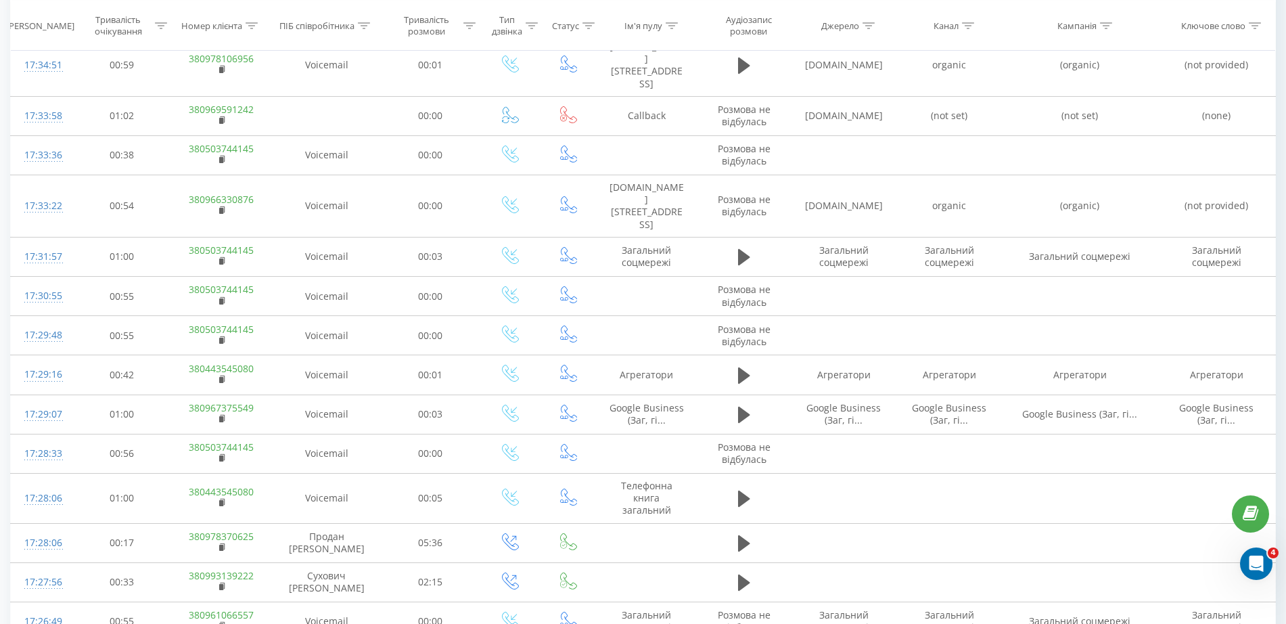
scroll to position [645, 0]
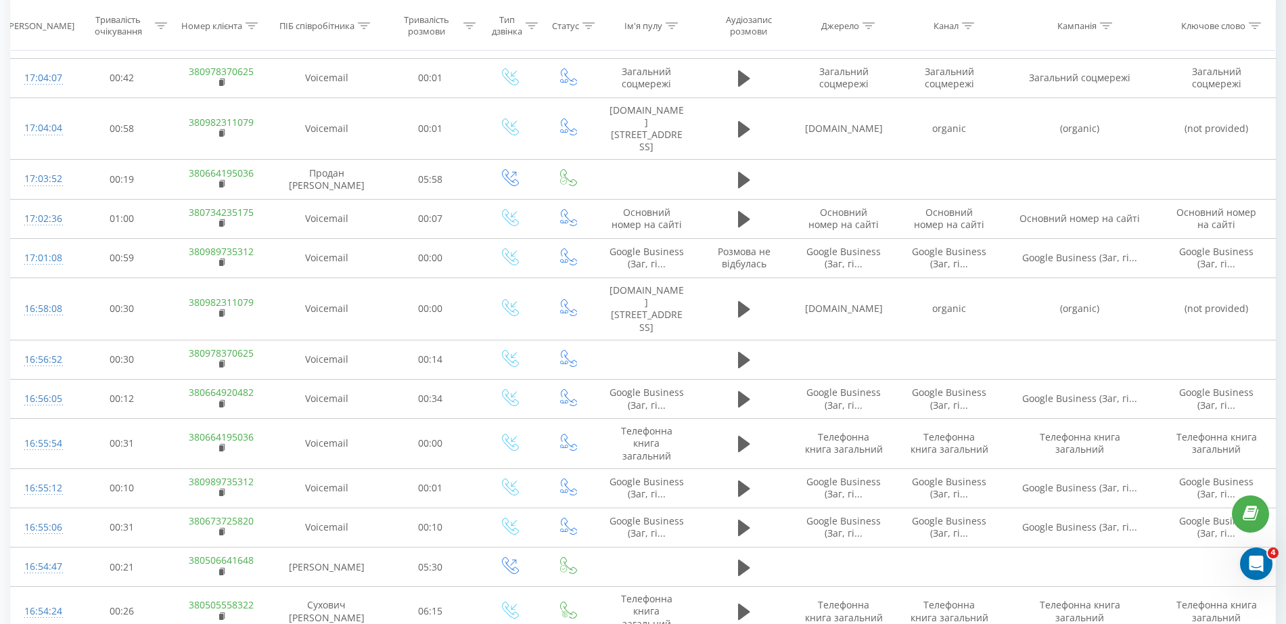
scroll to position [676, 0]
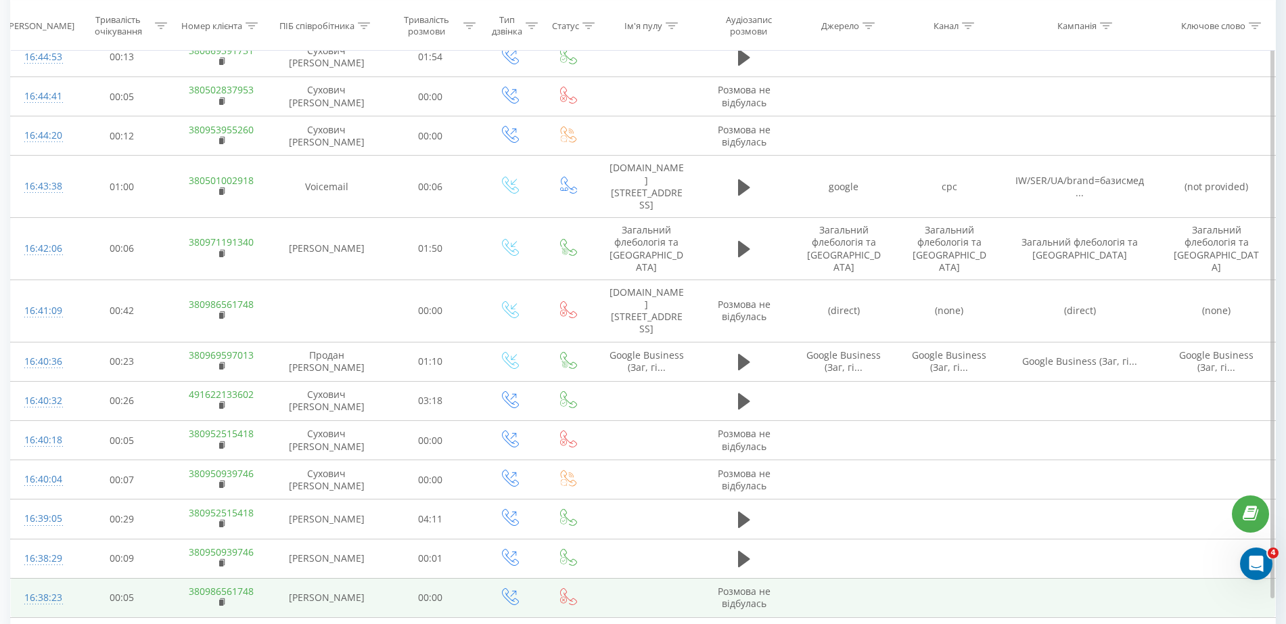
scroll to position [635, 0]
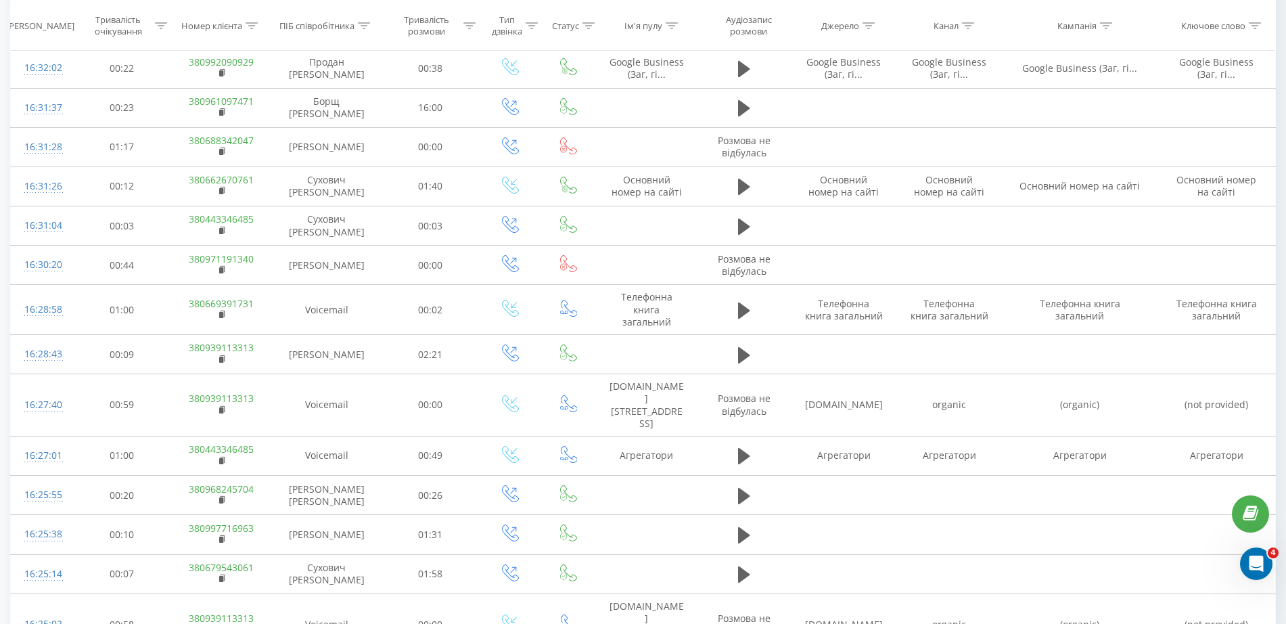
scroll to position [666, 0]
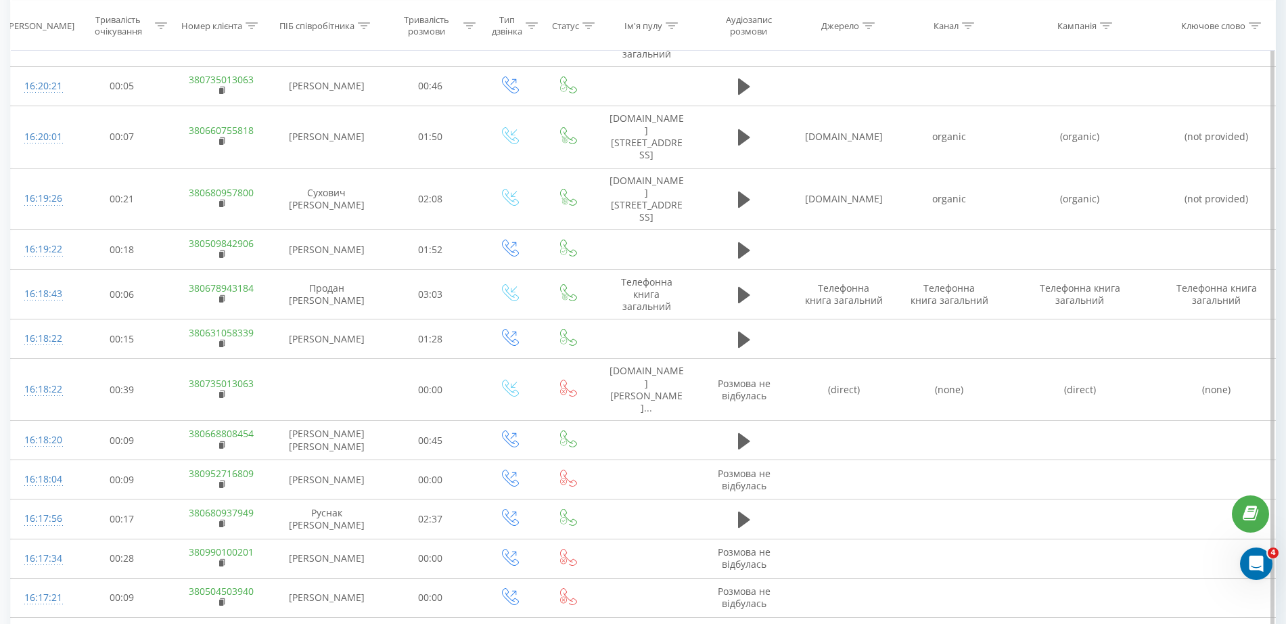
scroll to position [635, 0]
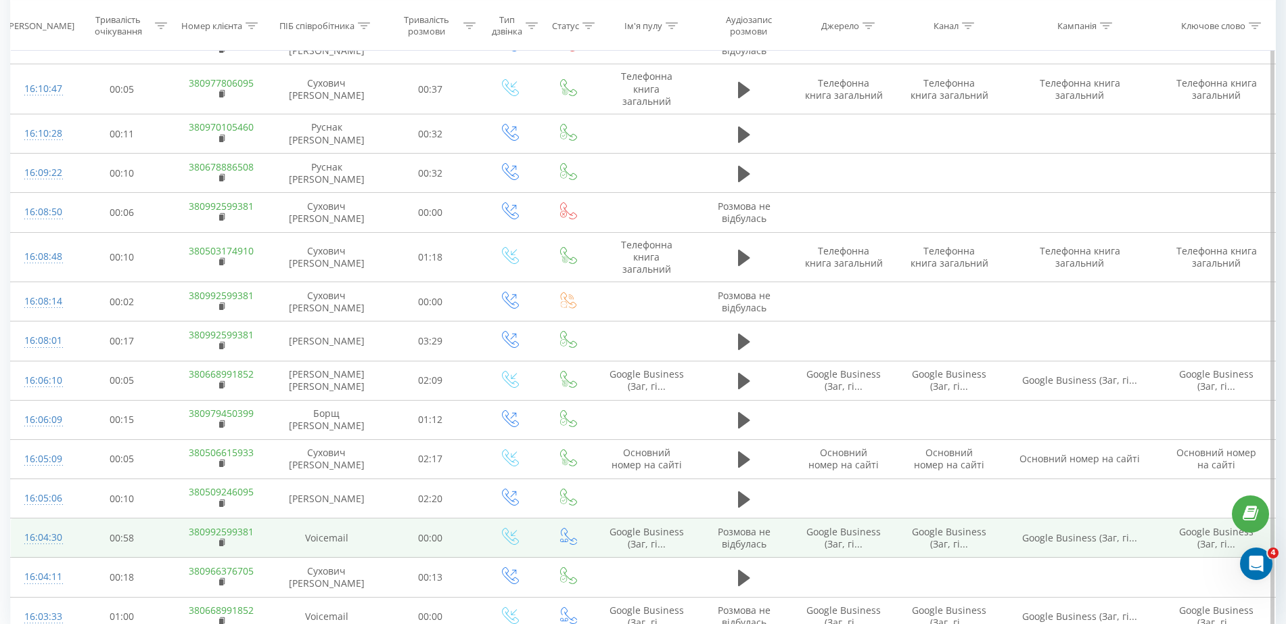
scroll to position [635, 0]
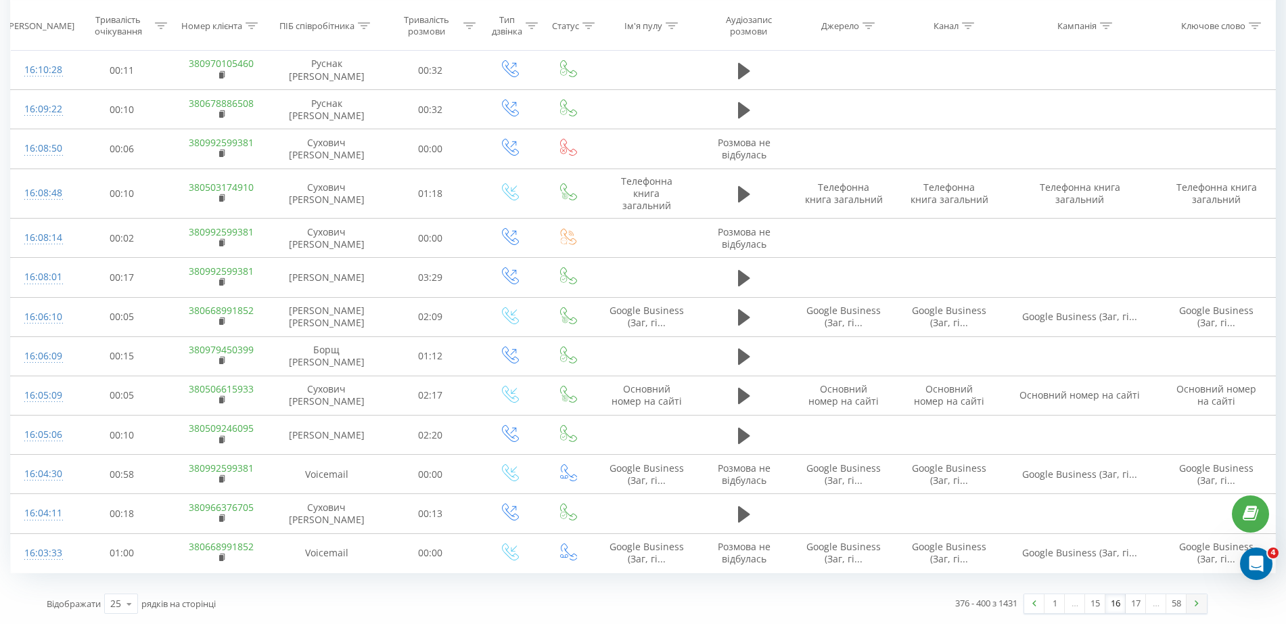
click at [1193, 606] on link at bounding box center [1197, 603] width 20 height 19
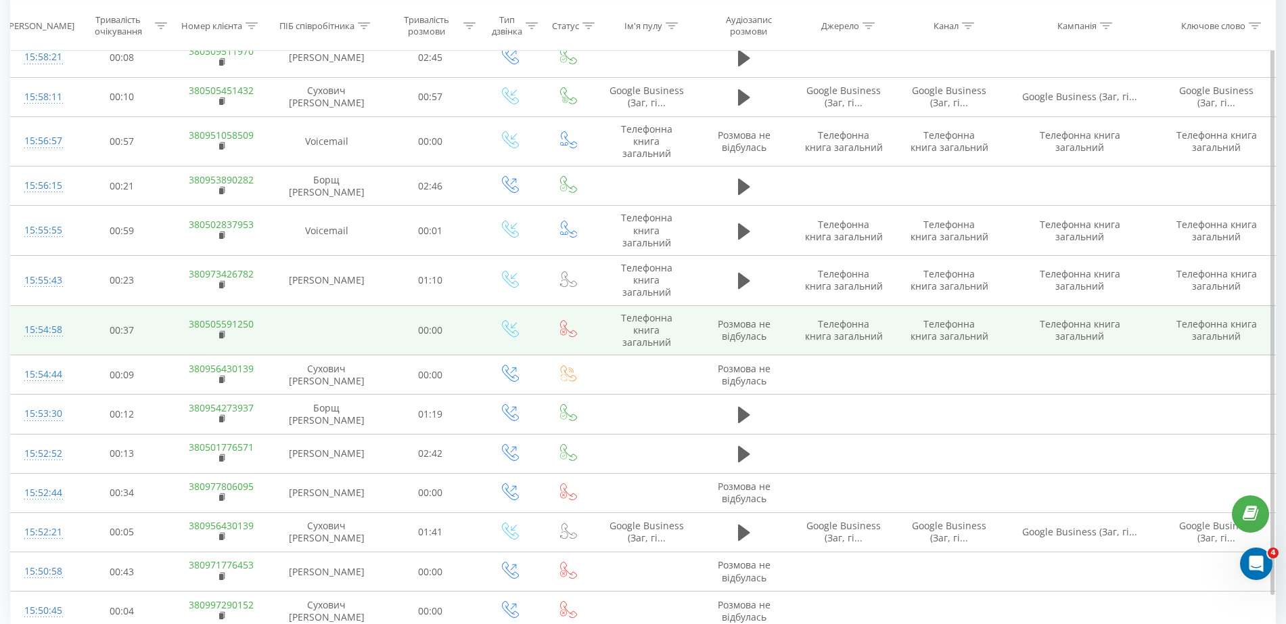
scroll to position [681, 0]
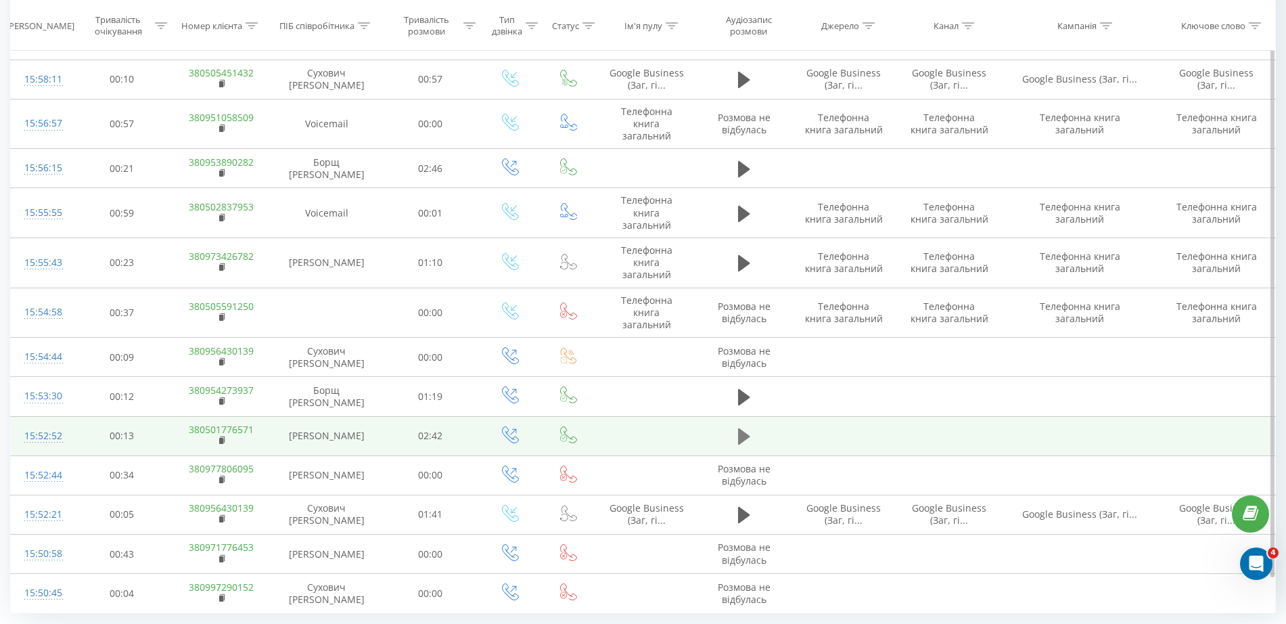
click at [745, 428] on icon at bounding box center [744, 436] width 12 height 16
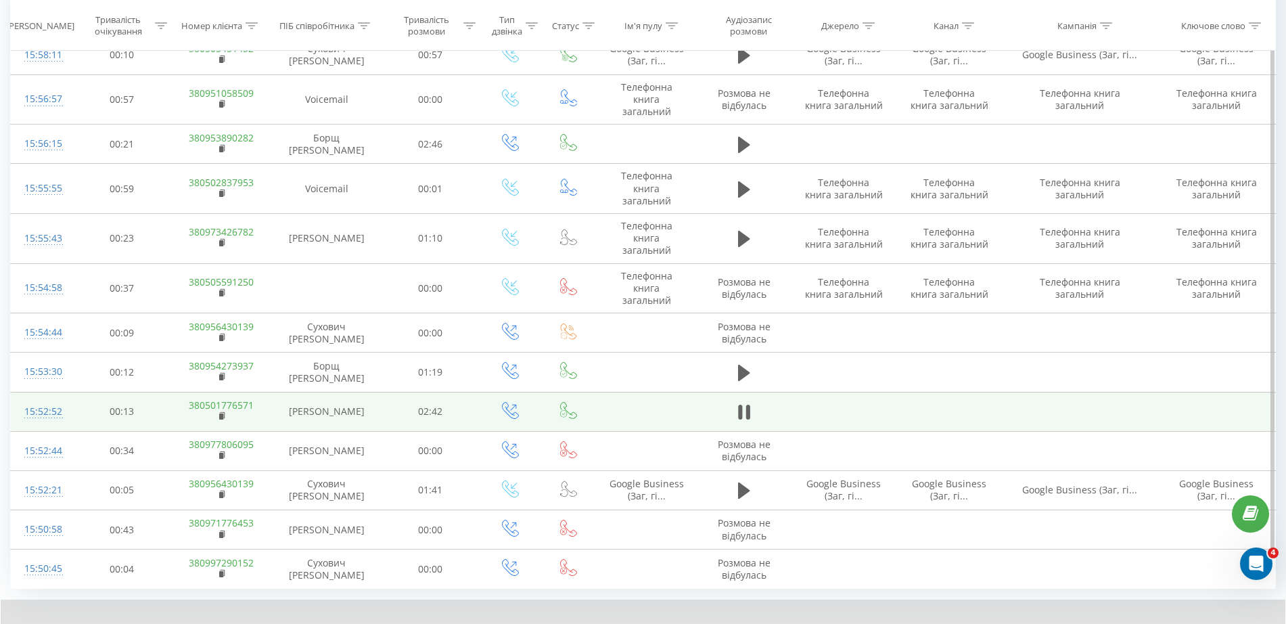
scroll to position [739, 0]
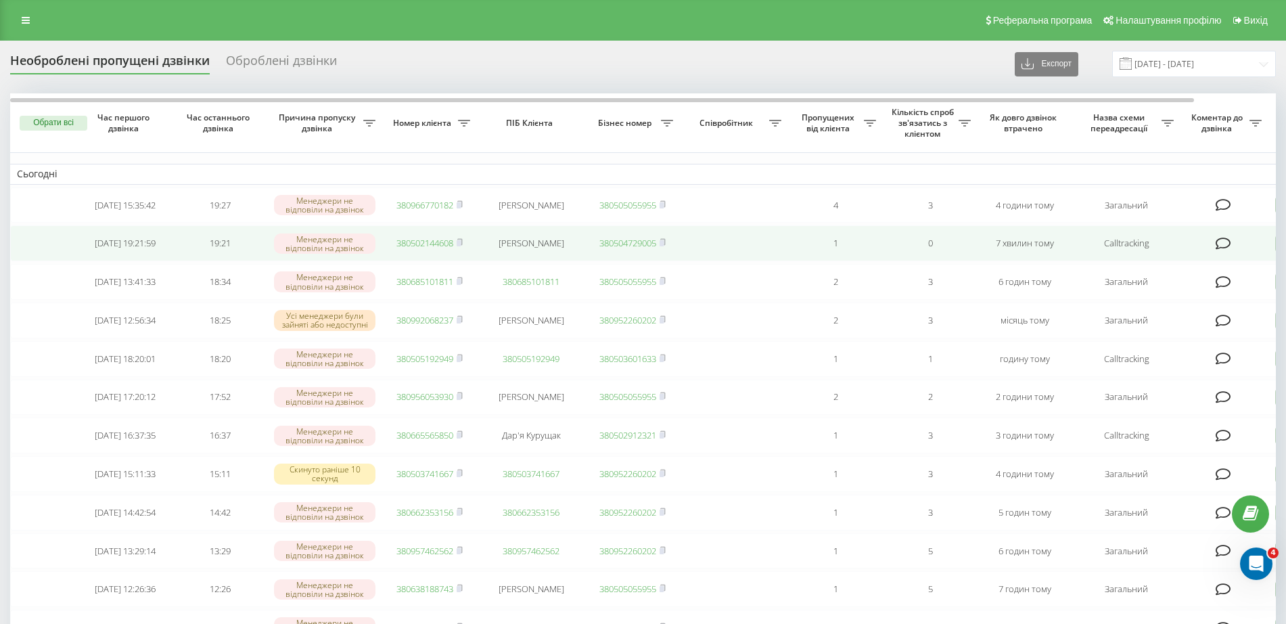
click at [427, 244] on link "380502144608" at bounding box center [424, 243] width 57 height 12
click at [428, 246] on link "380502144608" at bounding box center [424, 243] width 57 height 12
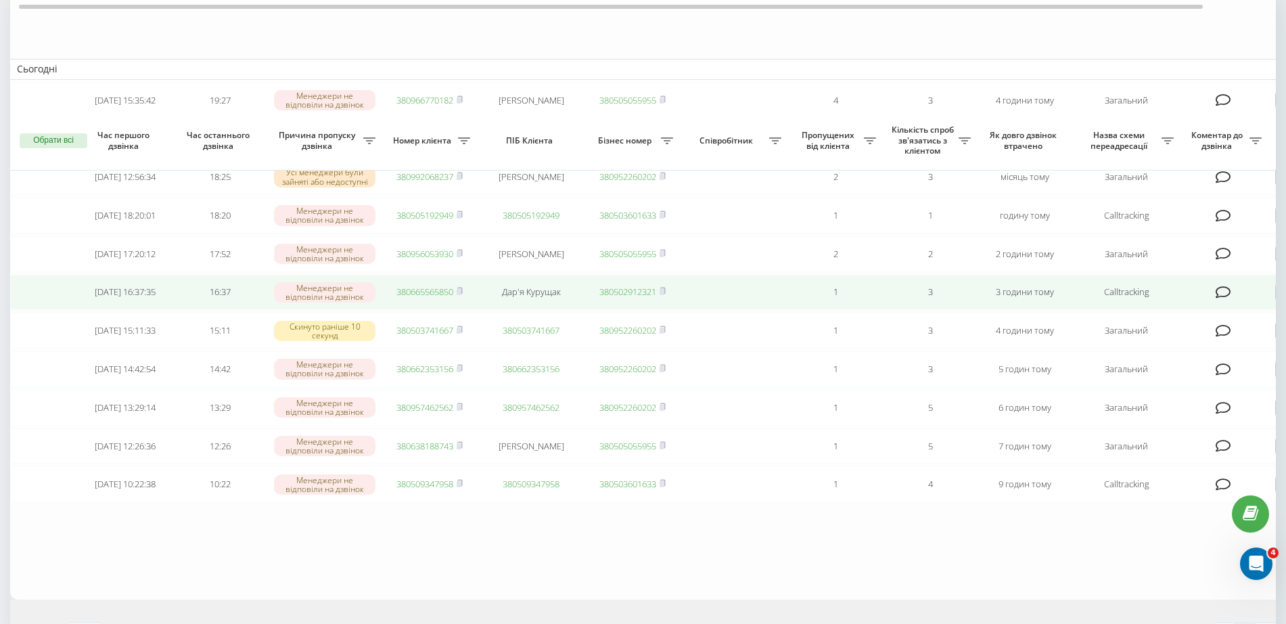
scroll to position [223, 0]
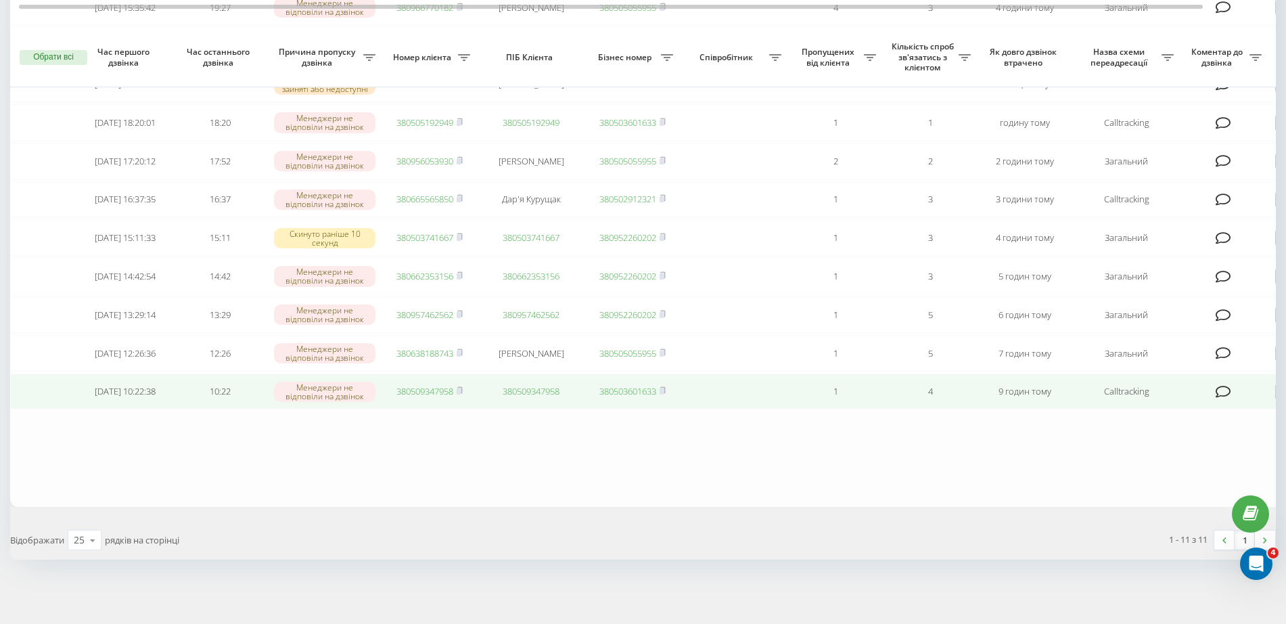
click at [414, 391] on link "380509347958" at bounding box center [424, 391] width 57 height 12
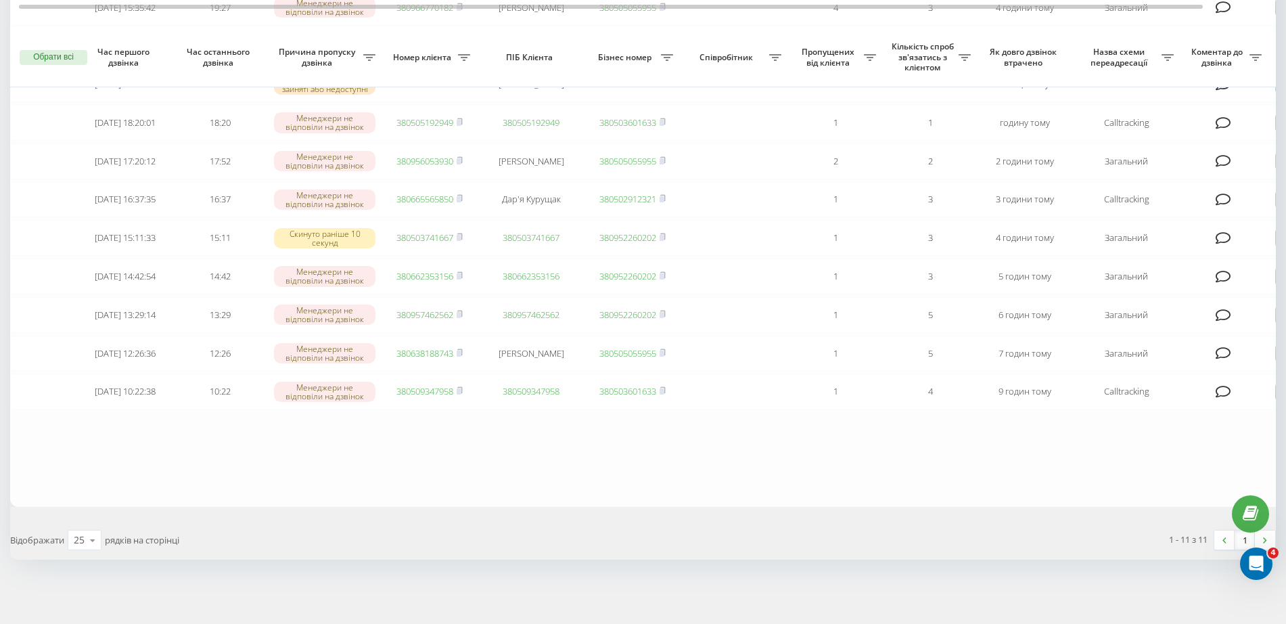
drag, startPoint x: 463, startPoint y: 386, endPoint x: 474, endPoint y: 410, distance: 26.0
click at [463, 386] on icon at bounding box center [460, 390] width 6 height 8
click at [380, 589] on div "Необроблені пропущені дзвінки Оброблені дзвінки Експорт .csv .xlsx [DATE] - [DA…" at bounding box center [643, 233] width 1286 height 781
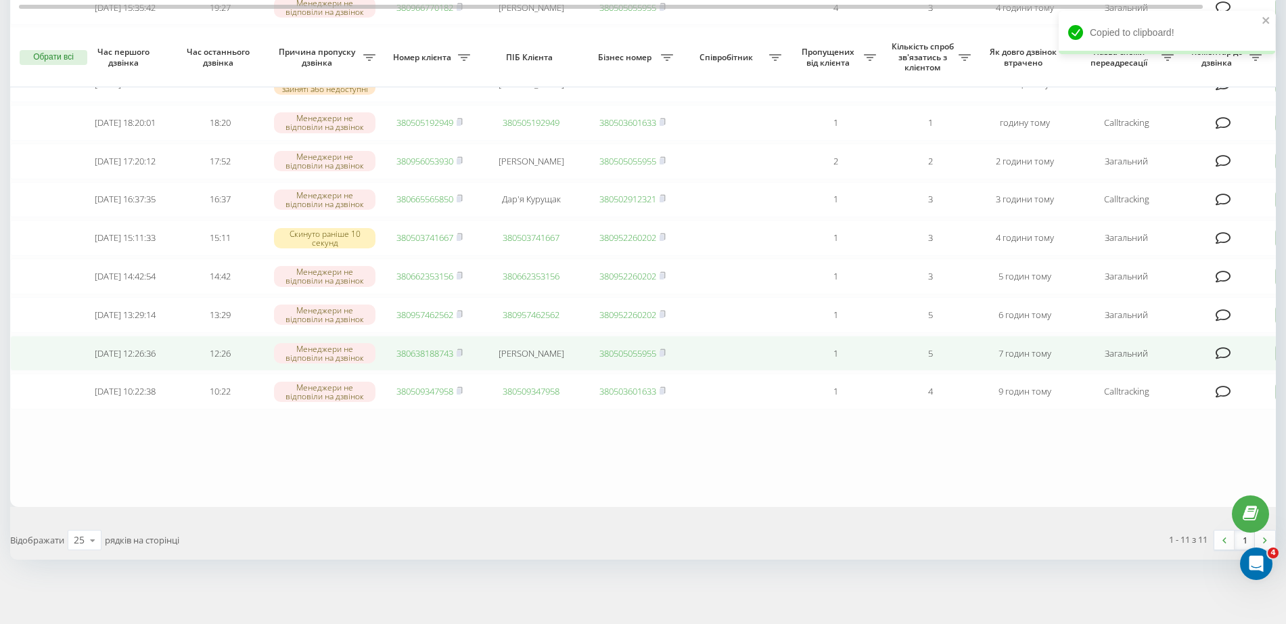
click at [436, 350] on link "380638188743" at bounding box center [424, 353] width 57 height 12
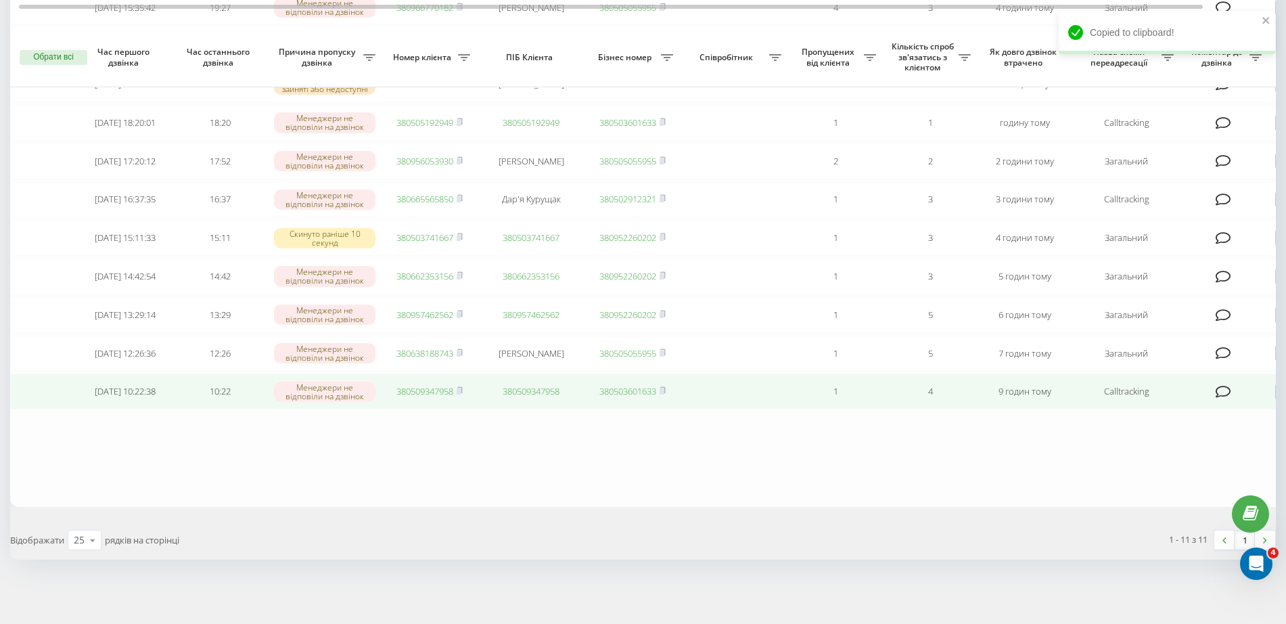
click at [1227, 388] on icon at bounding box center [1224, 392] width 16 height 14
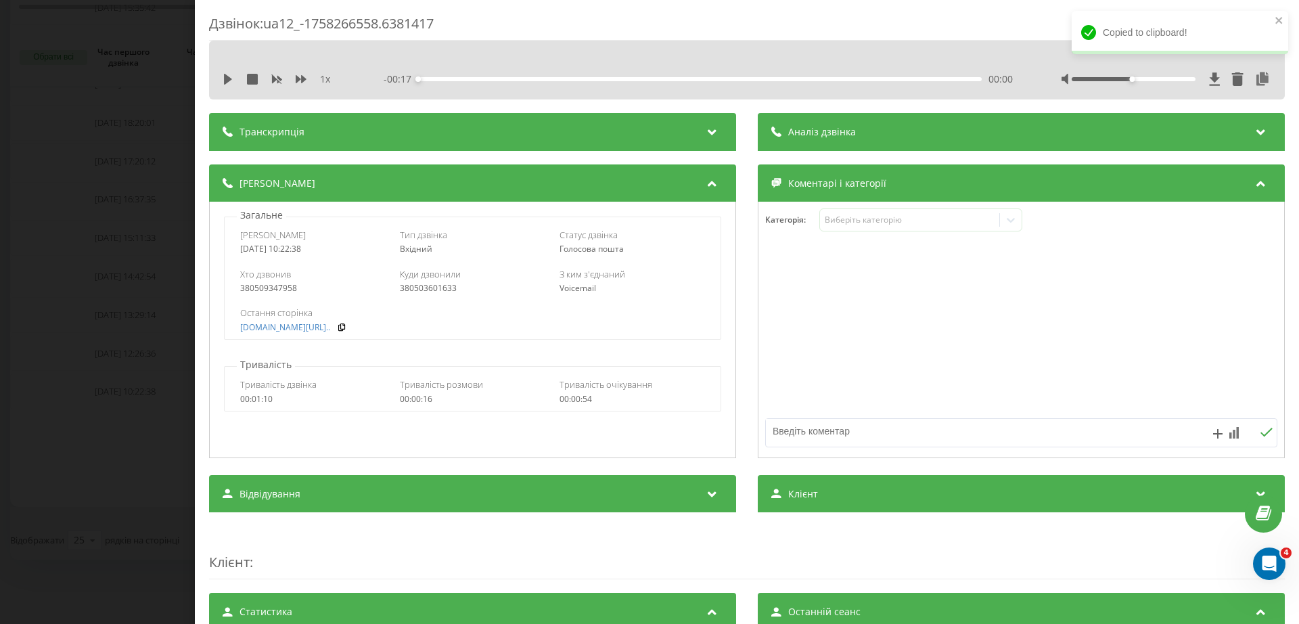
click at [804, 429] on textarea at bounding box center [970, 431] width 409 height 24
type textarea "тг"
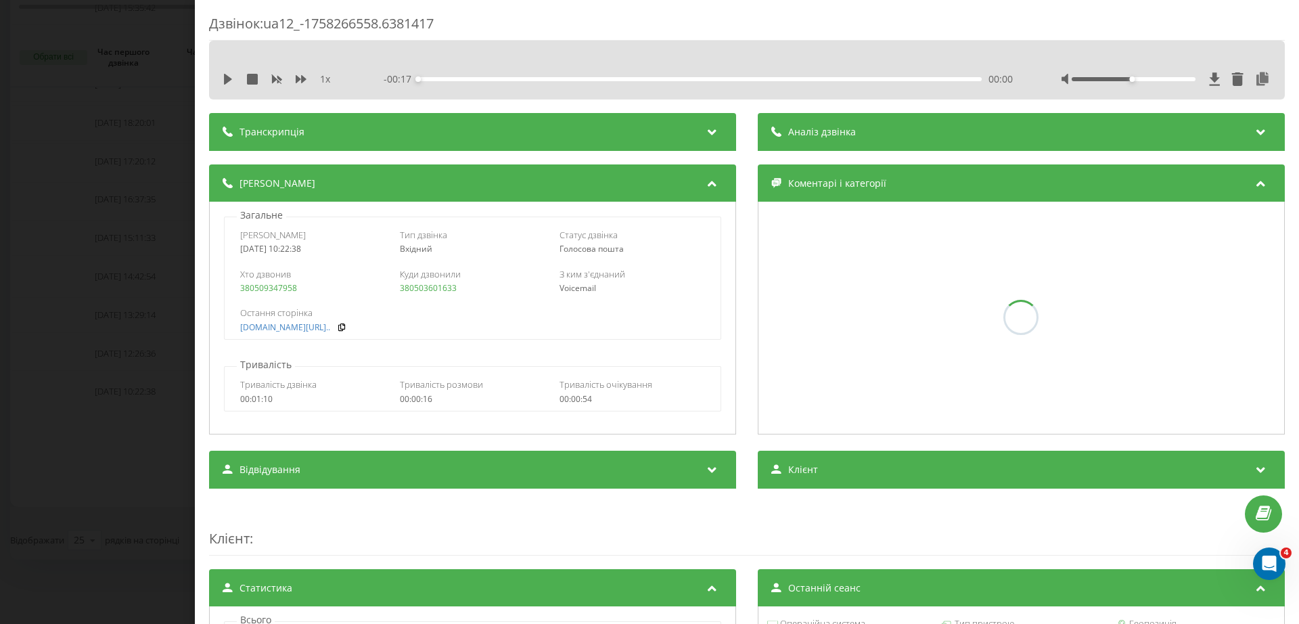
drag, startPoint x: 26, startPoint y: 467, endPoint x: 49, endPoint y: 468, distance: 23.0
click at [26, 467] on div "Дзвінок : ua12_-1758266558.6381417 1 x - 00:17 00:00 00:00 Транскрипція Для AI-…" at bounding box center [649, 312] width 1299 height 624
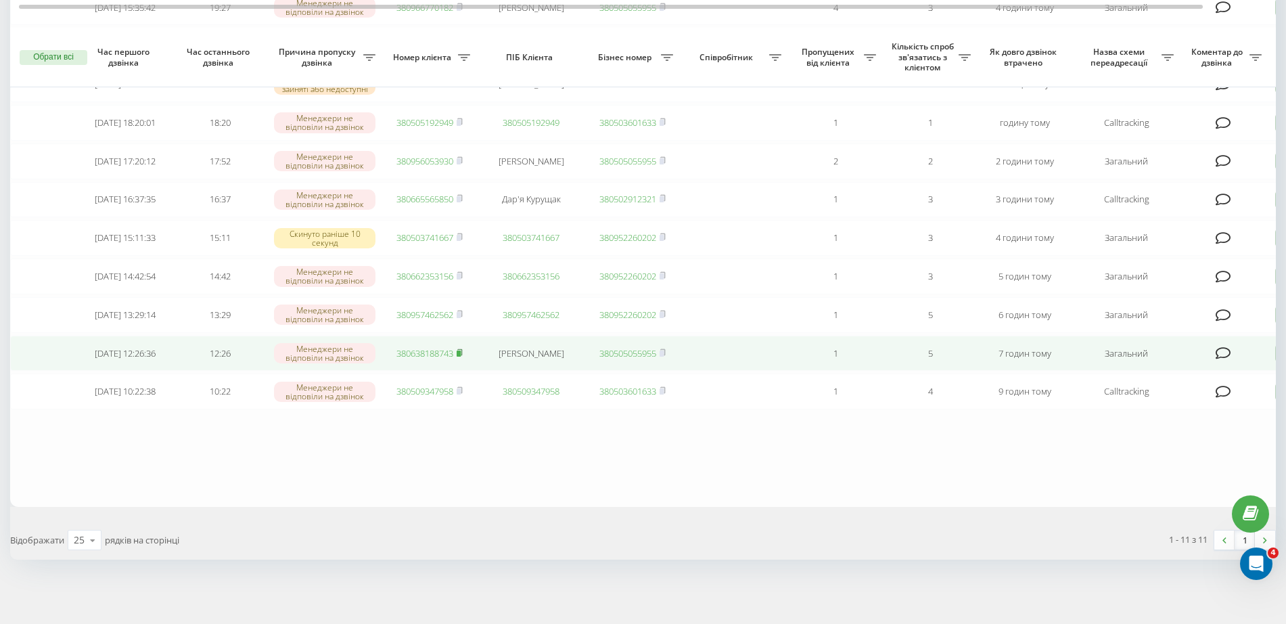
click at [459, 350] on rect at bounding box center [459, 353] width 4 height 6
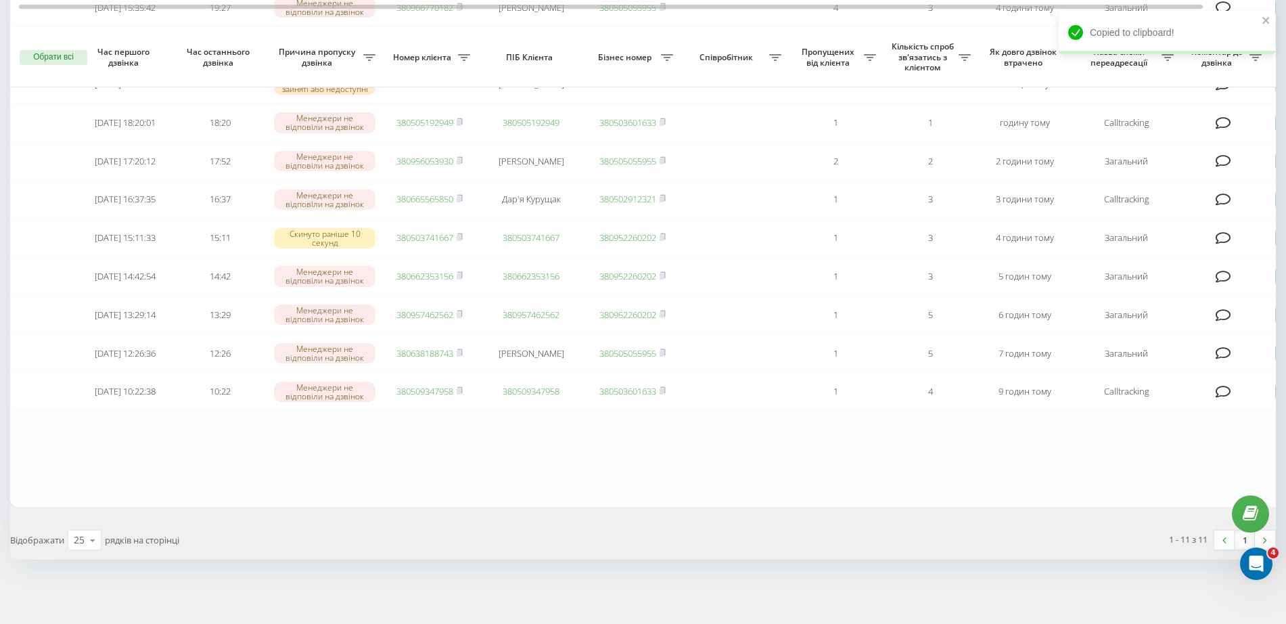
click at [474, 576] on div "Необроблені пропущені дзвінки Оброблені дзвінки Експорт .csv .xlsx [DATE] - [DA…" at bounding box center [643, 233] width 1286 height 781
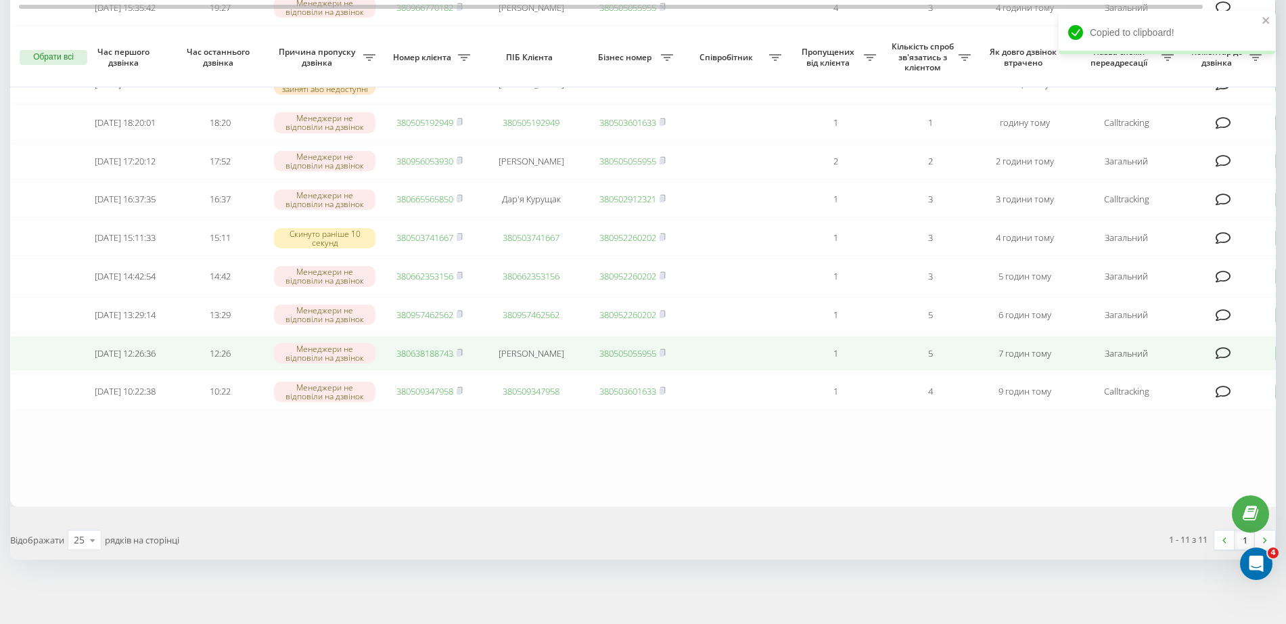
click at [1217, 346] on icon at bounding box center [1224, 353] width 16 height 14
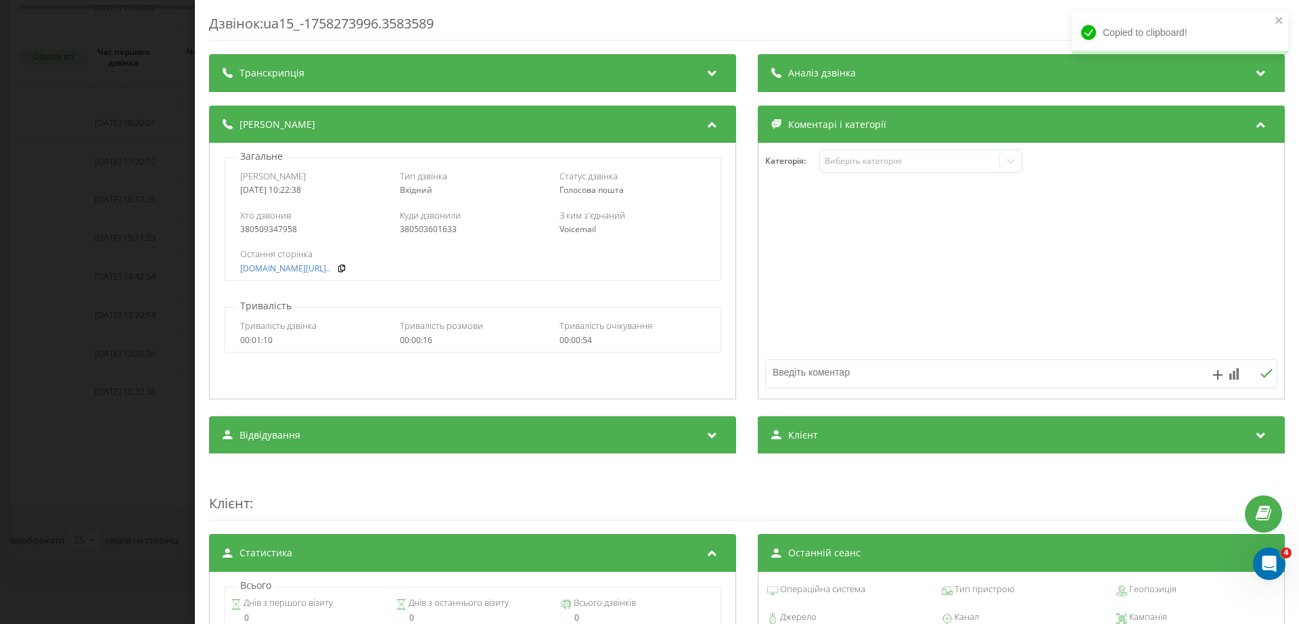
click at [798, 371] on textarea at bounding box center [970, 372] width 409 height 24
type textarea "ні тг ні вб"
click at [9, 541] on div "Дзвінок : ua15_-1758273996.3583589 Транскрипція Для AI-аналізу майбутніх дзвінк…" at bounding box center [649, 312] width 1299 height 624
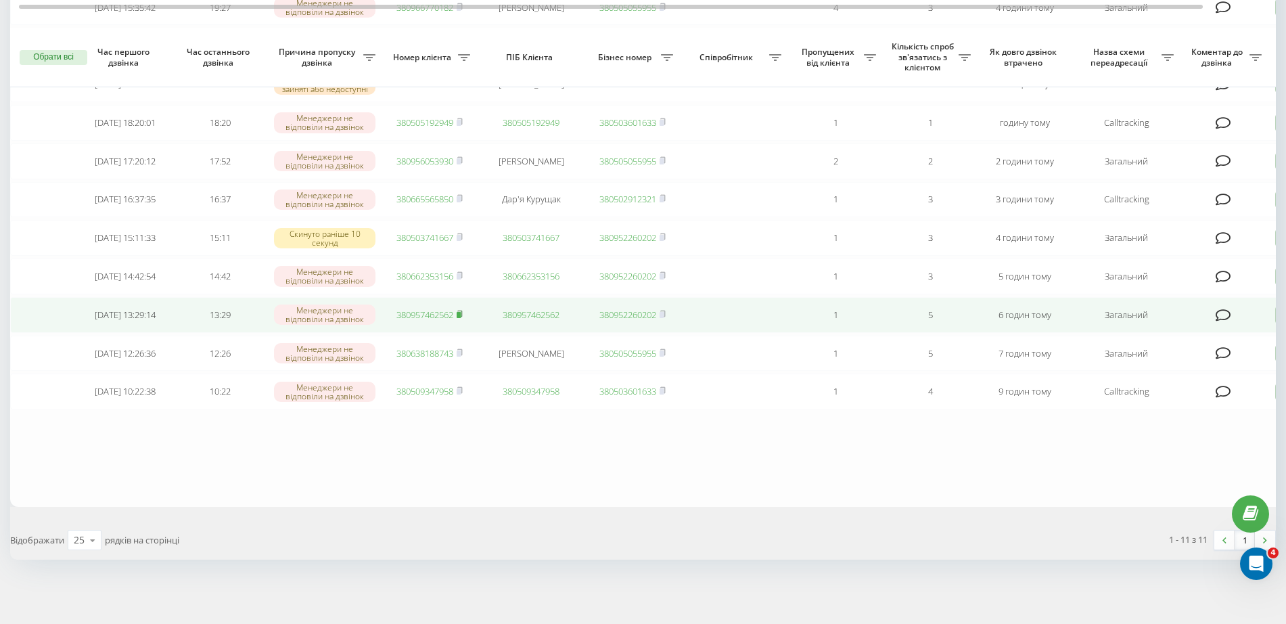
click at [458, 310] on icon at bounding box center [460, 314] width 6 height 8
click at [438, 309] on link "380957462562" at bounding box center [424, 315] width 57 height 12
click at [459, 312] on rect at bounding box center [459, 315] width 4 height 6
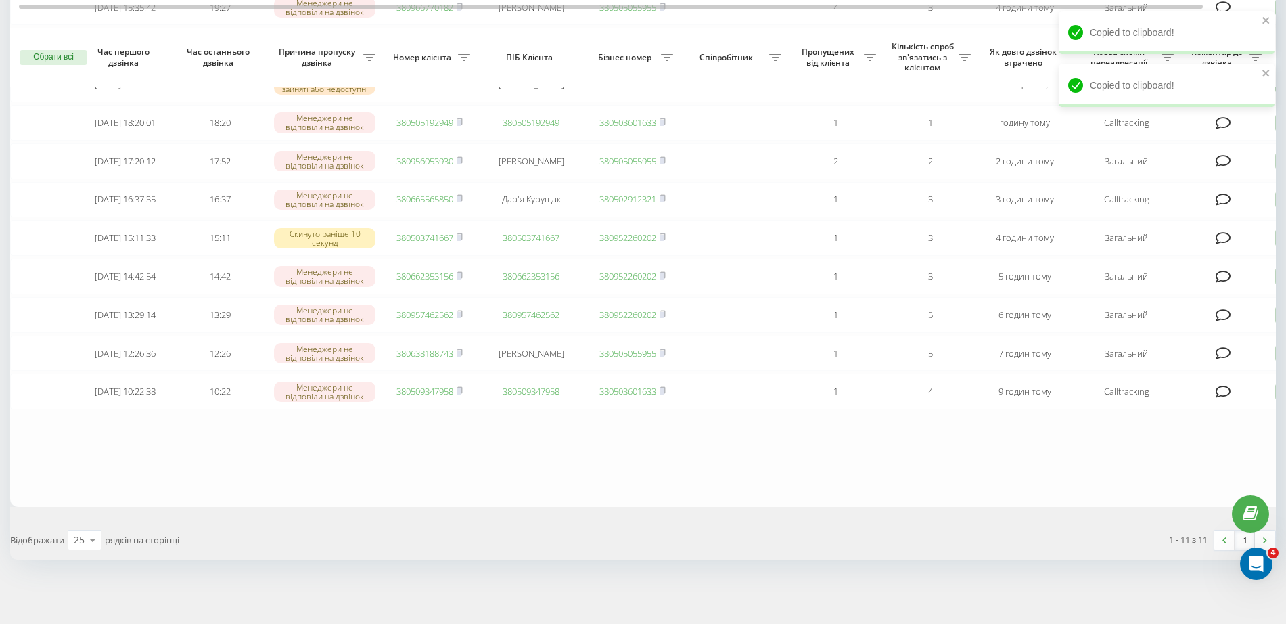
click at [492, 463] on table "Сьогодні [DATE] 15:35:42 19:27 Менеджери не відповіли на дзвінок 380966770182 […" at bounding box center [686, 201] width 1353 height 611
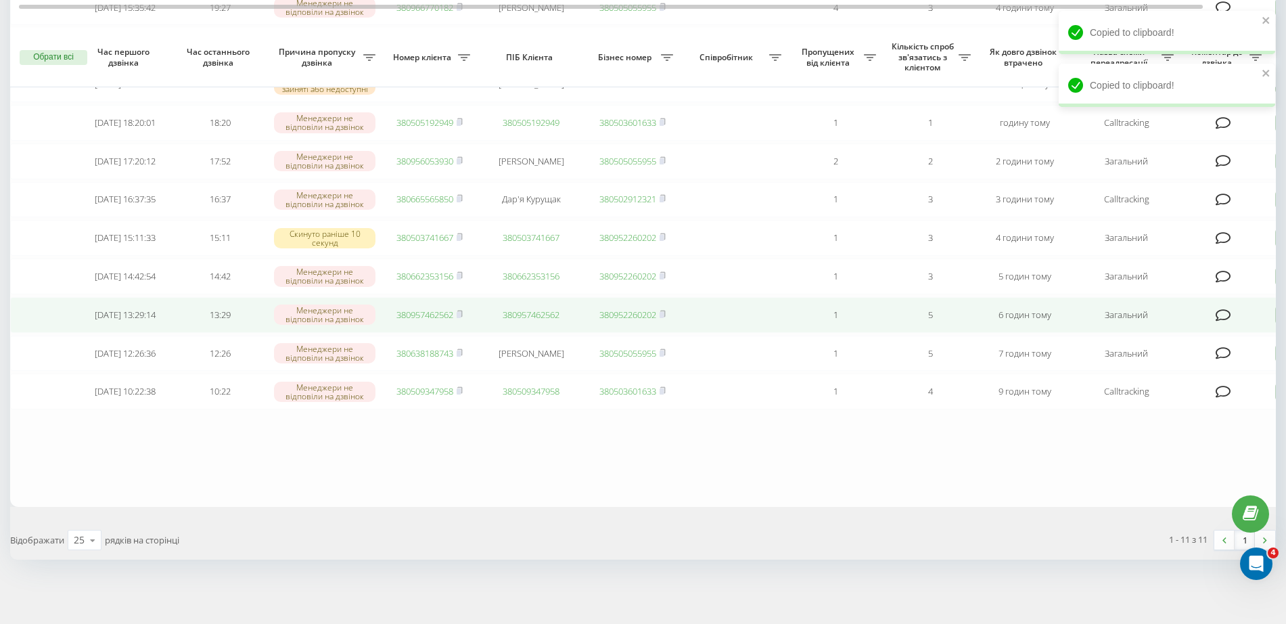
click at [1225, 299] on td at bounding box center [1225, 315] width 88 height 36
click at [1223, 309] on icon at bounding box center [1224, 316] width 16 height 14
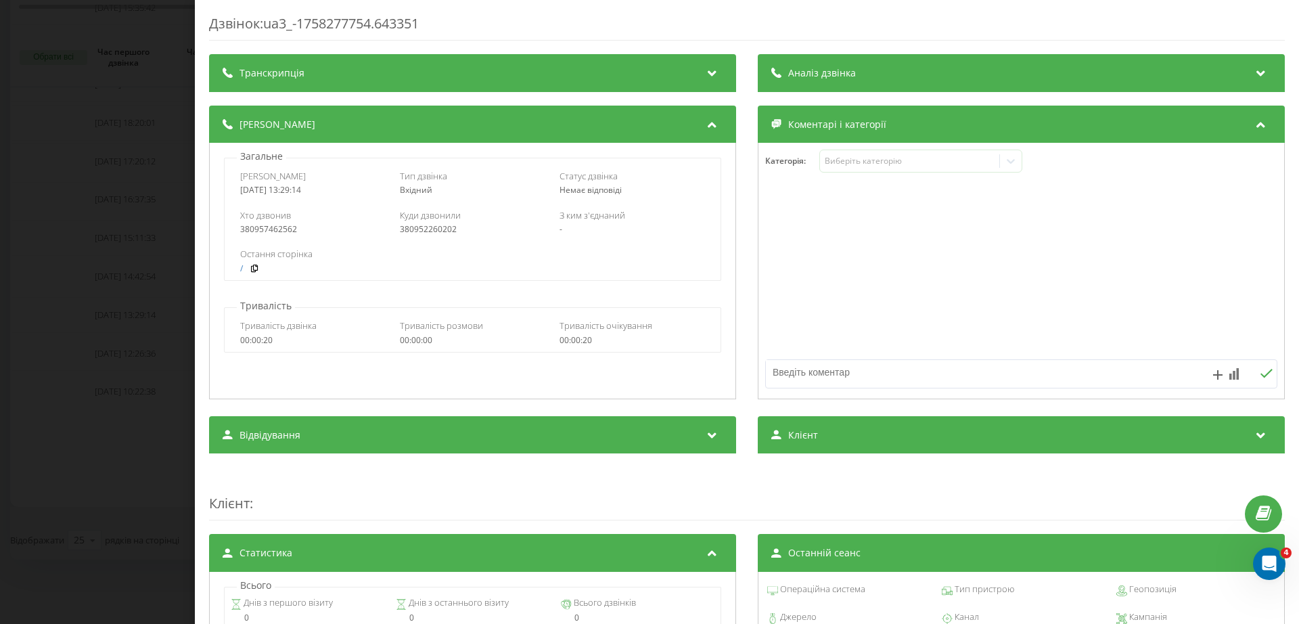
click at [861, 384] on textarea at bounding box center [970, 372] width 409 height 24
type textarea "тг"
click at [117, 491] on div "Дзвінок : ua3_-1758277754.643351 Транскрипція Для AI-аналізу майбутніх дзвінків…" at bounding box center [649, 312] width 1299 height 624
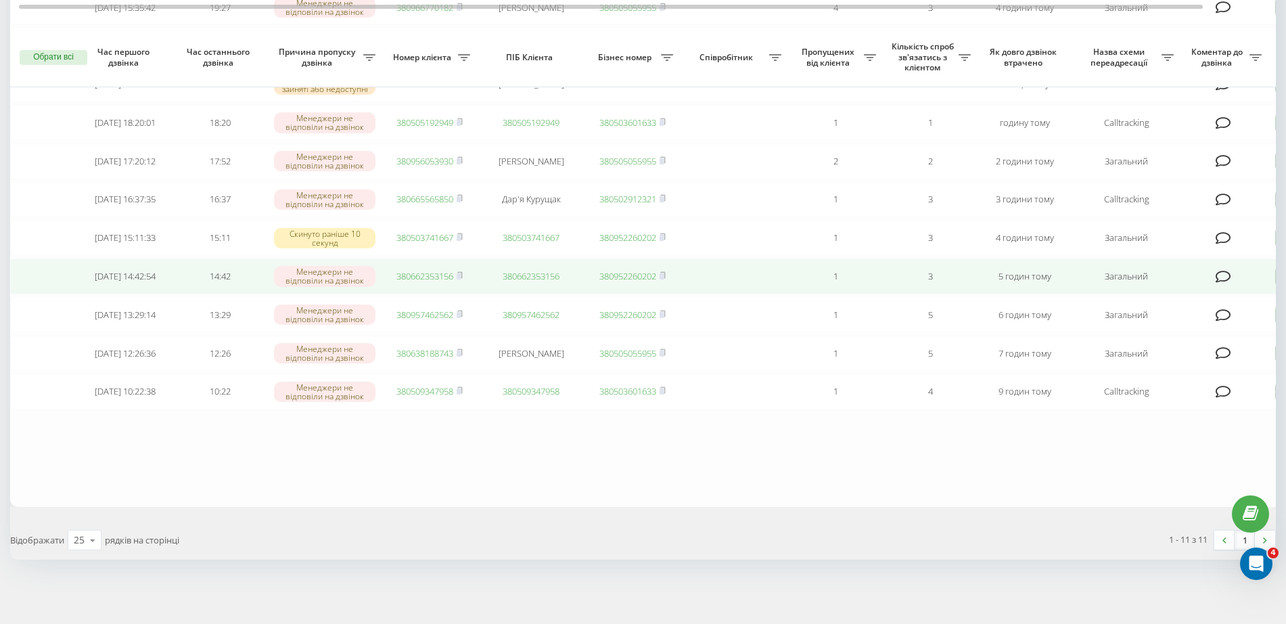
click at [426, 270] on link "380662353156" at bounding box center [424, 276] width 57 height 12
click at [461, 273] on rect at bounding box center [459, 276] width 4 height 6
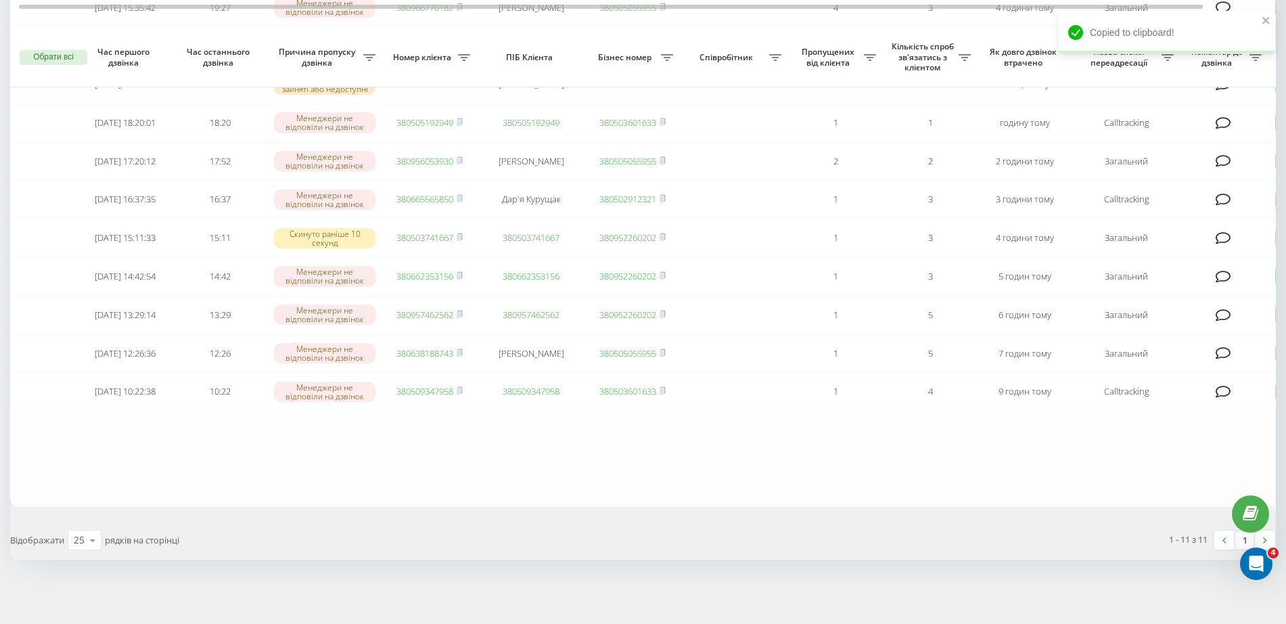
click at [394, 562] on div "Необроблені пропущені дзвінки Оброблені дзвінки Експорт .csv .xlsx [DATE] - [DA…" at bounding box center [643, 233] width 1286 height 781
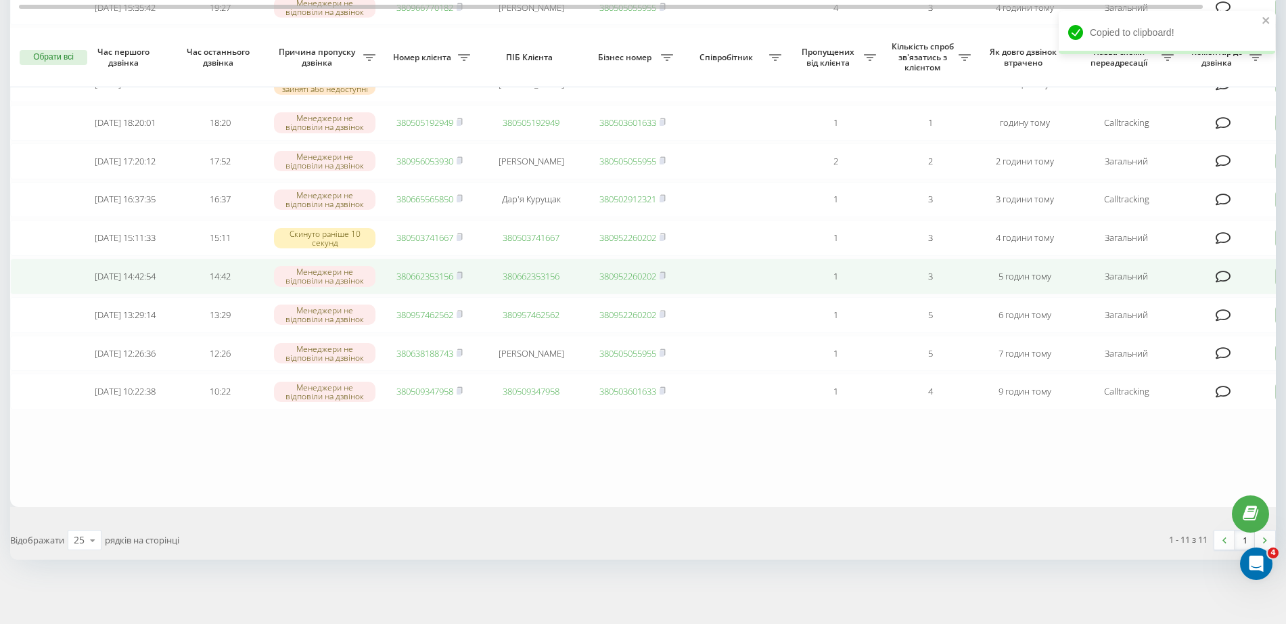
click at [1219, 272] on icon at bounding box center [1224, 277] width 16 height 14
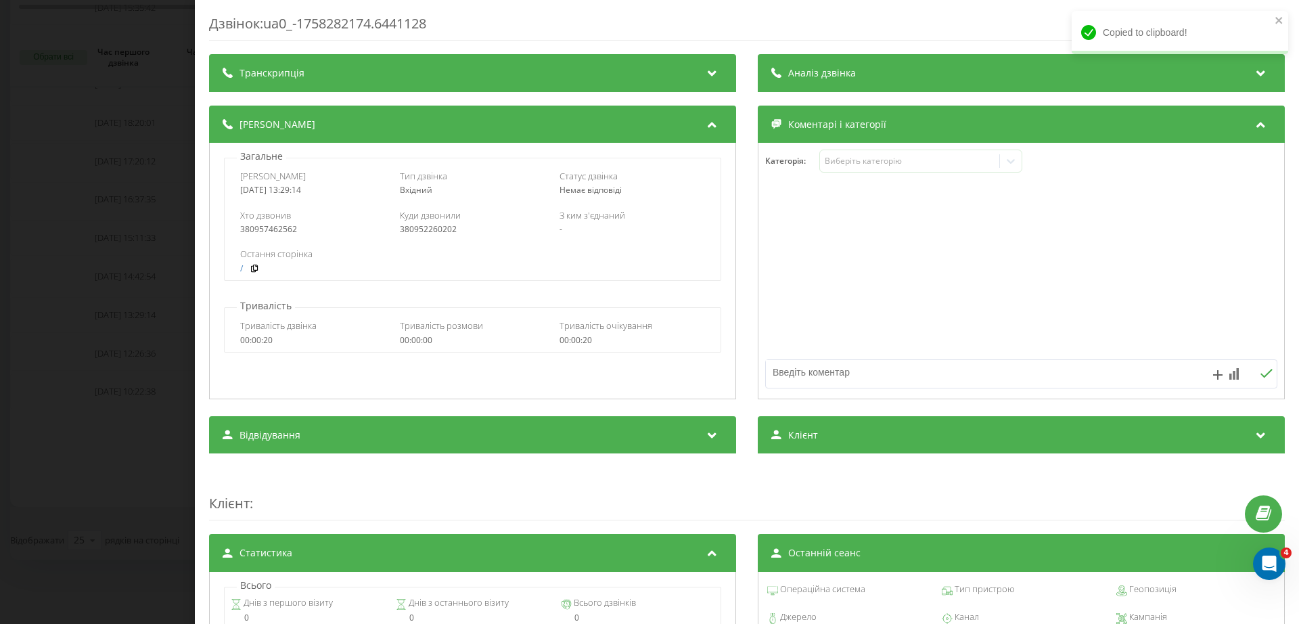
click at [846, 378] on textarea at bounding box center [970, 372] width 409 height 24
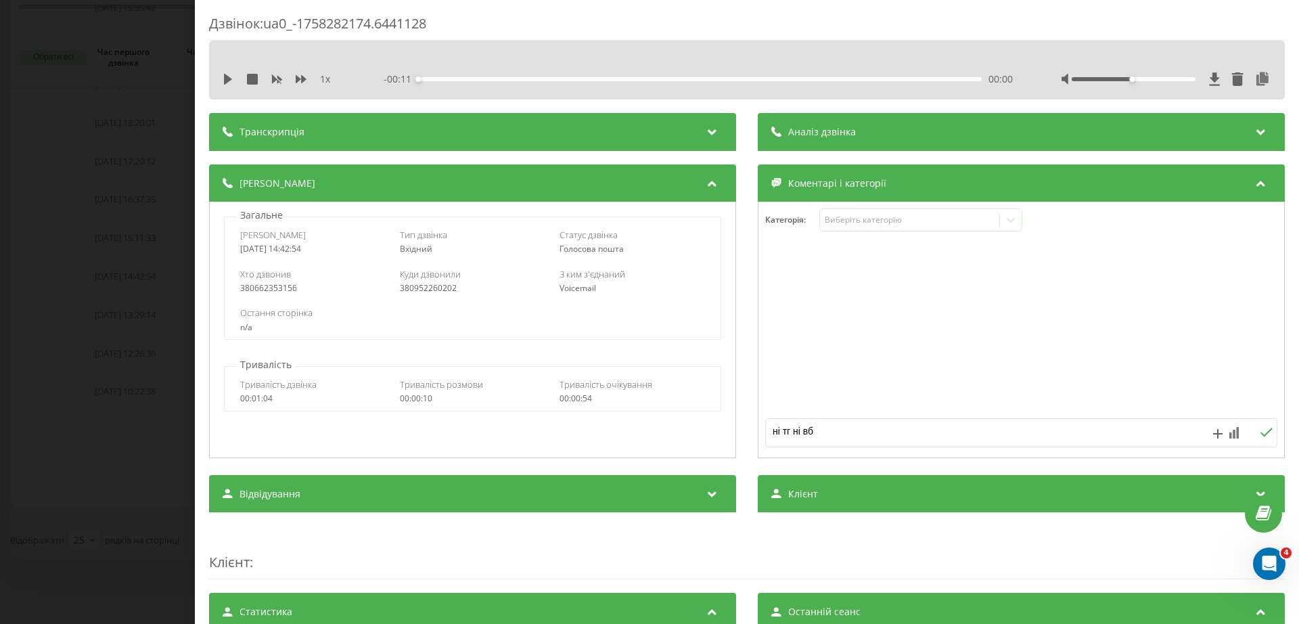
type textarea "ні тг ні вб"
click at [135, 453] on div "Дзвінок : ua0_-1758282174.6441128 1 x - 00:11 00:00 00:00 Транскрипція Для AI-а…" at bounding box center [649, 312] width 1299 height 624
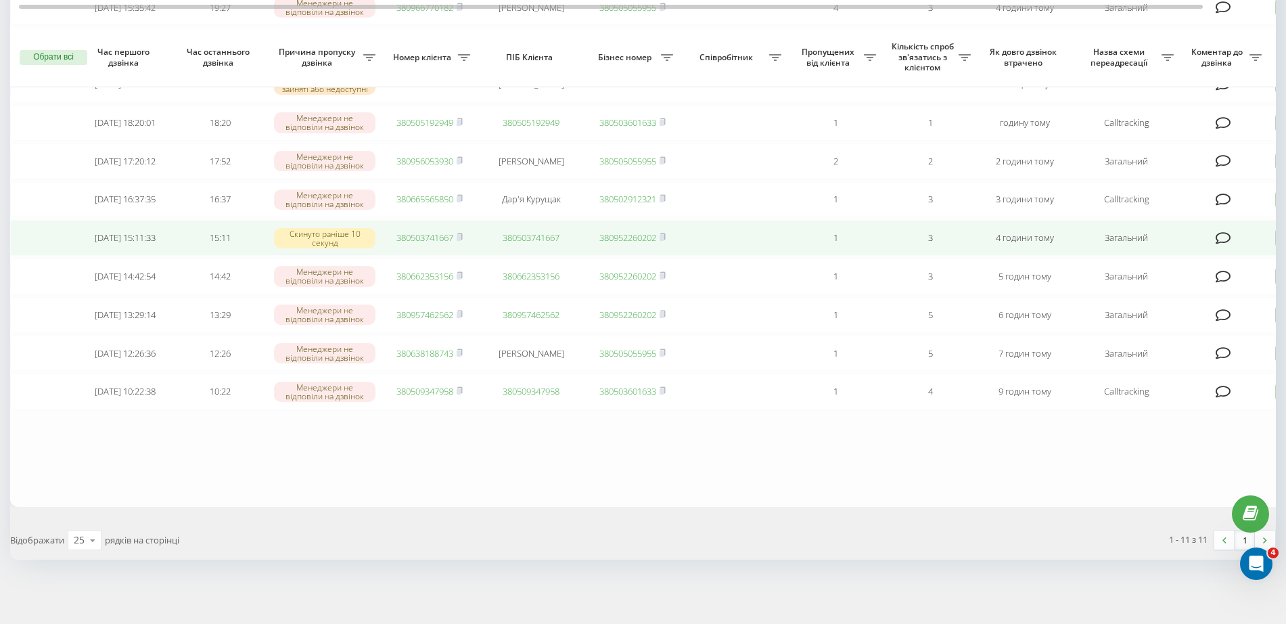
click at [431, 231] on link "380503741667" at bounding box center [424, 237] width 57 height 12
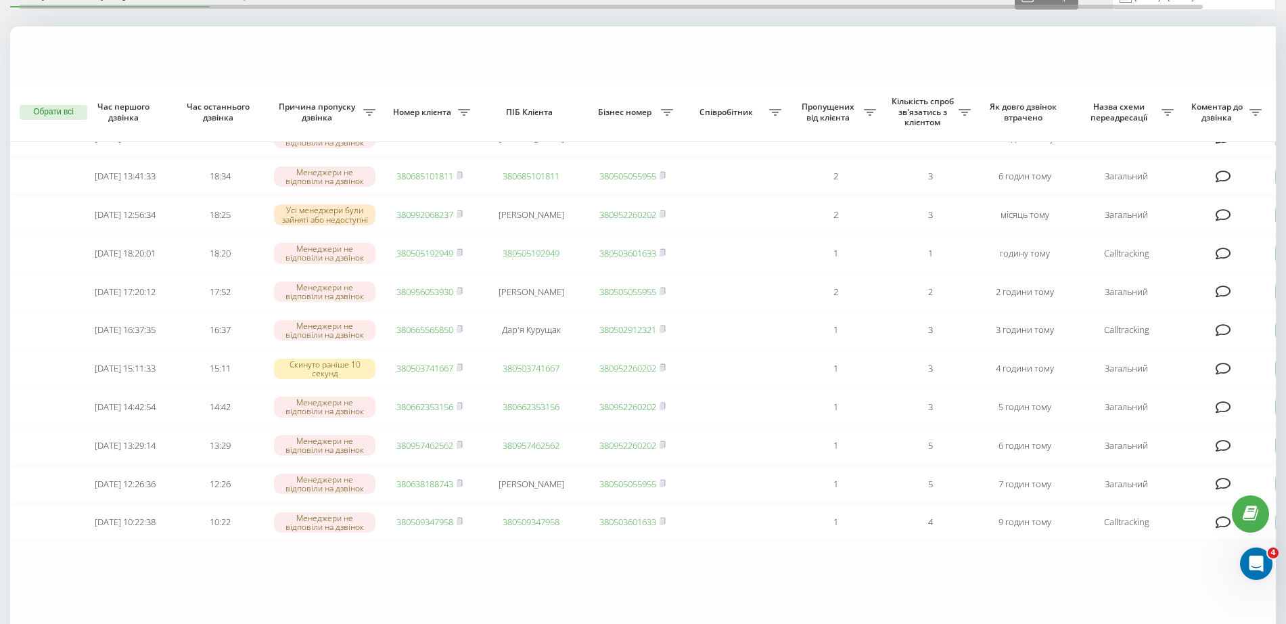
scroll to position [54, 0]
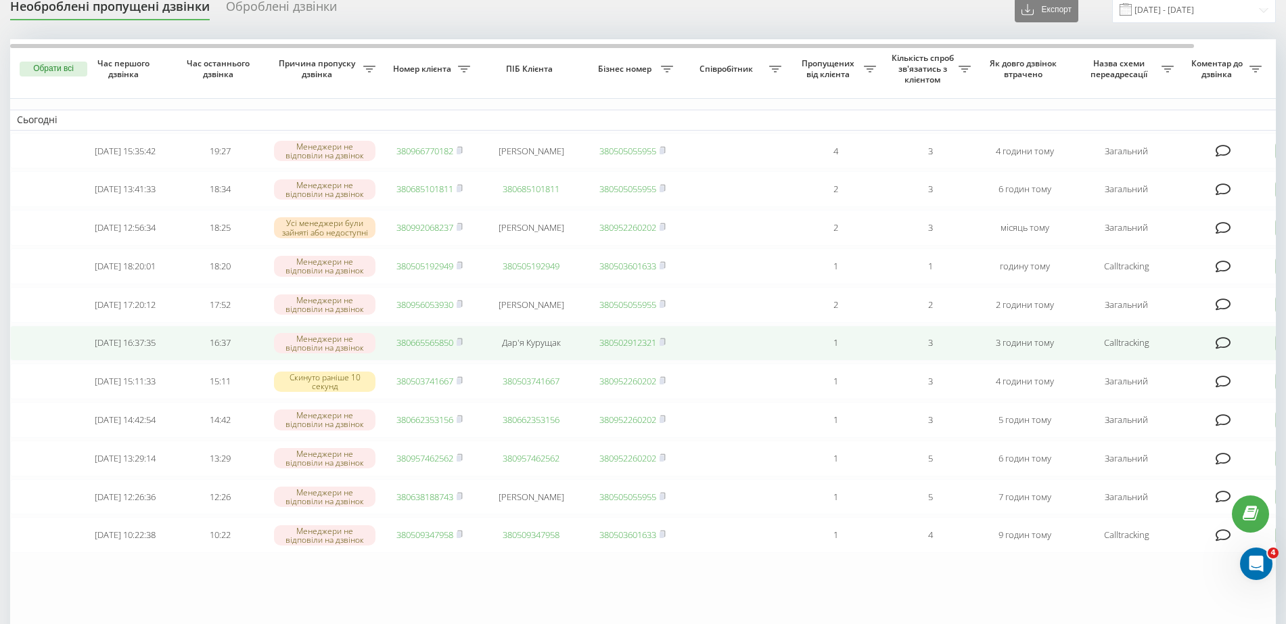
click at [411, 348] on link "380665565850" at bounding box center [424, 342] width 57 height 12
click at [465, 355] on td "380665565850" at bounding box center [429, 343] width 95 height 36
click at [463, 346] on icon at bounding box center [460, 342] width 6 height 8
click at [562, 355] on td "Дар'я Курущак" at bounding box center [531, 343] width 108 height 36
click at [1217, 350] on icon at bounding box center [1224, 343] width 16 height 14
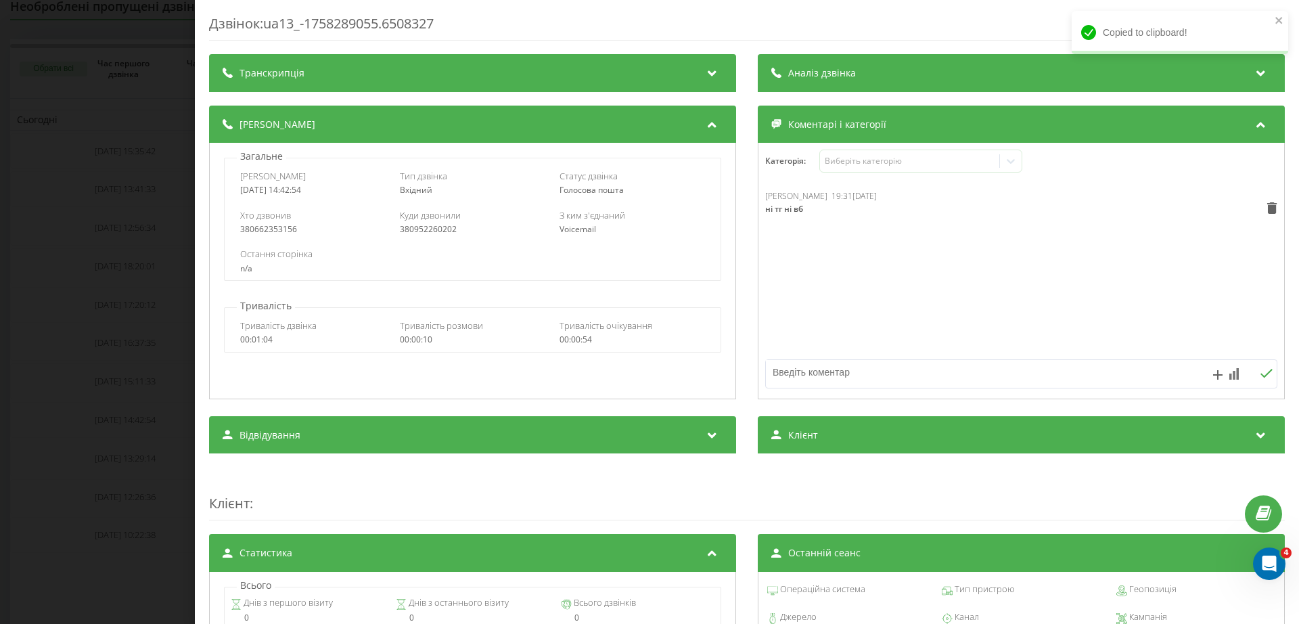
click at [856, 375] on textarea at bounding box center [970, 372] width 409 height 24
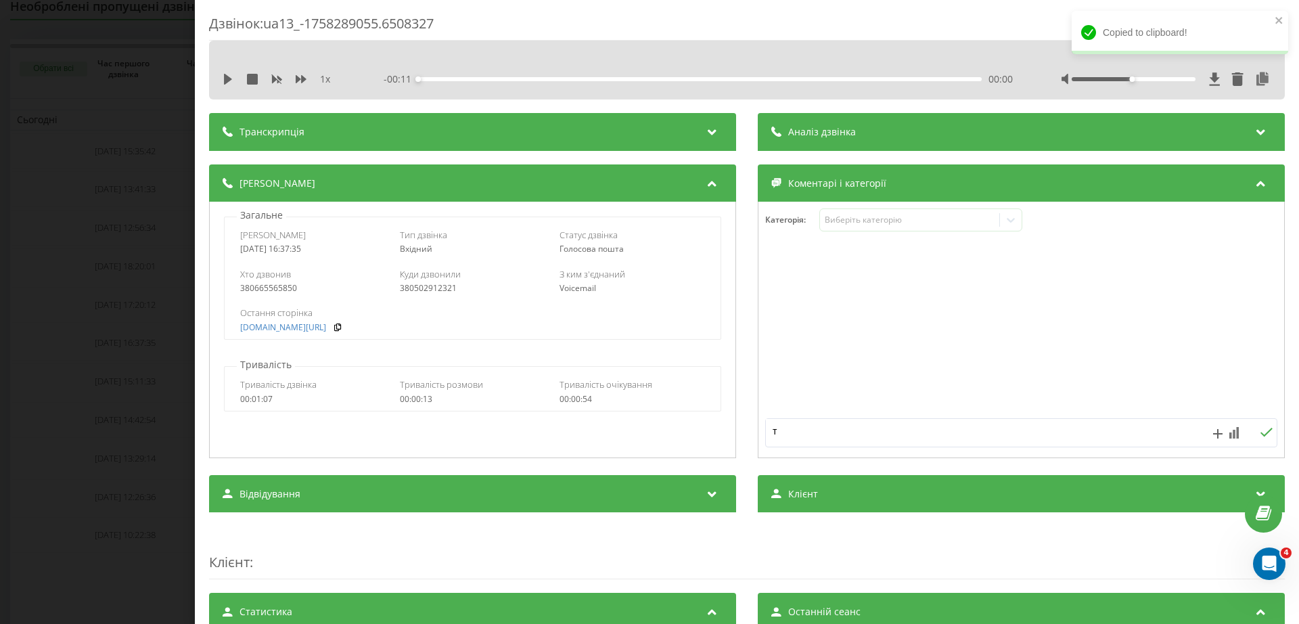
type textarea "тг"
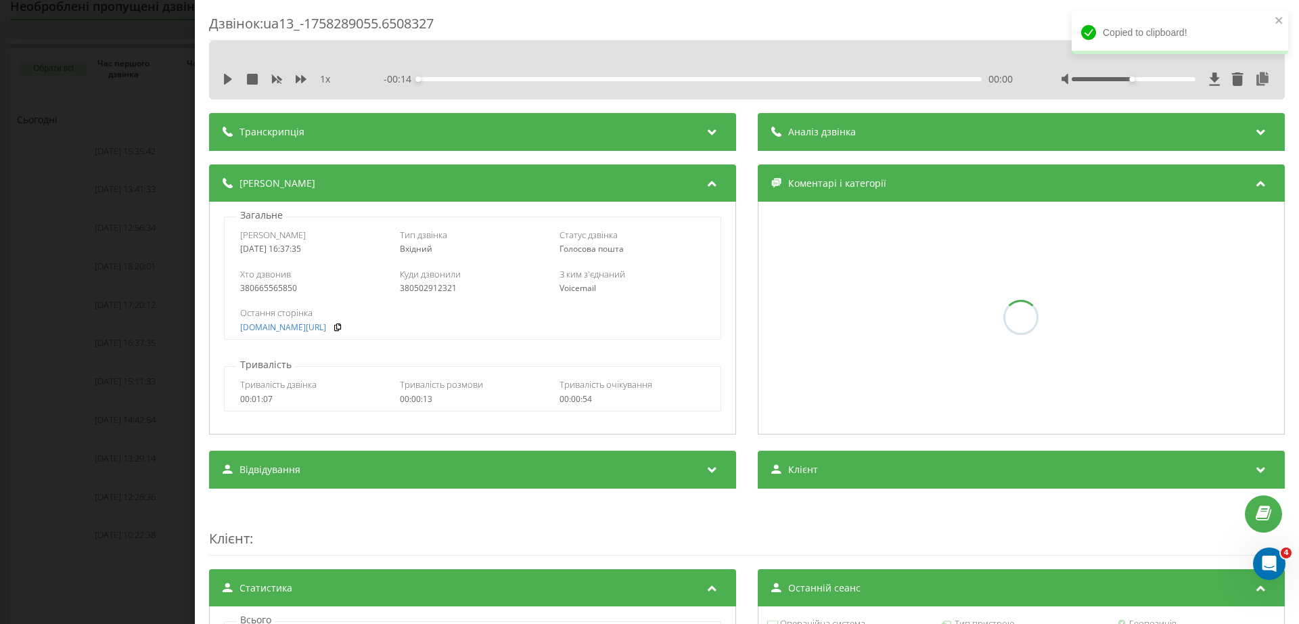
click at [39, 430] on div "Дзвінок : ua13_-1758289055.6508327 1 x - 00:14 00:00 00:00 Транскрипція Для AI-…" at bounding box center [649, 312] width 1299 height 624
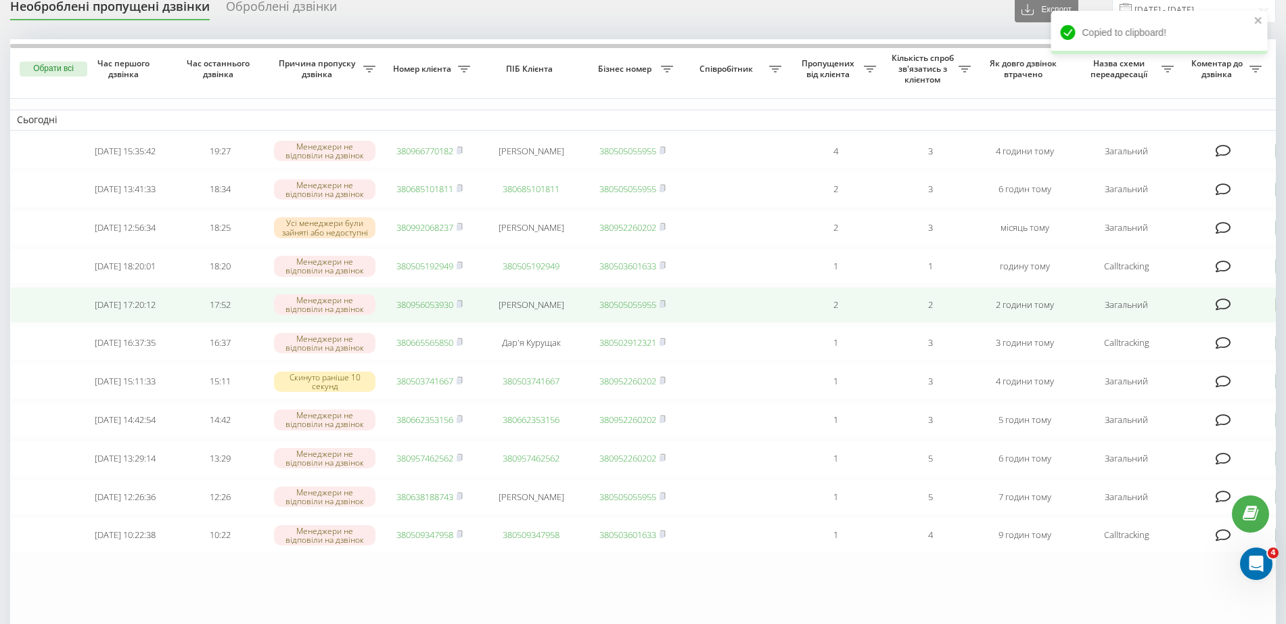
click at [430, 311] on link "380956053930" at bounding box center [424, 304] width 57 height 12
click at [458, 308] on icon at bounding box center [460, 304] width 6 height 8
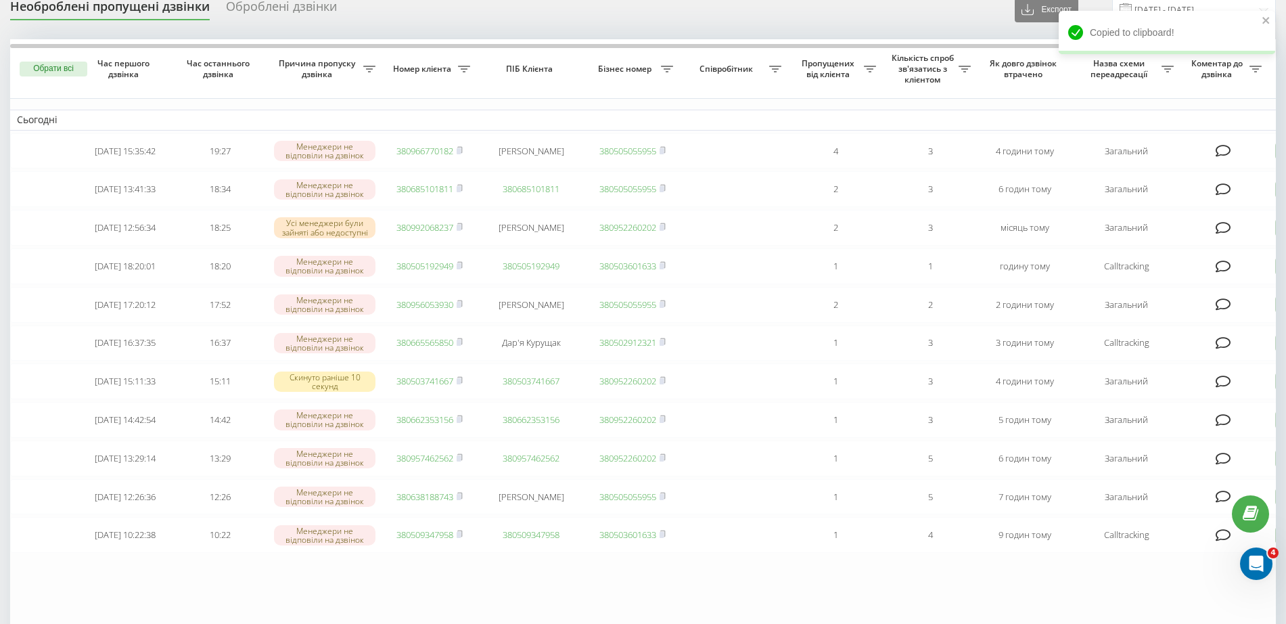
click at [435, 602] on table "Сьогодні [DATE] 15:35:42 19:27 Менеджери не відповіли на дзвінок 380966770182 […" at bounding box center [686, 344] width 1353 height 611
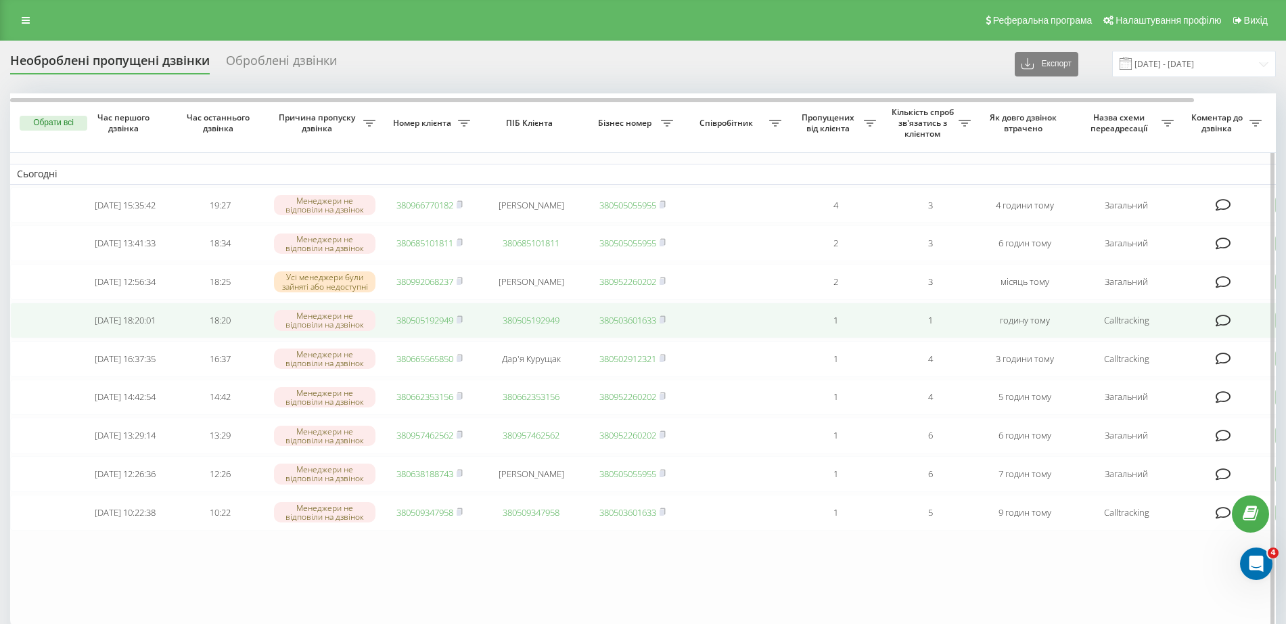
click at [433, 326] on link "380505192949" at bounding box center [424, 320] width 57 height 12
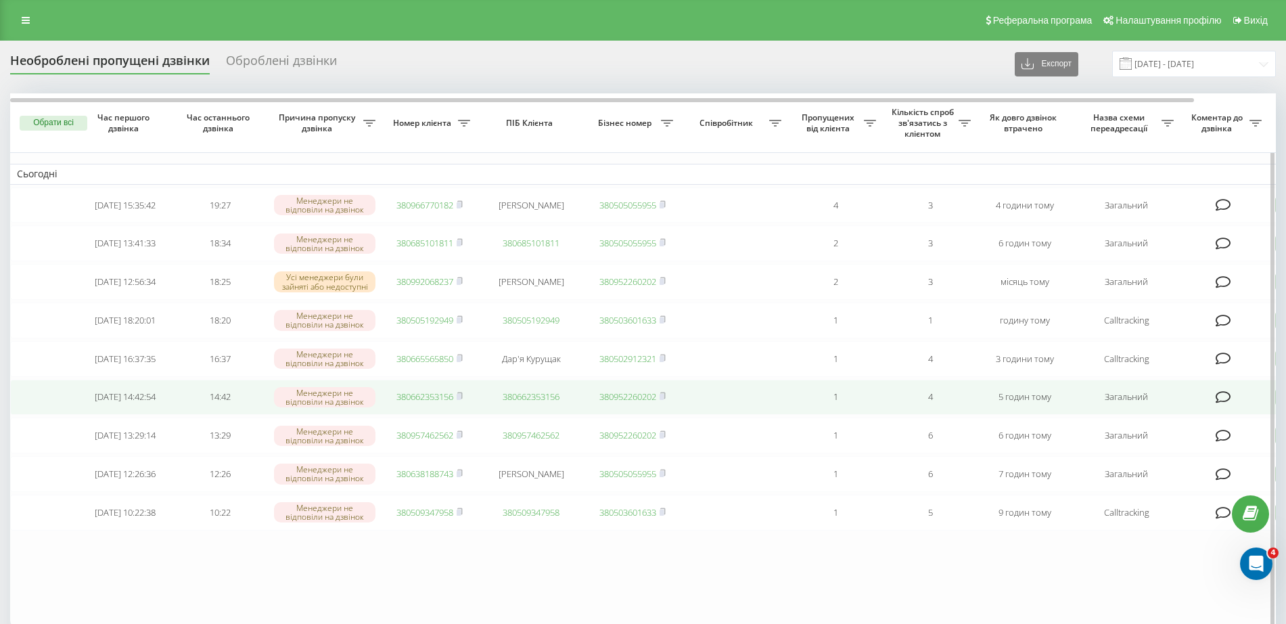
drag, startPoint x: 461, startPoint y: 323, endPoint x: 506, endPoint y: 418, distance: 105.3
click at [463, 323] on icon at bounding box center [460, 319] width 6 height 8
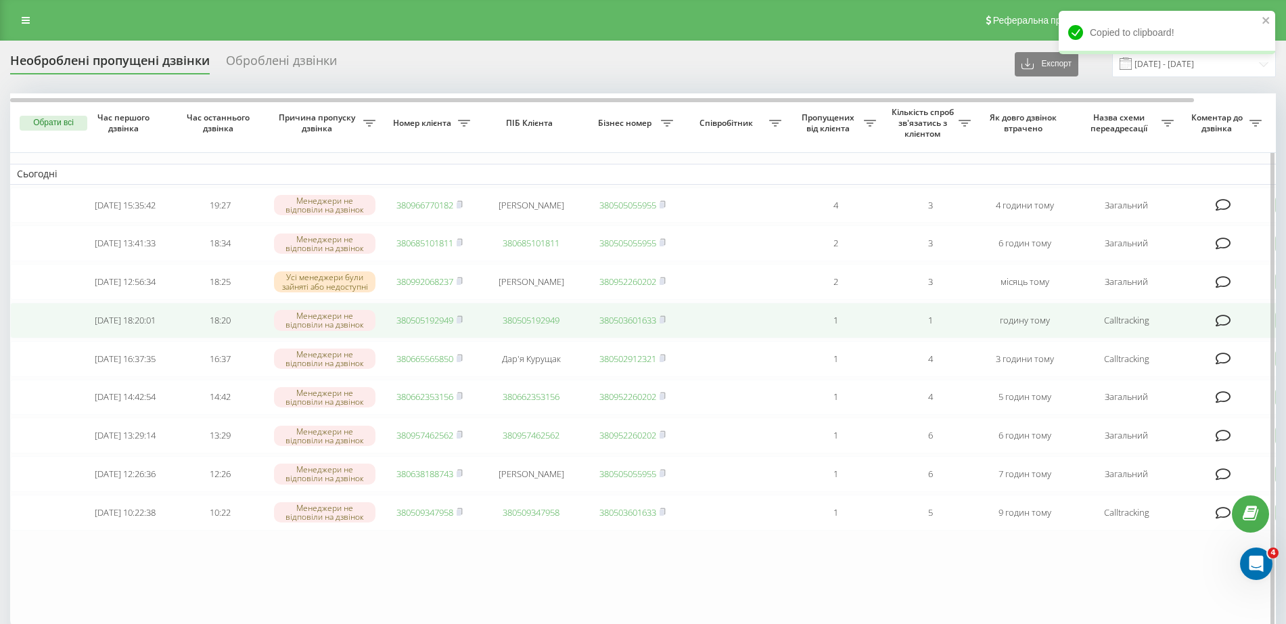
click at [519, 326] on link "380505192949" at bounding box center [531, 320] width 57 height 12
click at [1220, 322] on icon at bounding box center [1224, 321] width 16 height 14
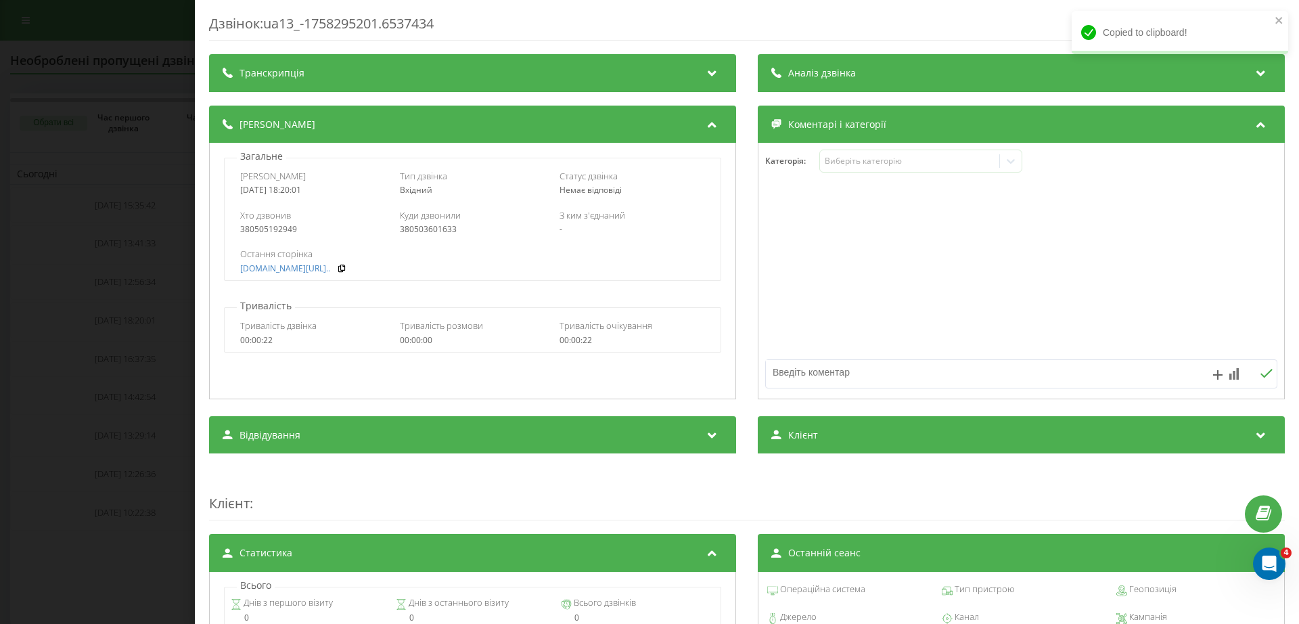
click at [786, 376] on textarea at bounding box center [970, 372] width 409 height 24
type textarea "тг"
click at [120, 463] on div "Дзвінок : ua13_-1758295201.6537434 Транскрипція Для AI-аналізу майбутніх дзвінк…" at bounding box center [649, 312] width 1299 height 624
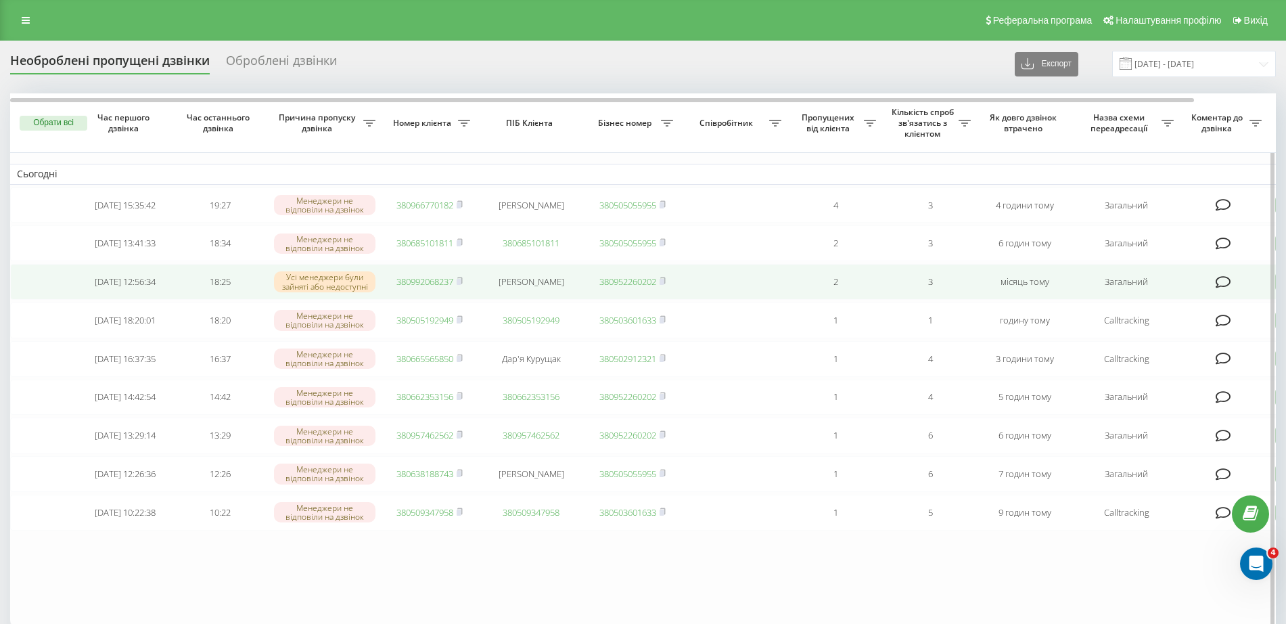
click at [434, 288] on link "380992068237" at bounding box center [424, 281] width 57 height 12
click at [459, 285] on rect at bounding box center [459, 282] width 4 height 6
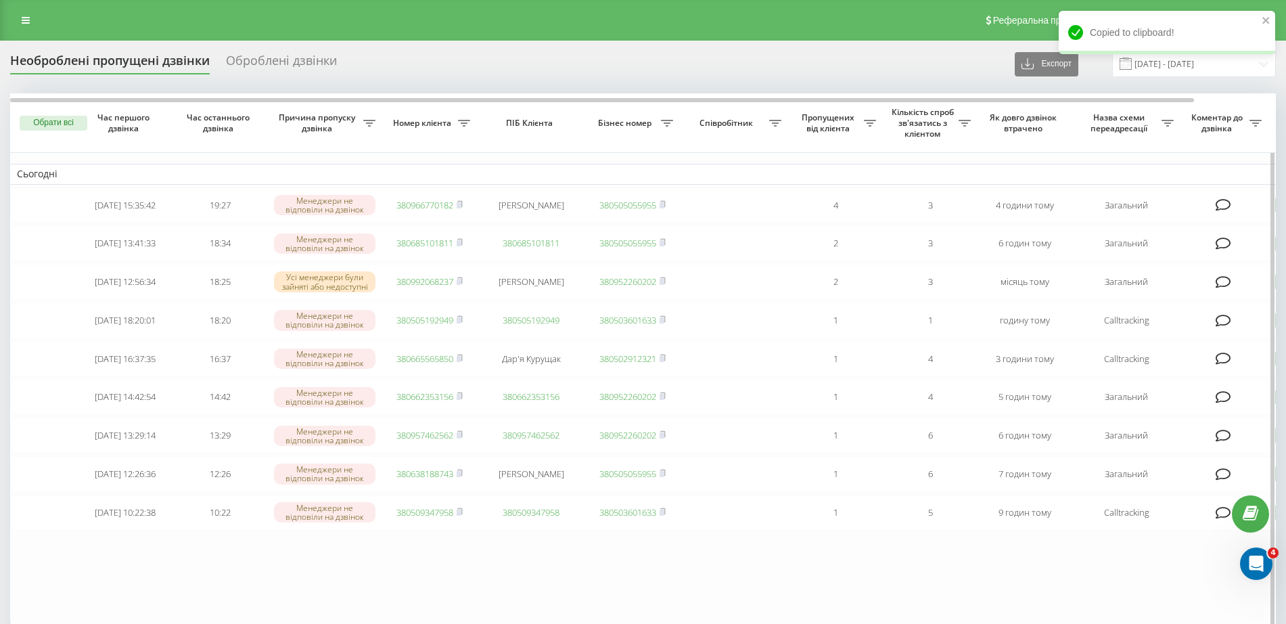
drag, startPoint x: 319, startPoint y: 598, endPoint x: 346, endPoint y: 572, distance: 37.8
click at [319, 598] on table "Сьогодні 2025-09-19 15:35:42 19:27 Менеджери не відповіли на дзвінок 3809667701…" at bounding box center [686, 360] width 1353 height 534
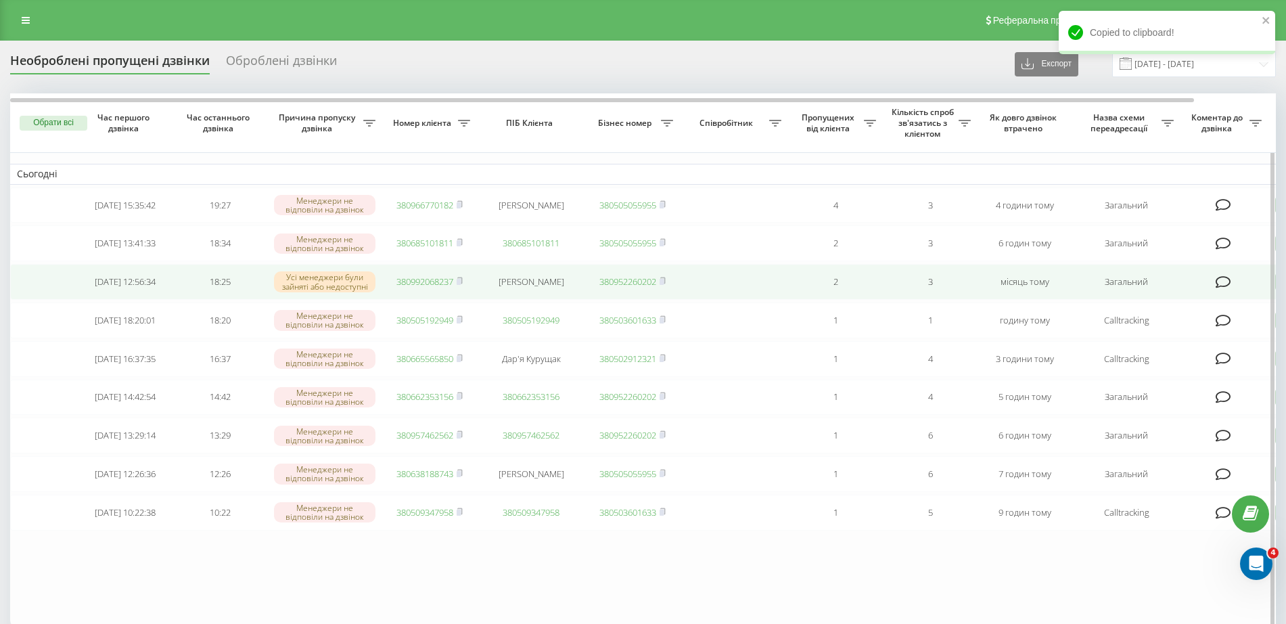
click at [1221, 288] on icon at bounding box center [1224, 282] width 16 height 14
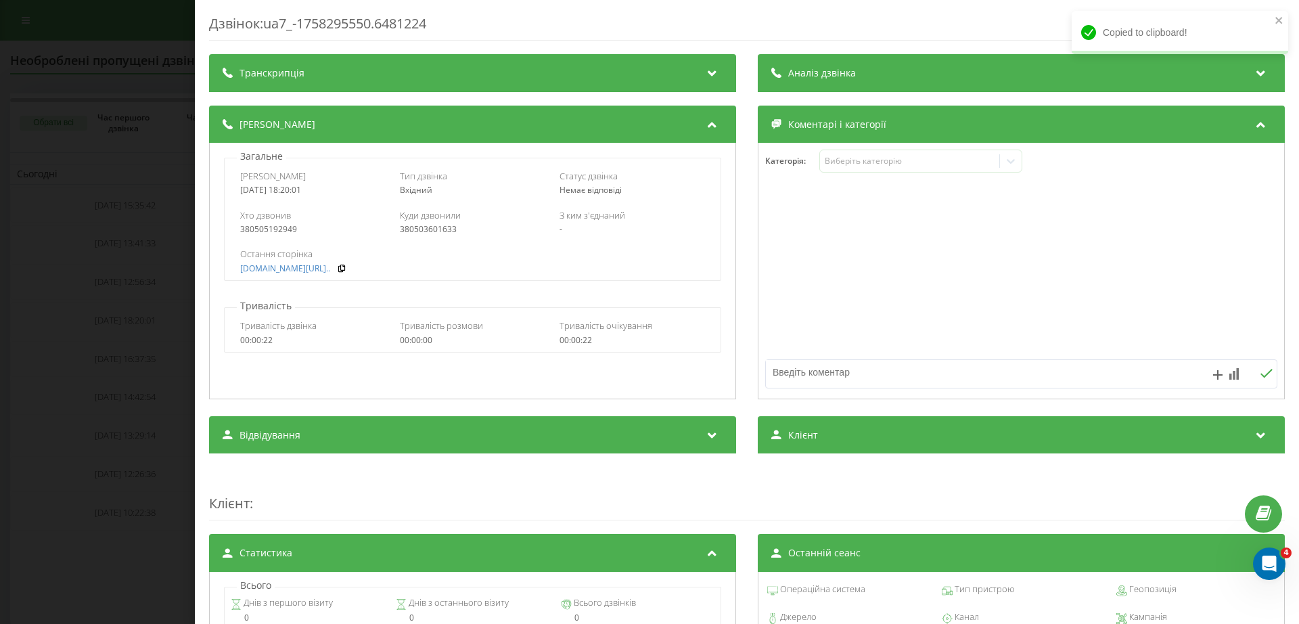
click at [819, 376] on div at bounding box center [1021, 292] width 526 height 205
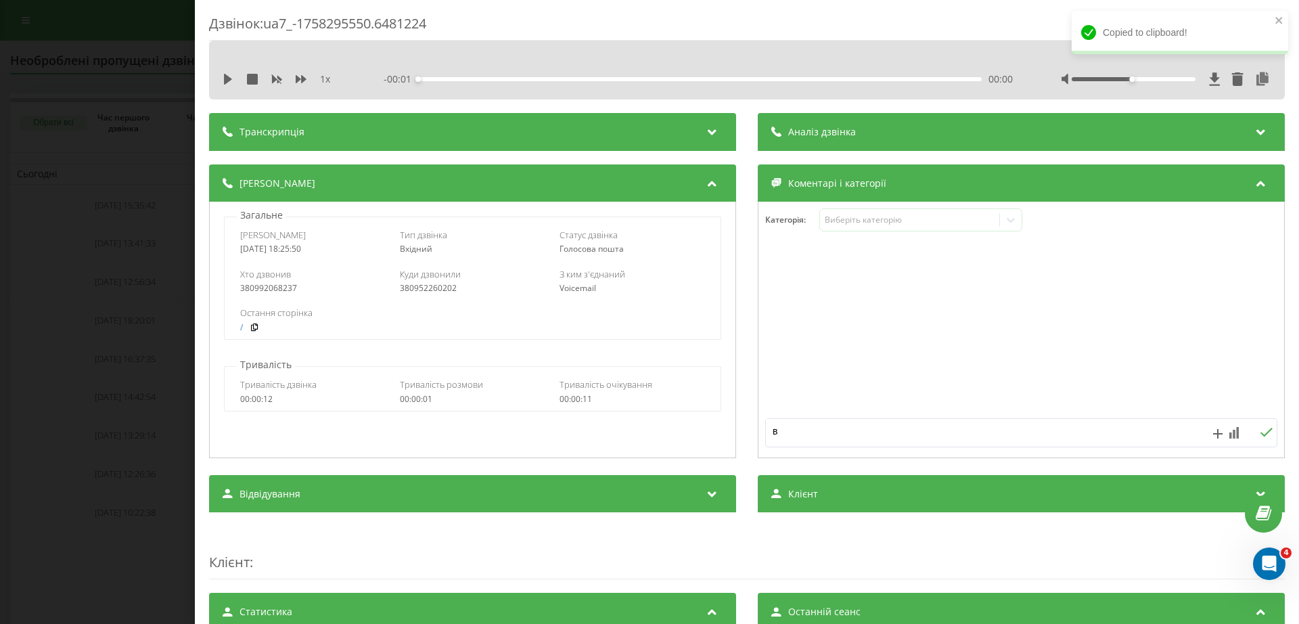
type textarea "вб"
click at [140, 494] on div "Дзвінок : ua7_-1758295550.6481224 1 x - 00:01 00:00 00:00 Транскрипція Для AI-а…" at bounding box center [649, 312] width 1299 height 624
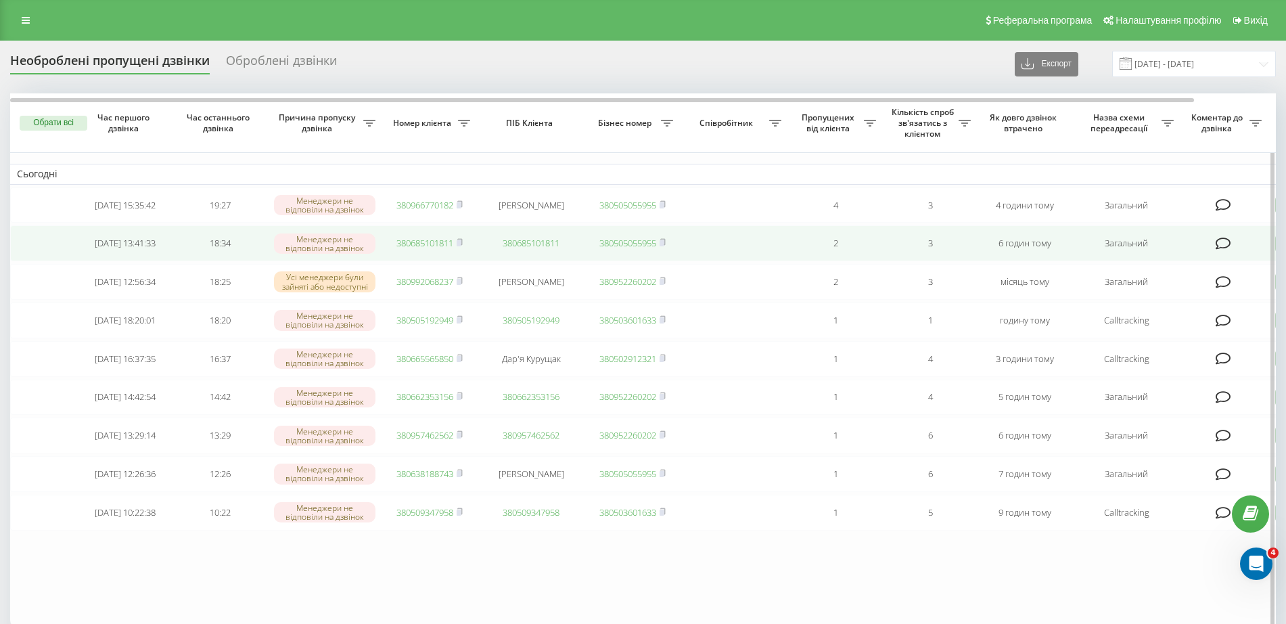
click at [421, 246] on link "380685101811" at bounding box center [424, 243] width 57 height 12
click at [459, 245] on rect at bounding box center [459, 243] width 4 height 6
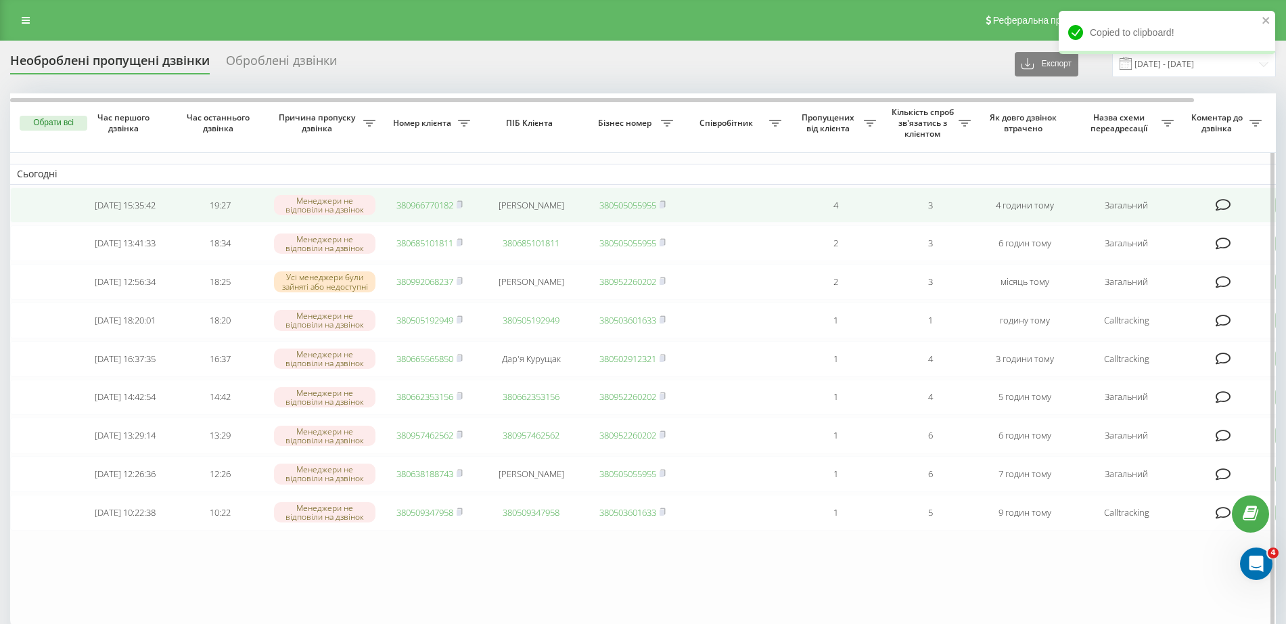
click at [438, 202] on link "380966770182" at bounding box center [424, 205] width 57 height 12
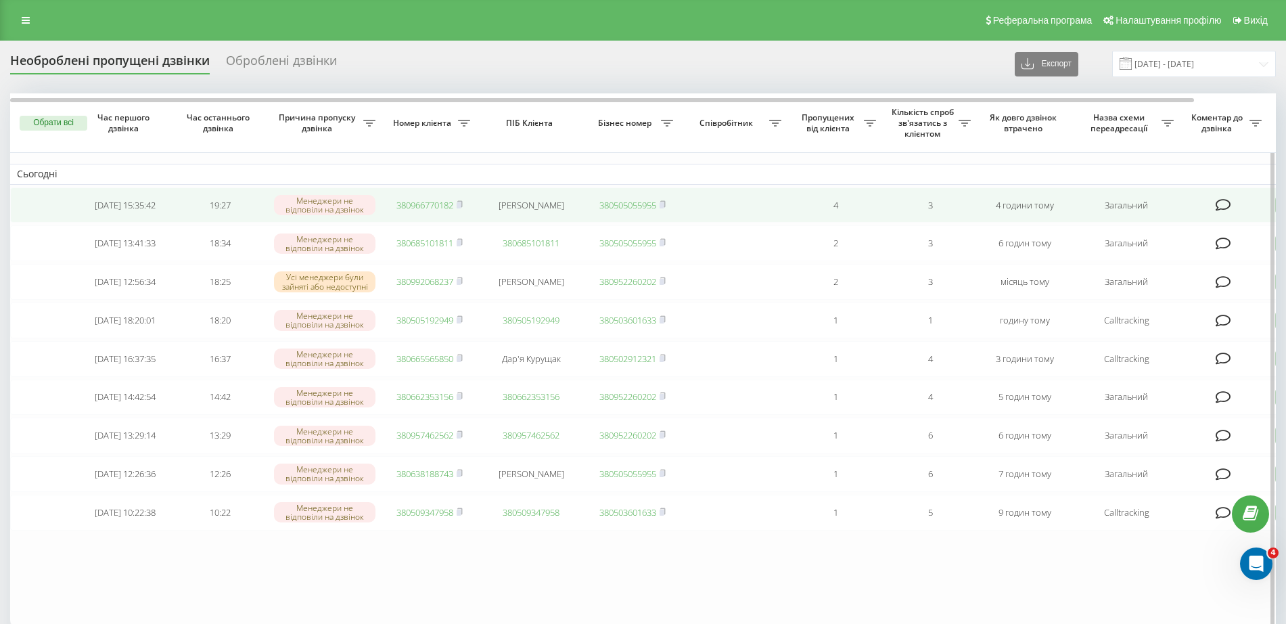
click at [437, 206] on link "380966770182" at bounding box center [424, 205] width 57 height 12
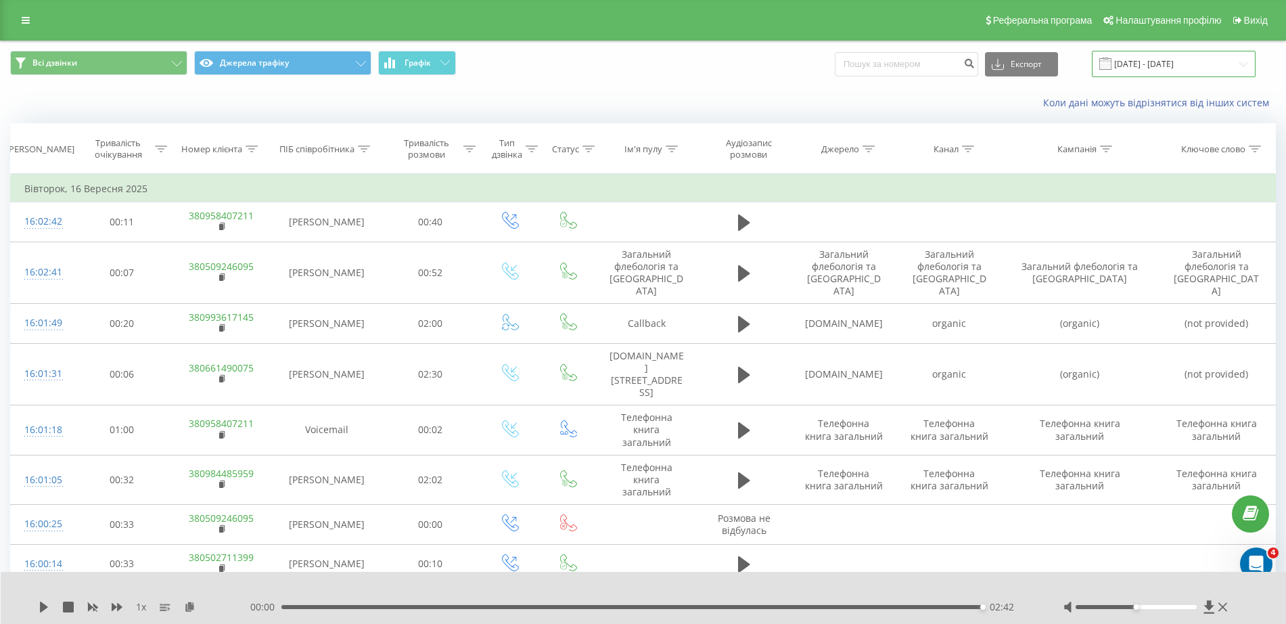
click at [1142, 66] on input "16.09.2025 - 16.09.2025" at bounding box center [1174, 64] width 164 height 26
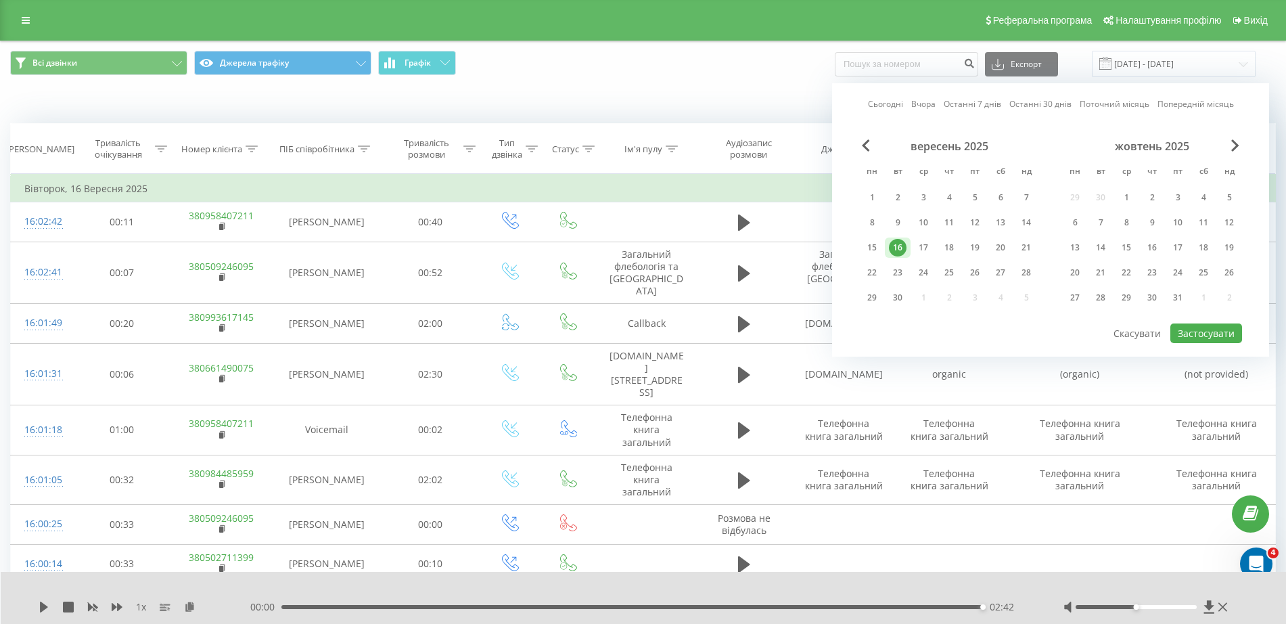
click at [735, 94] on div "Коли дані можуть відрізнятися вiд інших систем" at bounding box center [643, 103] width 1285 height 32
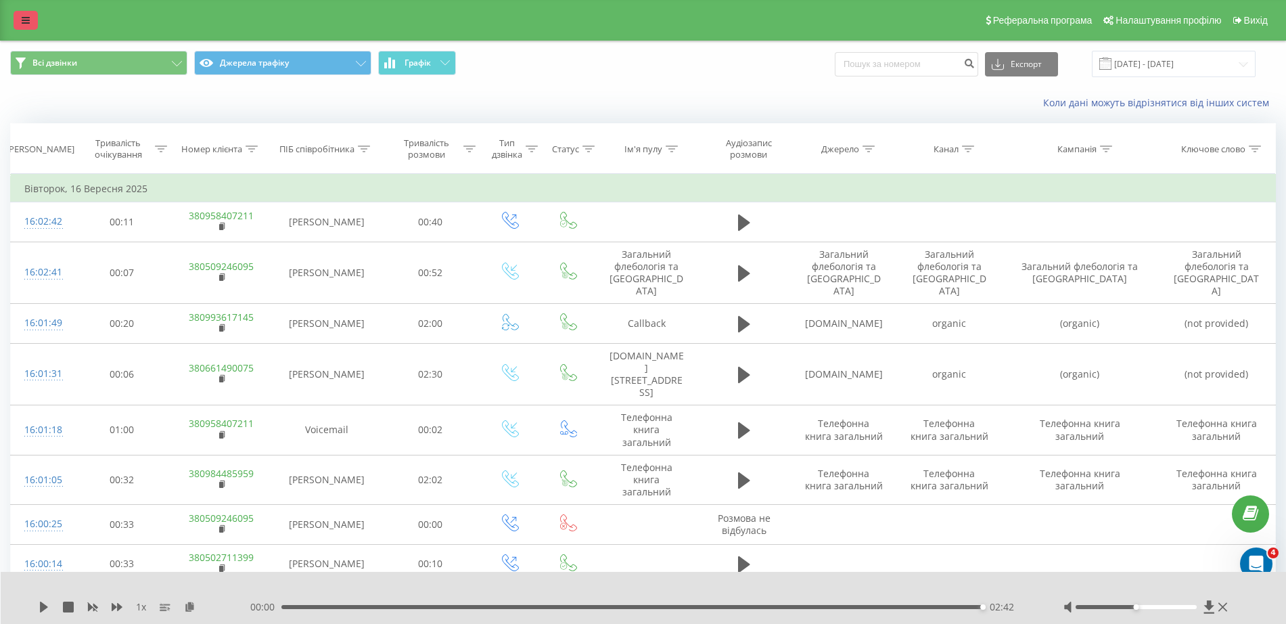
click at [33, 24] on link at bounding box center [26, 20] width 24 height 19
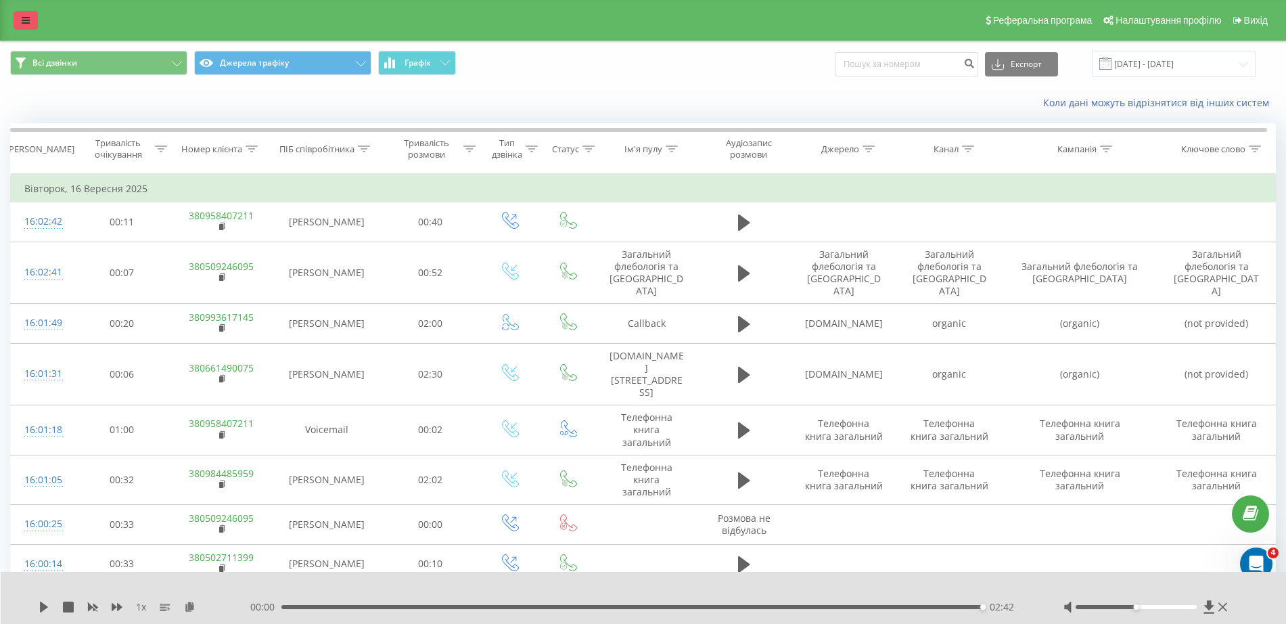
click at [24, 16] on icon at bounding box center [26, 20] width 8 height 9
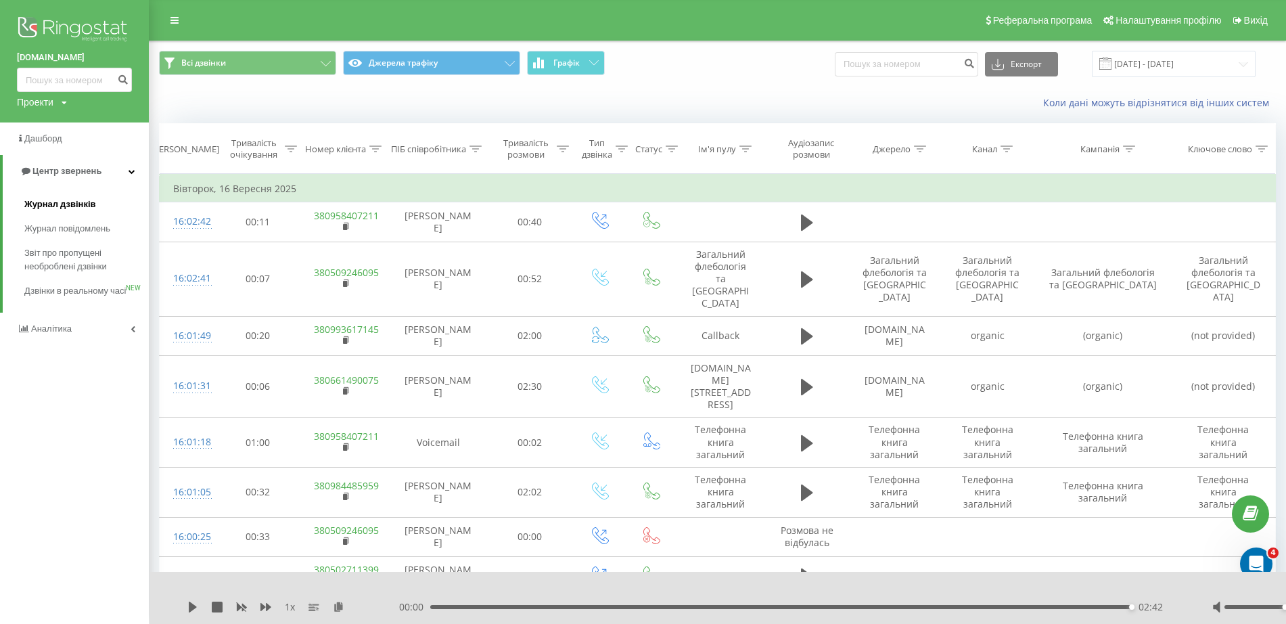
click at [53, 208] on span "Журнал дзвінків" at bounding box center [60, 205] width 72 height 14
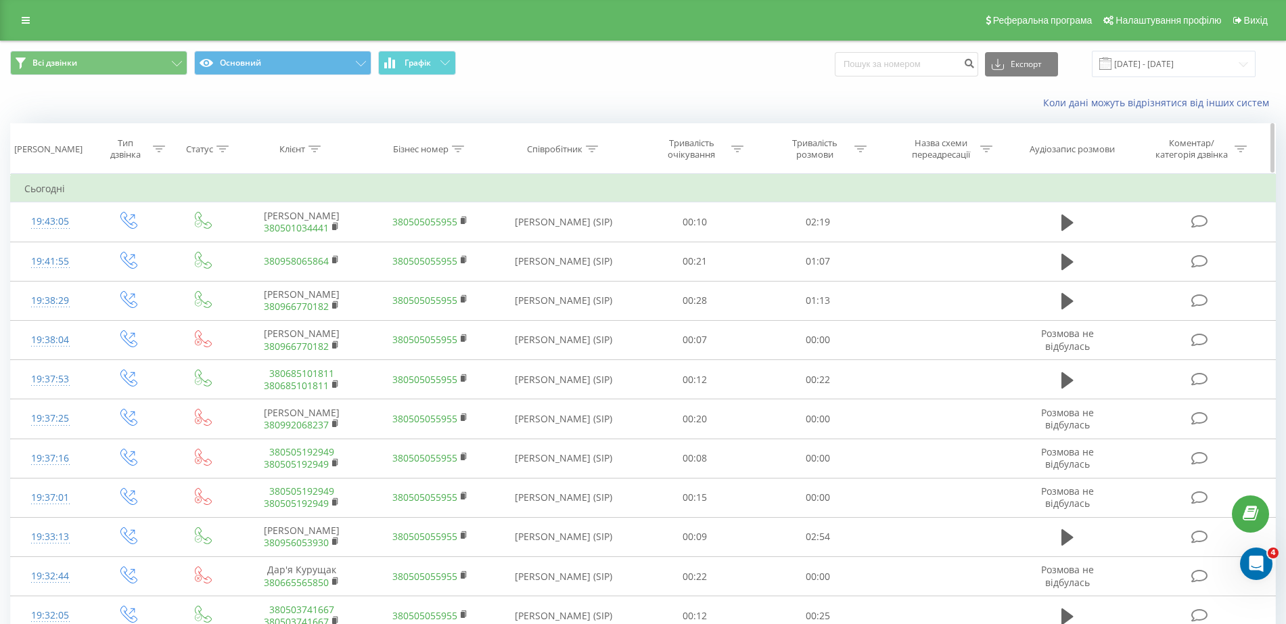
click at [581, 152] on div "Співробітник" at bounding box center [554, 149] width 55 height 12
click at [611, 212] on icon at bounding box center [613, 215] width 14 height 14
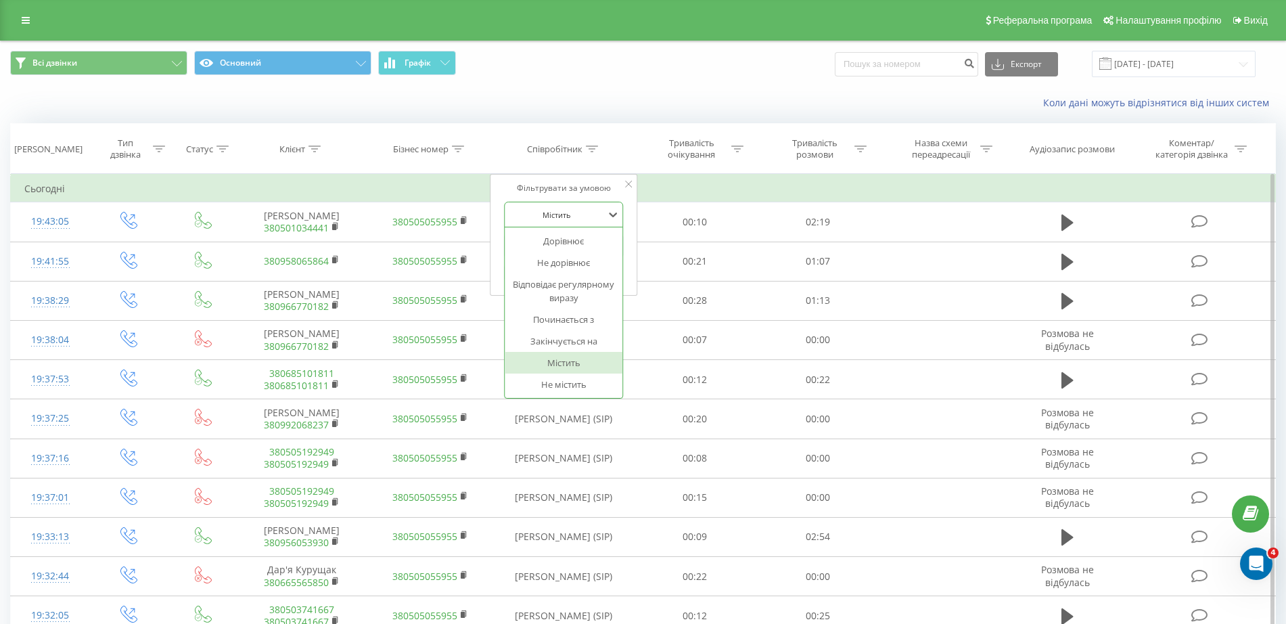
click at [563, 359] on div "Містить" at bounding box center [564, 363] width 118 height 22
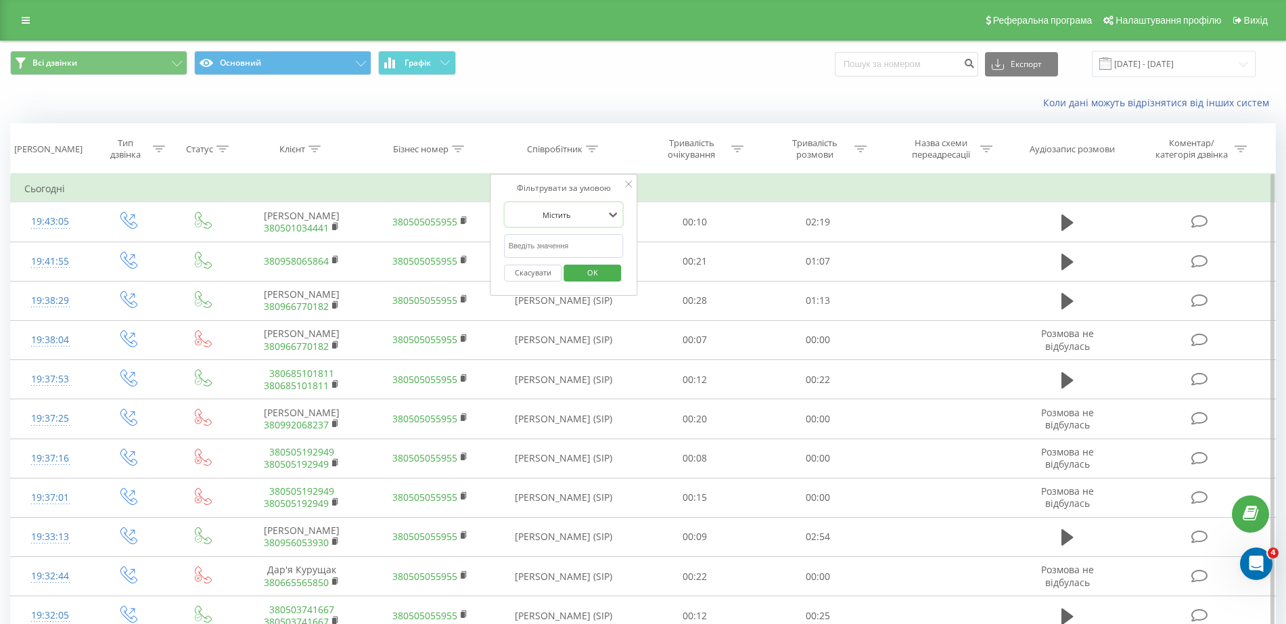
click at [536, 244] on input "text" at bounding box center [564, 246] width 119 height 24
type input "вітюк"
click at [1151, 67] on input "[DATE] - [DATE]" at bounding box center [1174, 64] width 164 height 26
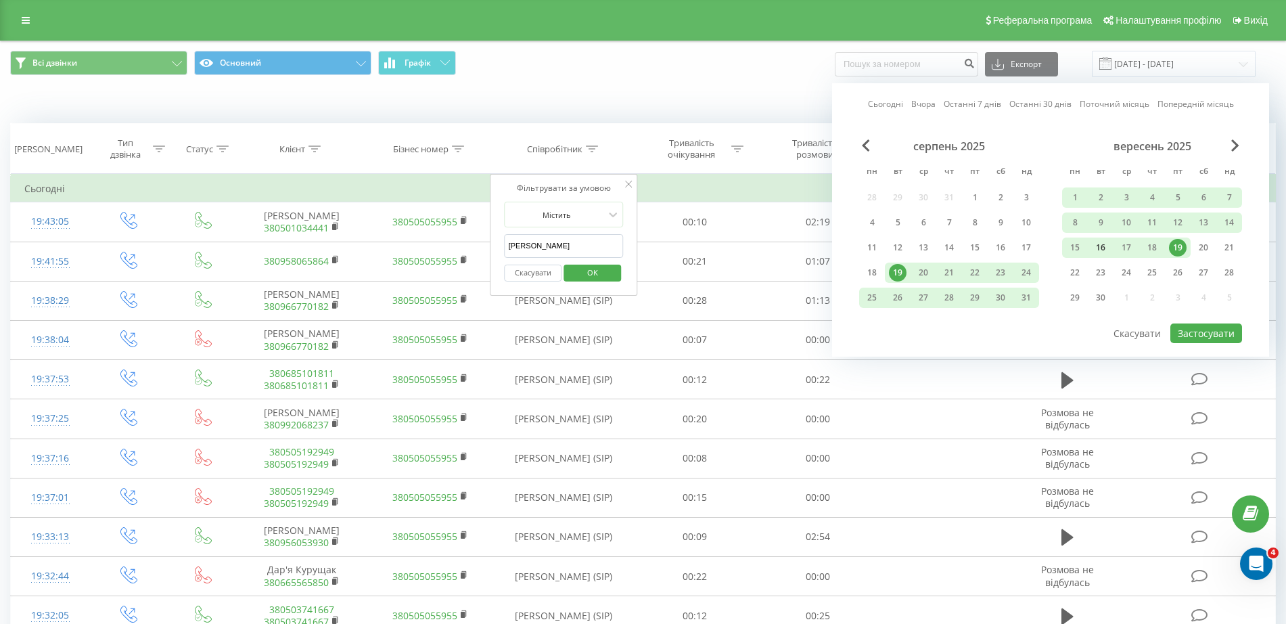
click at [1097, 247] on div "16" at bounding box center [1101, 248] width 18 height 18
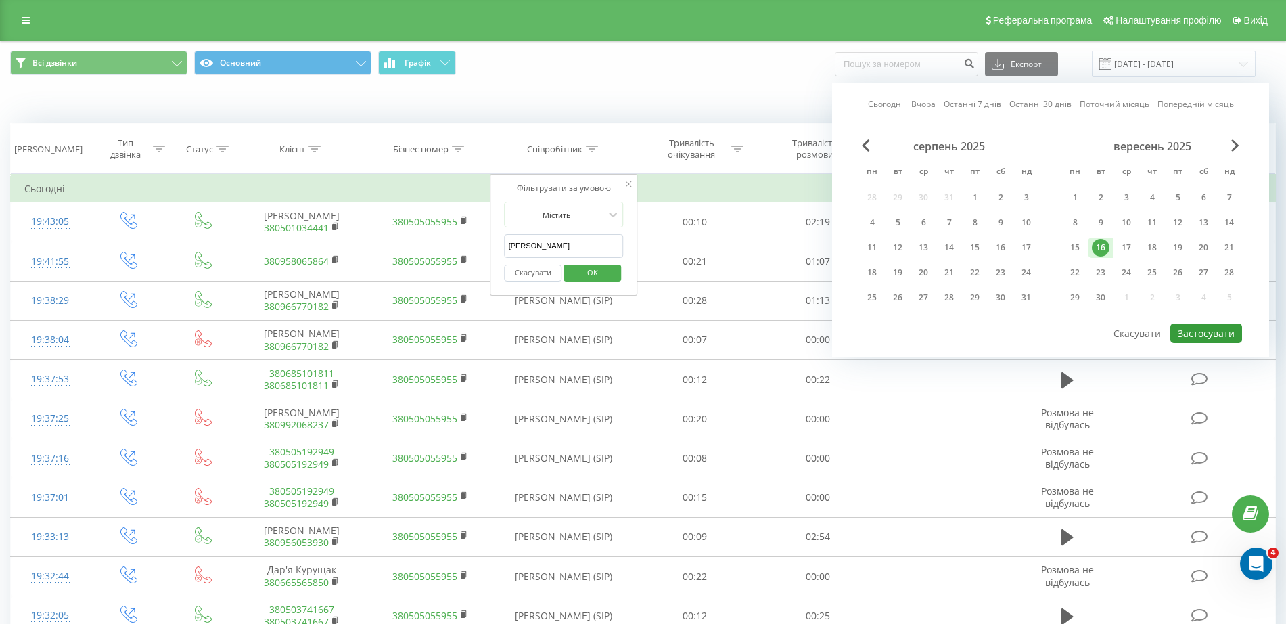
click at [1204, 327] on button "Застосувати" at bounding box center [1207, 333] width 72 height 20
type input "16.09.2025 - 16.09.2025"
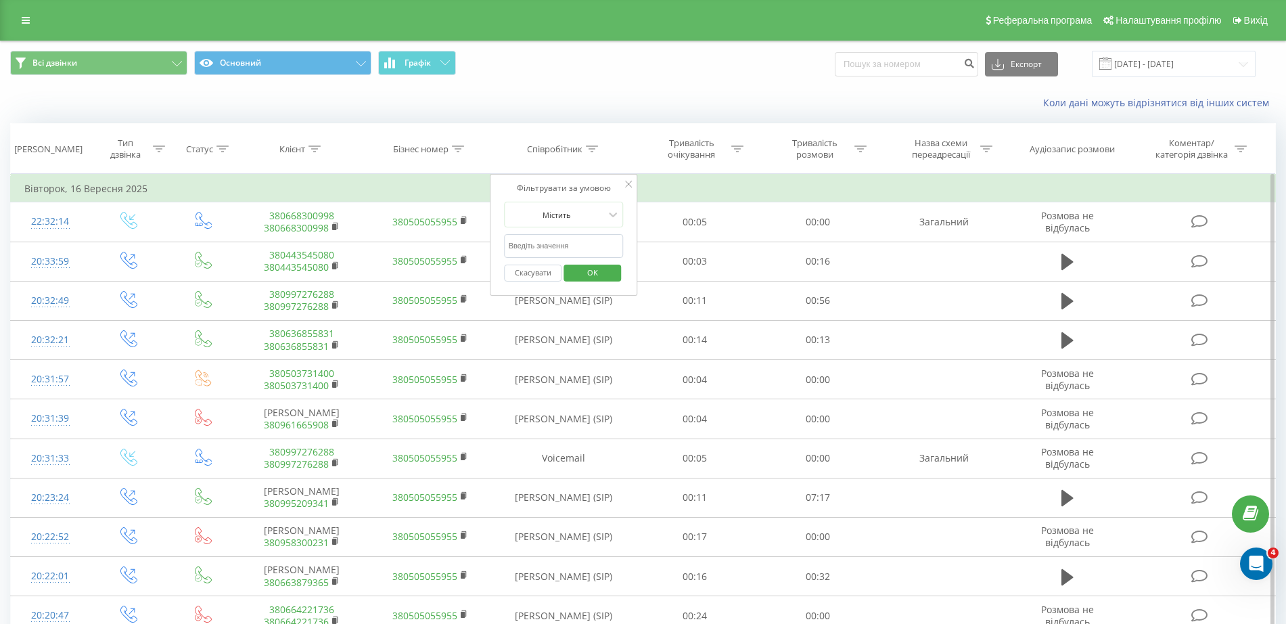
click at [591, 276] on span "OK" at bounding box center [593, 272] width 38 height 21
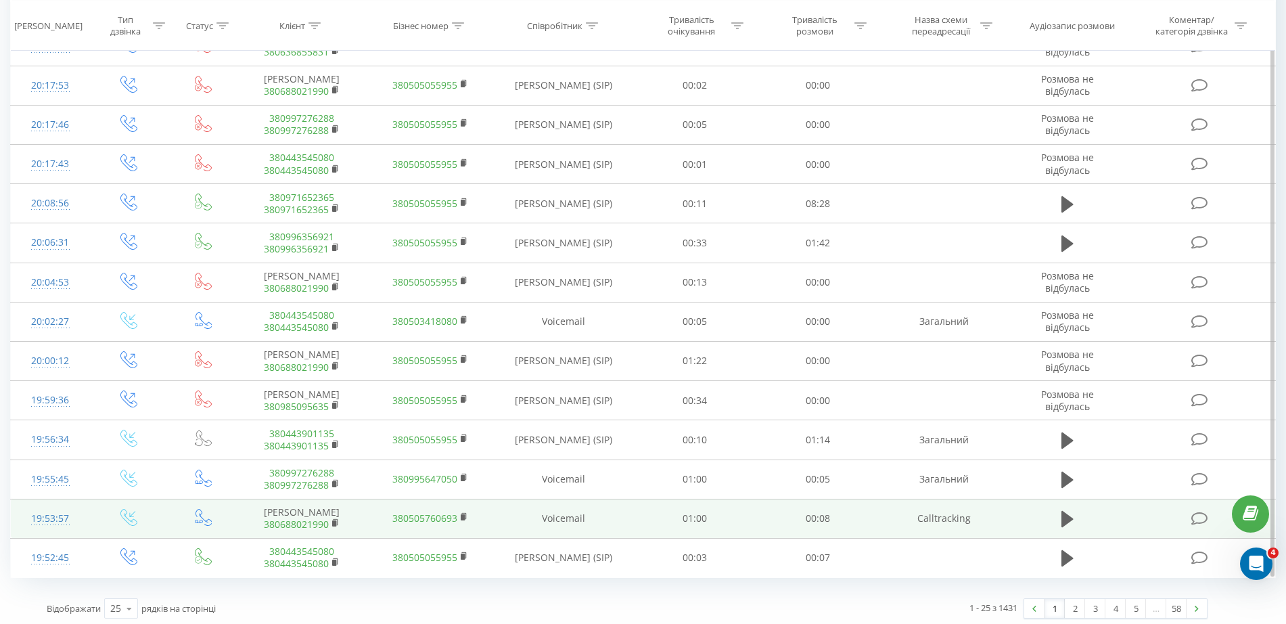
scroll to position [614, 0]
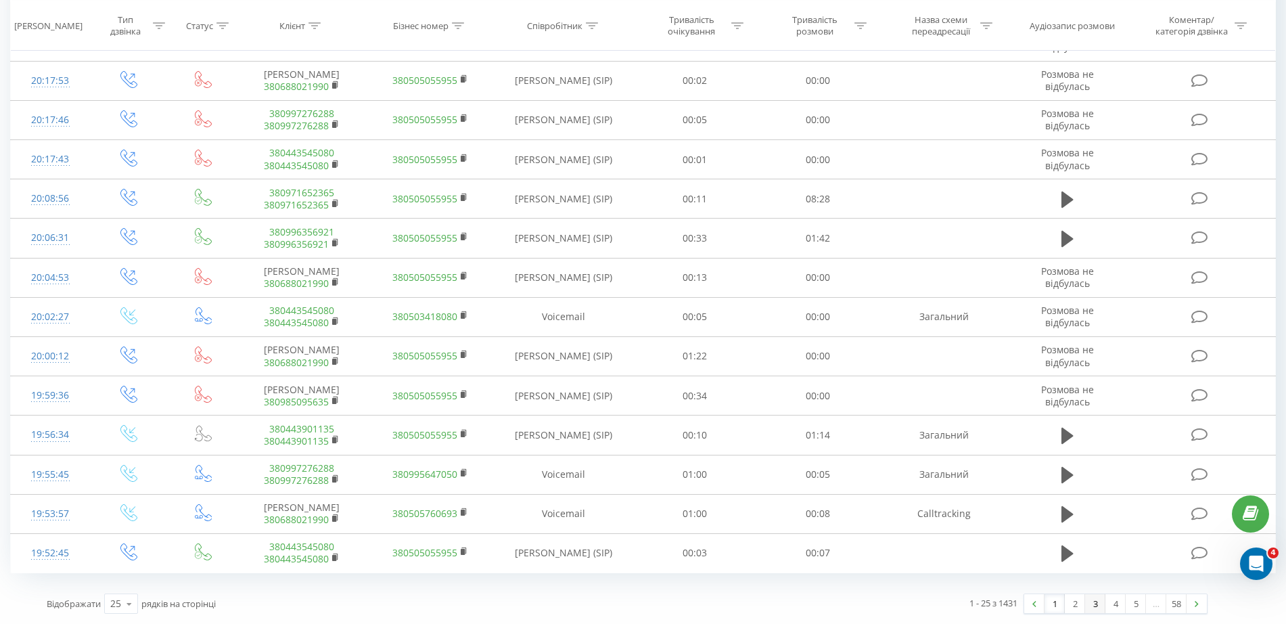
click at [1095, 601] on link "3" at bounding box center [1095, 603] width 20 height 19
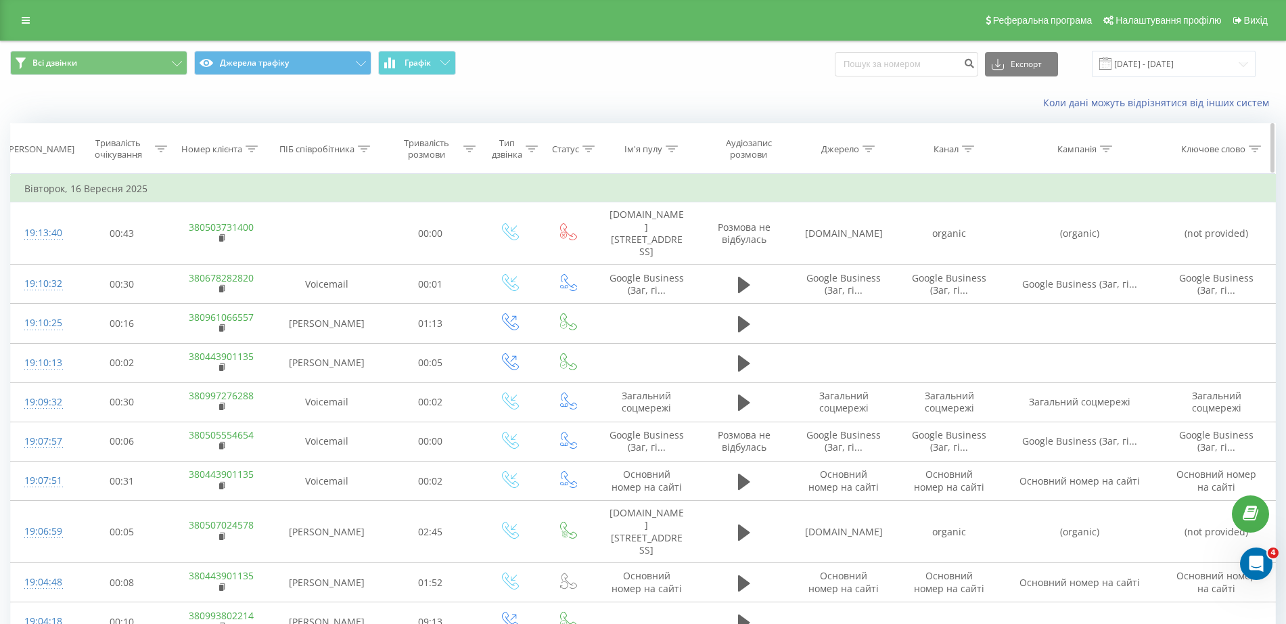
click at [324, 147] on div "ПІБ співробітника" at bounding box center [316, 149] width 75 height 12
click at [350, 250] on input "text" at bounding box center [326, 246] width 119 height 24
type input "вітюк"
click at [353, 274] on span "OK" at bounding box center [355, 272] width 38 height 21
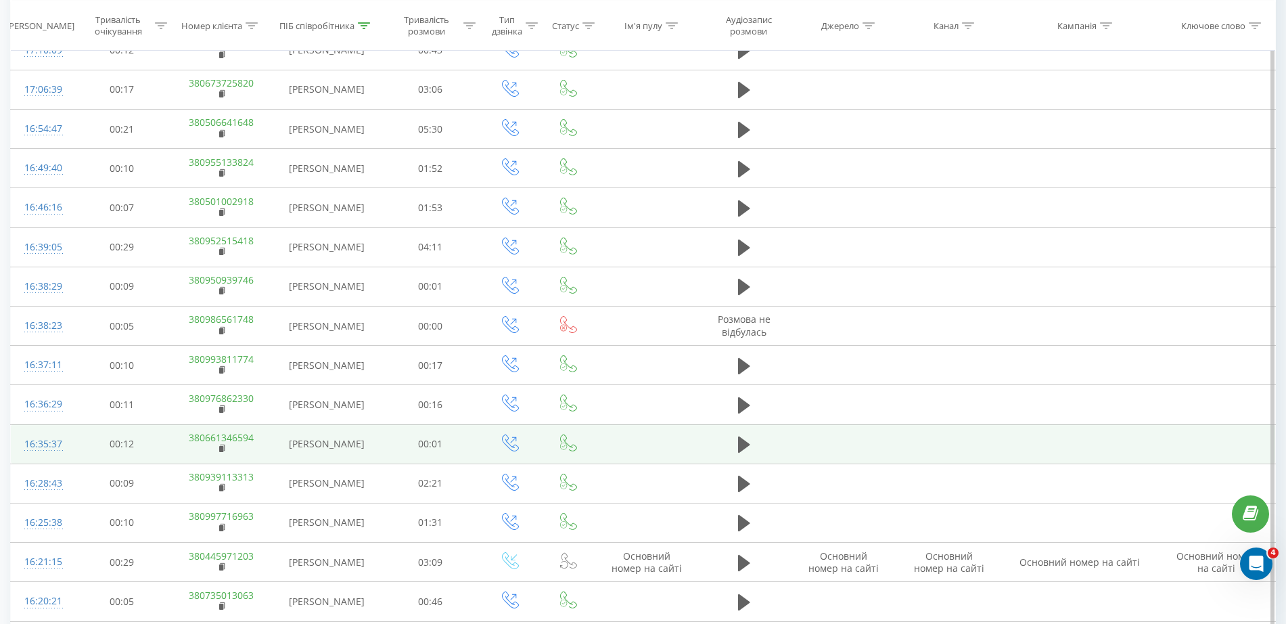
scroll to position [614, 0]
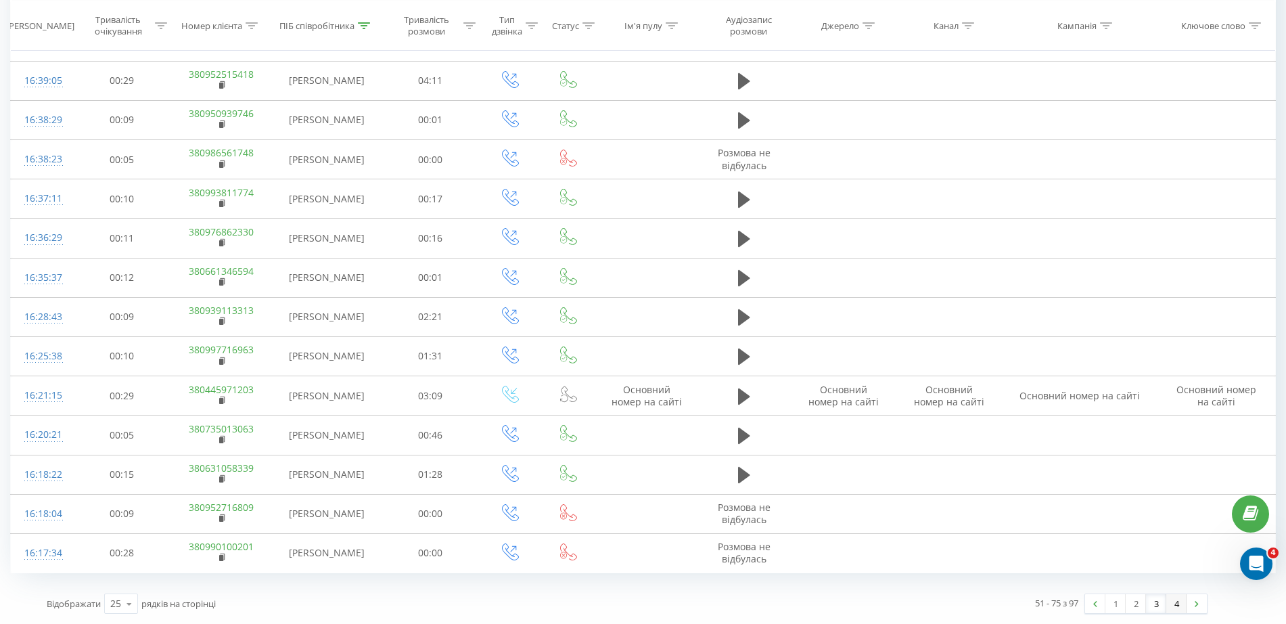
click at [1172, 602] on link "4" at bounding box center [1176, 603] width 20 height 19
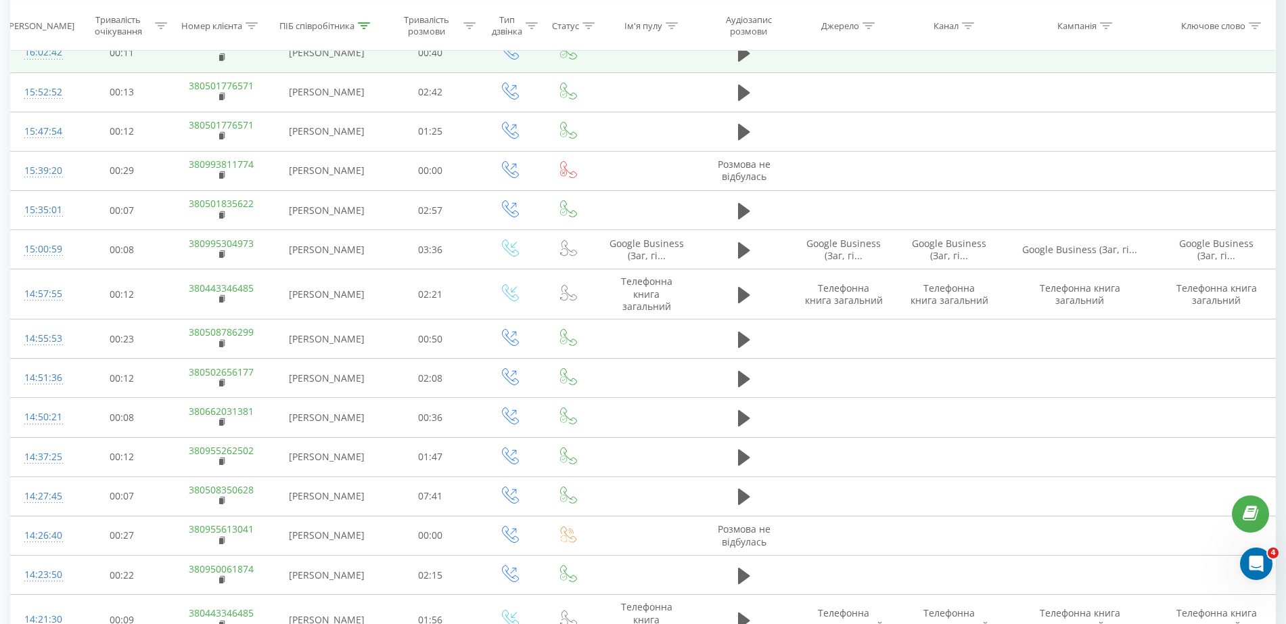
scroll to position [516, 0]
